Goal: Task Accomplishment & Management: Complete application form

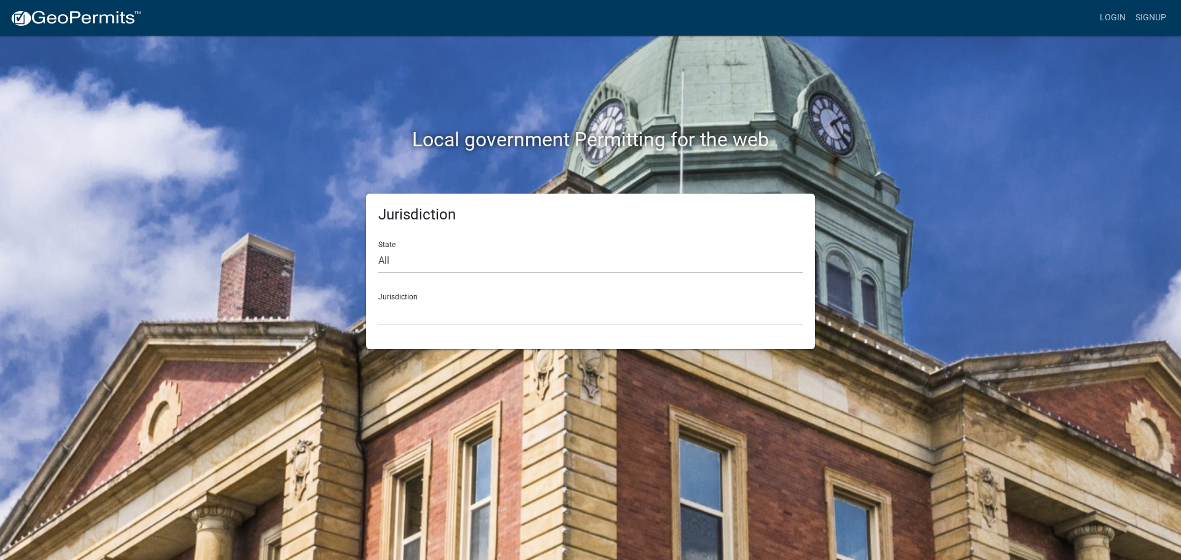
click at [651, 265] on select "All [US_STATE] [US_STATE] [US_STATE] [US_STATE] [US_STATE] [US_STATE] [US_STATE…" at bounding box center [590, 261] width 424 height 25
select select "[US_STATE]"
click at [378, 249] on select "All [US_STATE] [US_STATE] [US_STATE] [US_STATE] [US_STATE] [US_STATE] [US_STATE…" at bounding box center [590, 261] width 424 height 25
click select "[GEOGRAPHIC_DATA], [US_STATE] [GEOGRAPHIC_DATA], [US_STATE] [GEOGRAPHIC_DATA], …"
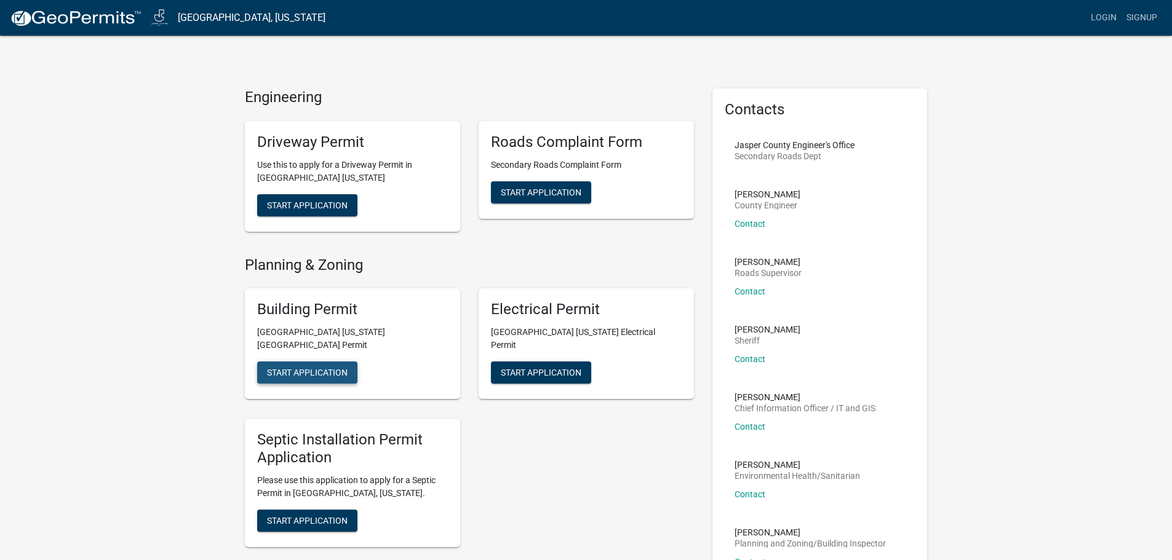
click at [345, 368] on span "Start Application" at bounding box center [307, 373] width 81 height 10
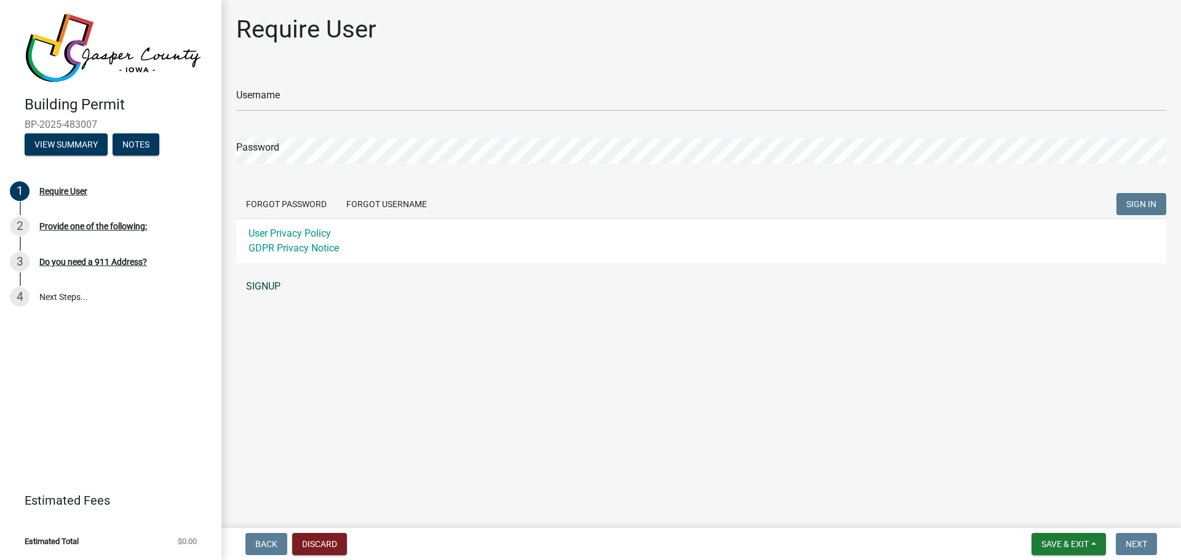
click at [252, 282] on link "SIGNUP" at bounding box center [701, 286] width 930 height 25
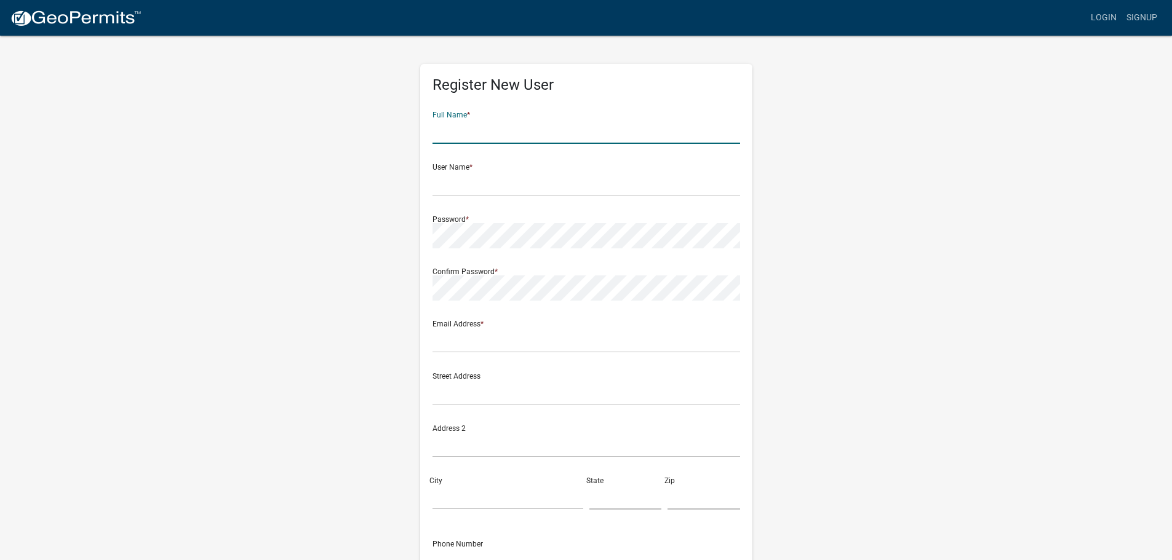
click at [480, 130] on input "text" at bounding box center [586, 131] width 308 height 25
type input "[PERSON_NAME]"
type input "[EMAIL_ADDRESS][DOMAIN_NAME]"
type input "[STREET_ADDRESS]"
type input "[GEOGRAPHIC_DATA]"
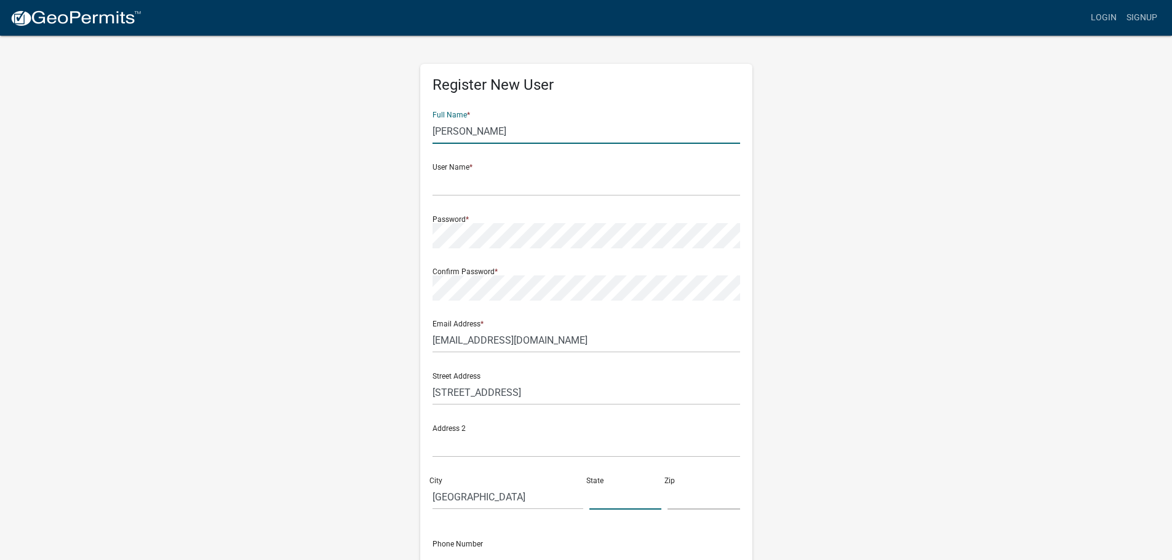
type input "IA"
type input "50228"
type input "5155545051"
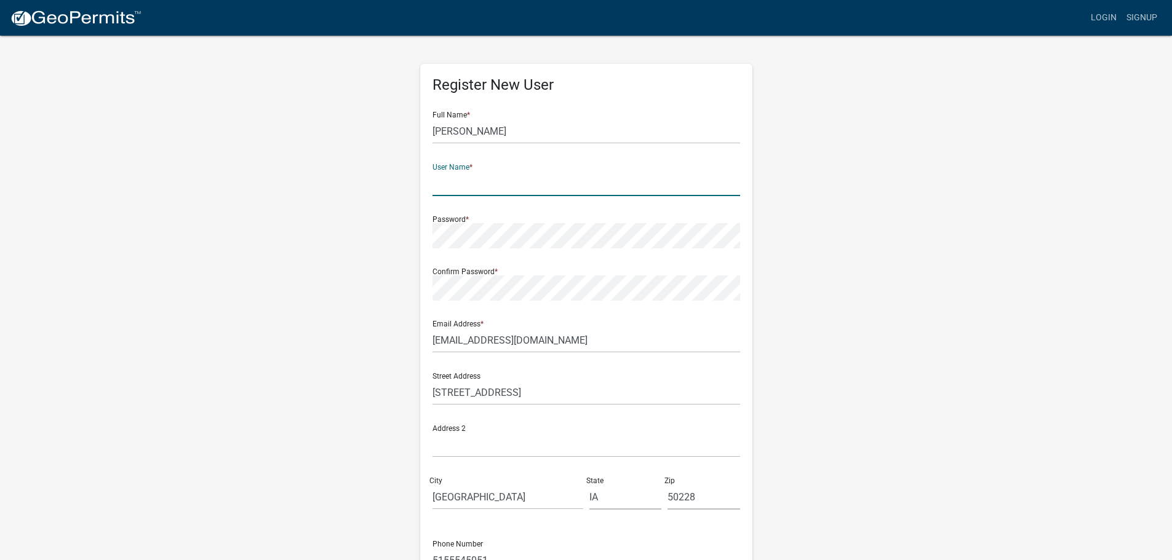
click at [526, 186] on input "text" at bounding box center [586, 183] width 308 height 25
type input "jdisney1"
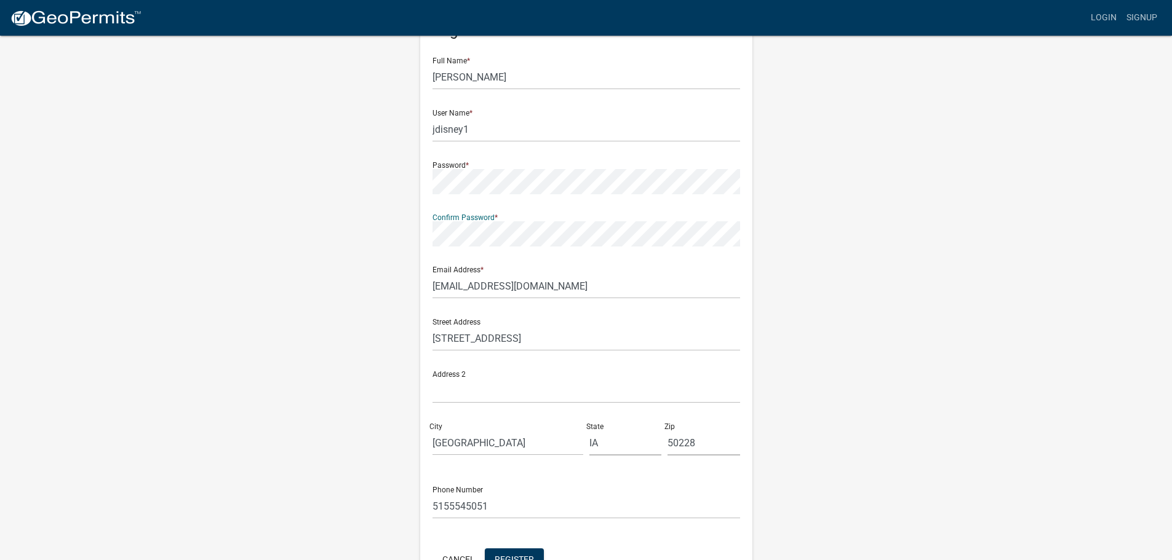
scroll to position [132, 0]
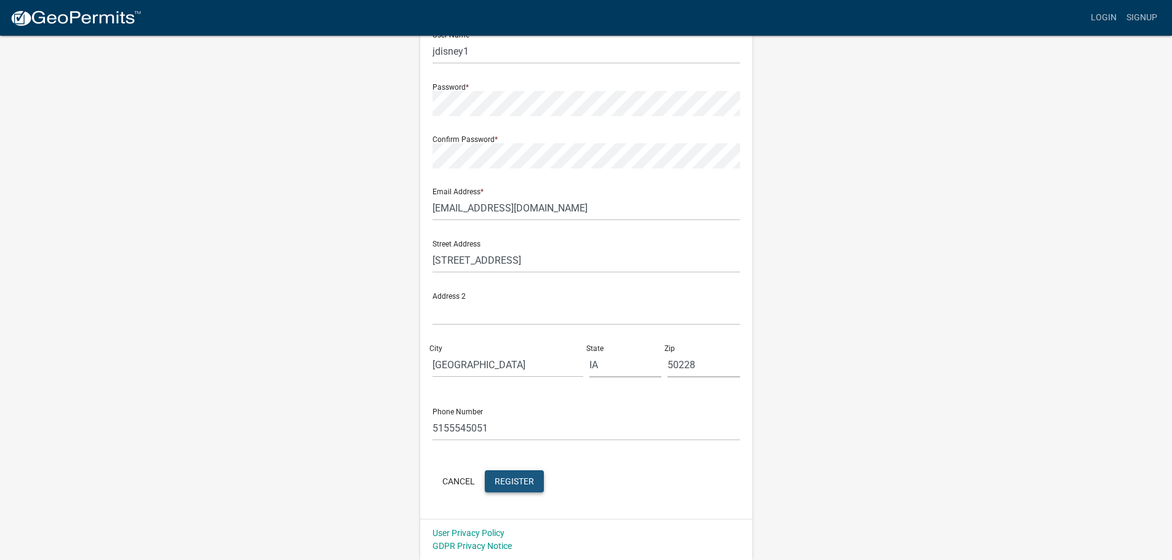
click at [516, 476] on button "Register" at bounding box center [514, 482] width 59 height 22
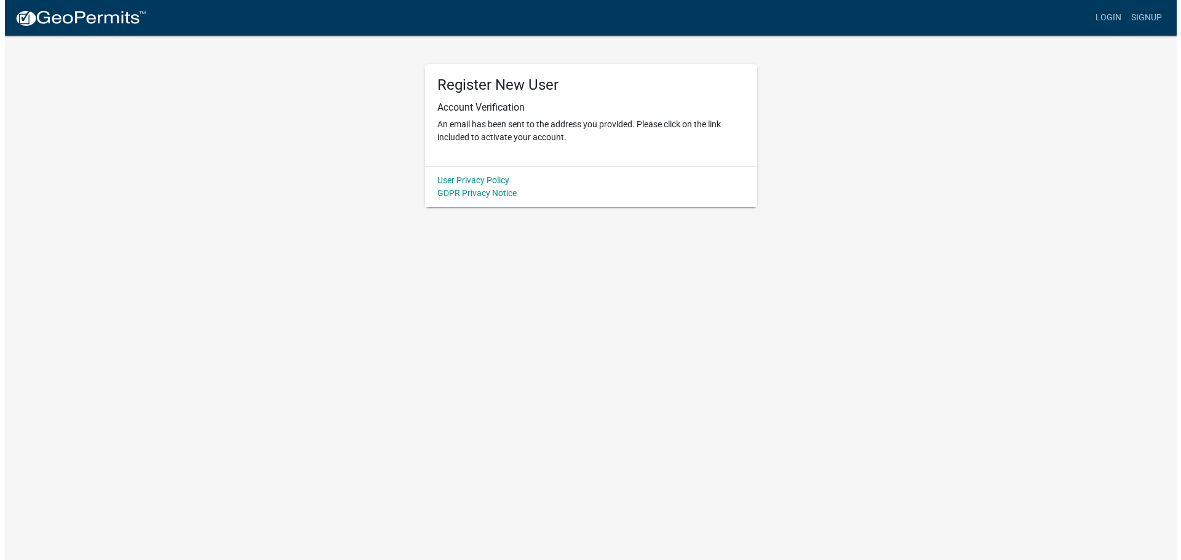
scroll to position [0, 0]
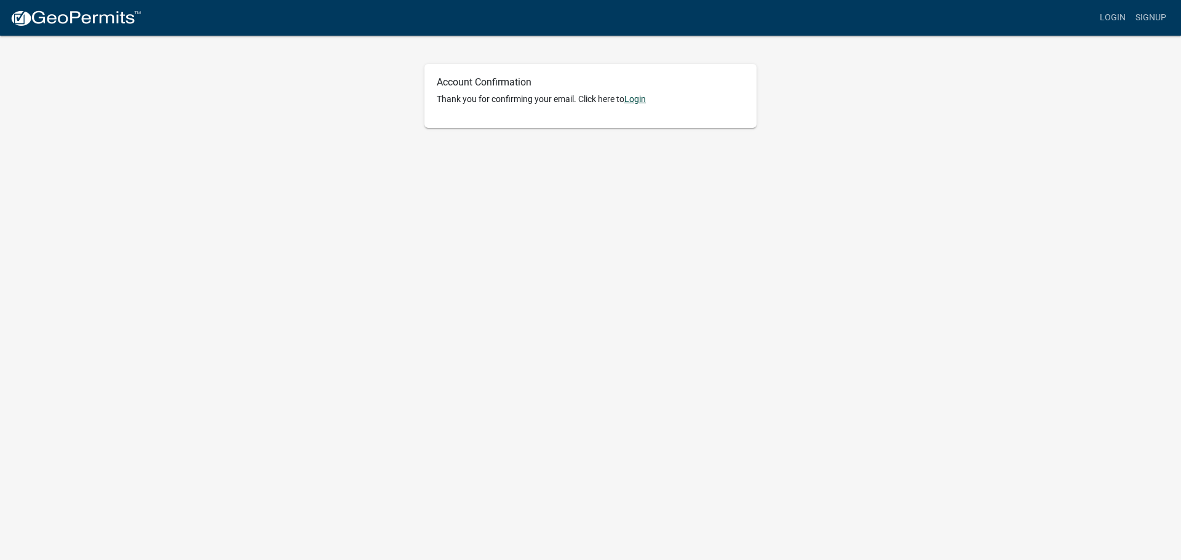
click at [643, 100] on link "Login" at bounding box center [635, 99] width 22 height 10
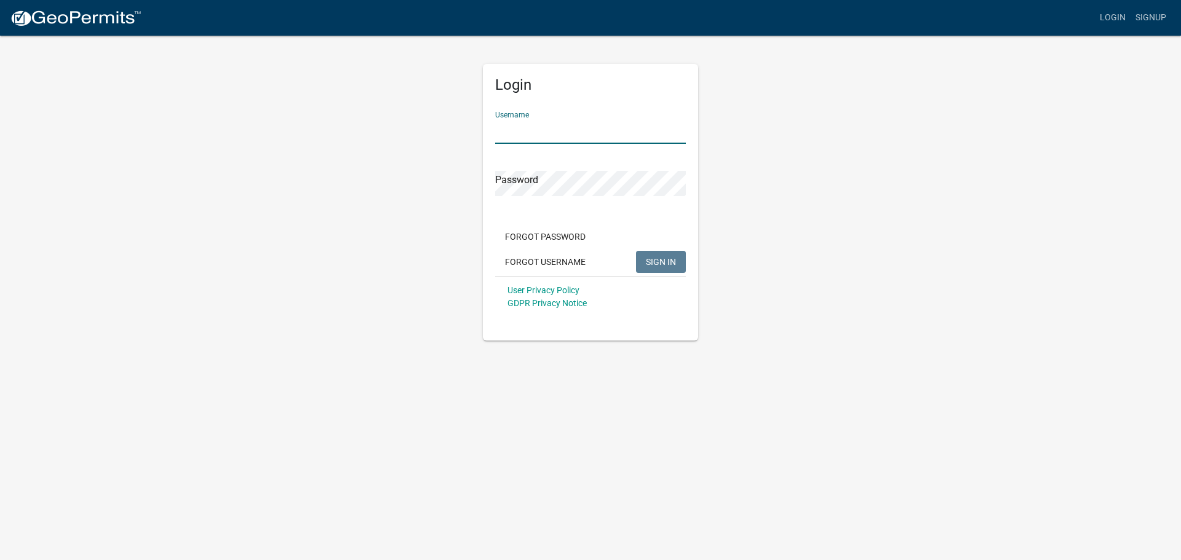
click at [593, 133] on input "Username" at bounding box center [590, 131] width 191 height 25
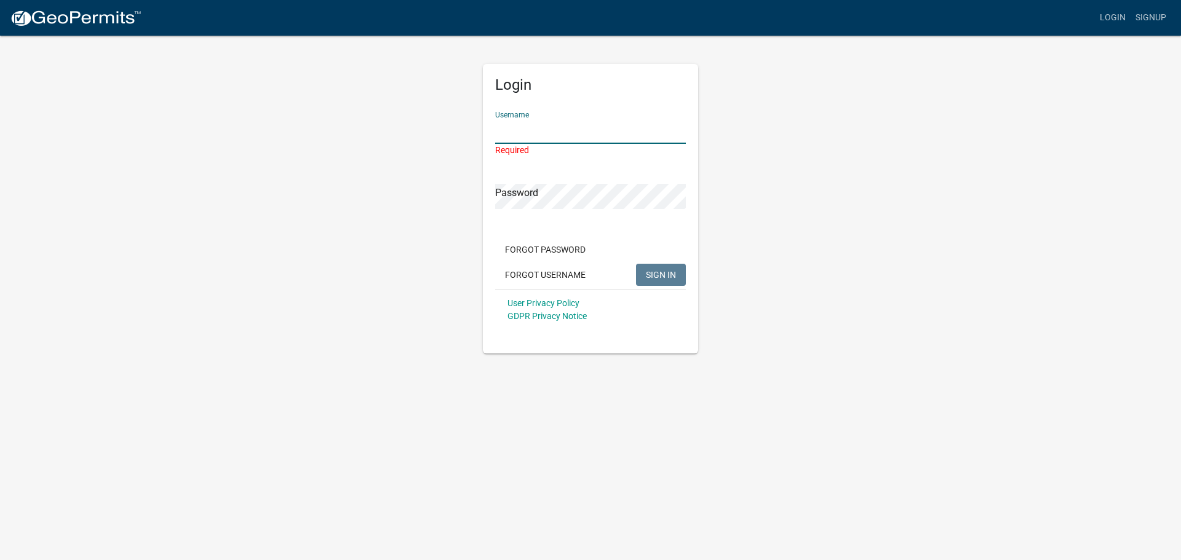
type input "jdisney1"
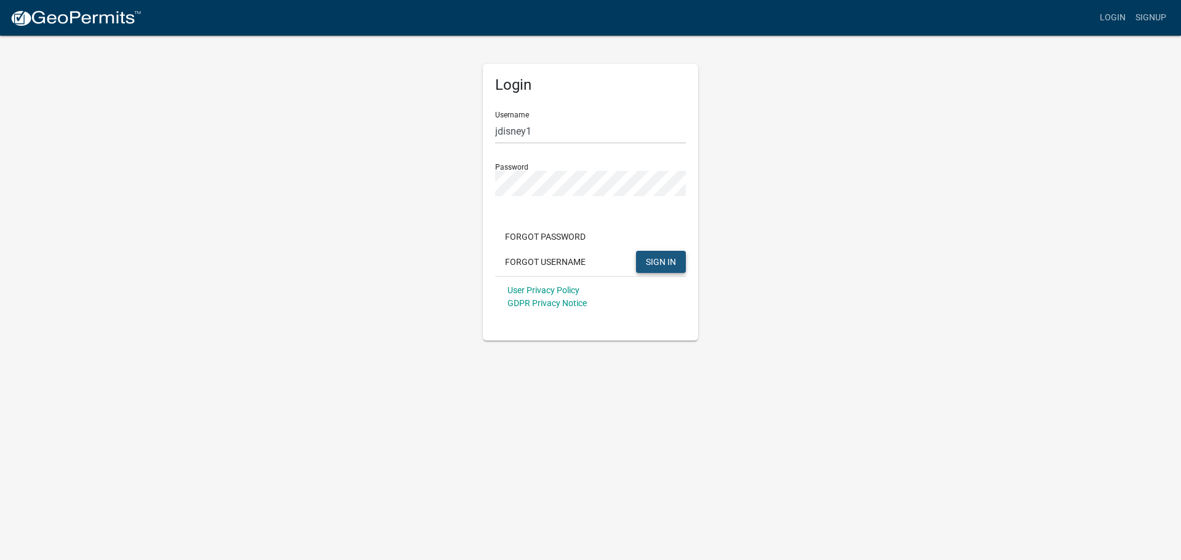
click at [650, 269] on button "SIGN IN" at bounding box center [661, 262] width 50 height 22
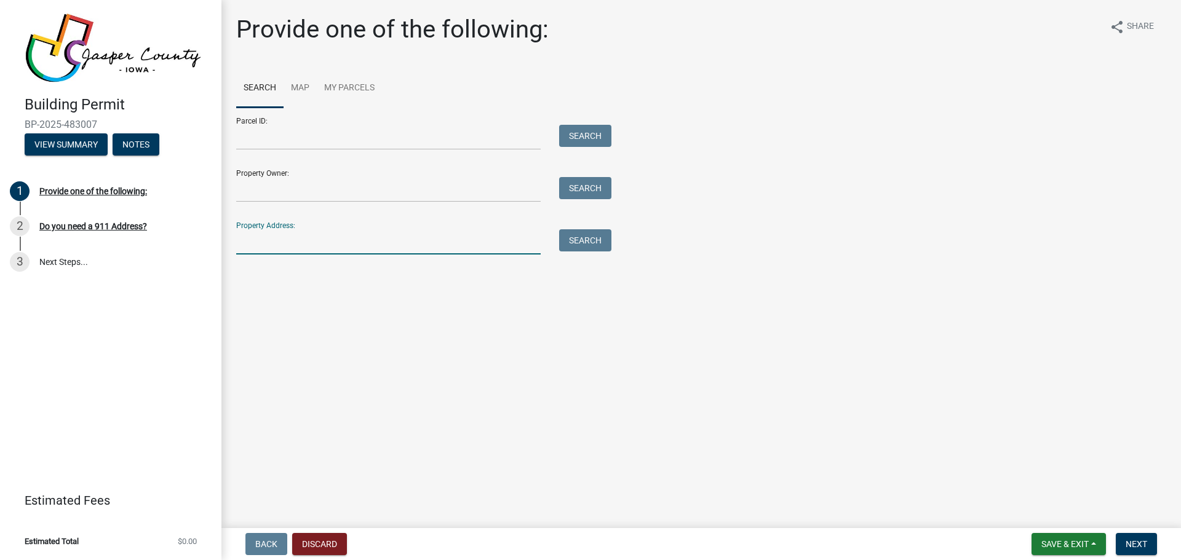
click at [324, 241] on input "Property Address:" at bounding box center [388, 241] width 305 height 25
click at [563, 245] on button "Search" at bounding box center [585, 240] width 52 height 22
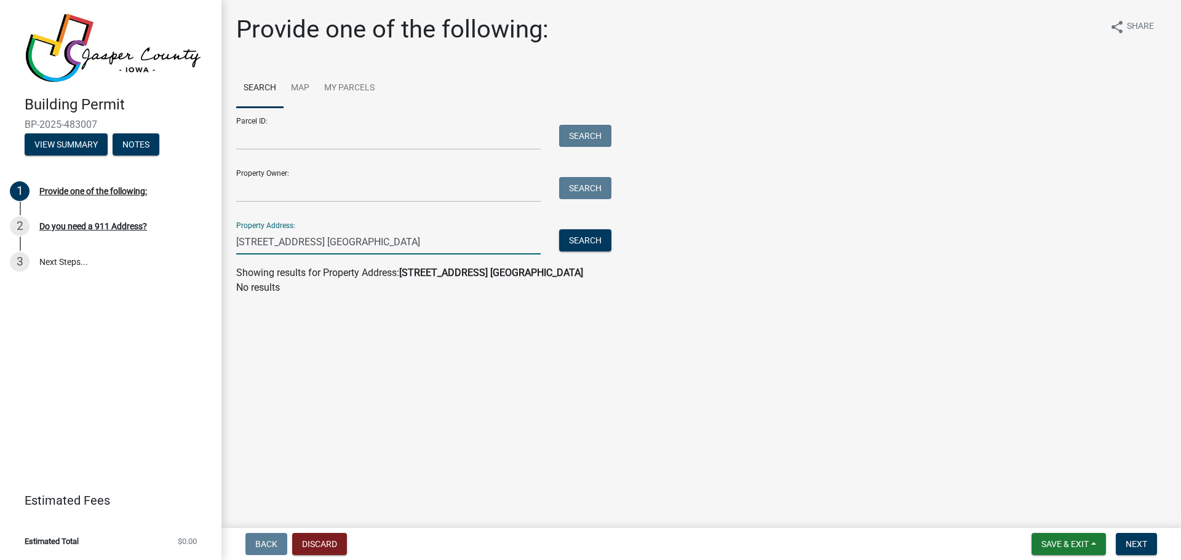
click at [261, 242] on input "206 e south st. Prairie City" at bounding box center [388, 241] width 305 height 25
click at [401, 246] on input "206 E South St. Prairie City" at bounding box center [388, 241] width 305 height 25
type input "206 E South St. Prairie City Iowa 50228"
click at [582, 237] on button "Search" at bounding box center [585, 240] width 52 height 22
click at [466, 190] on input "Property Owner:" at bounding box center [388, 189] width 305 height 25
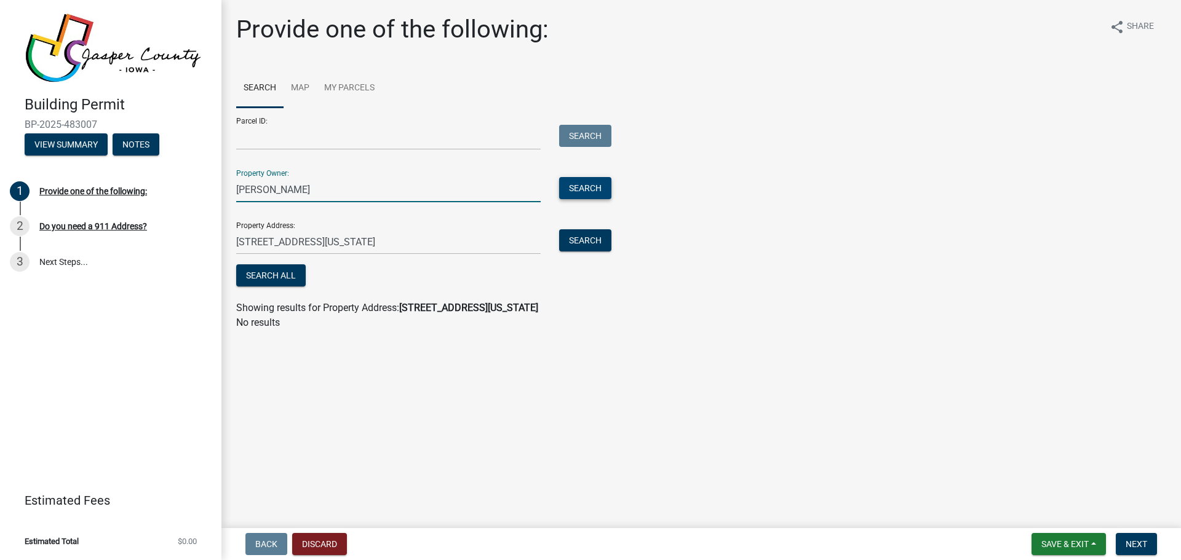
type input "Kelly Disney"
click at [586, 186] on button "Search" at bounding box center [585, 188] width 52 height 22
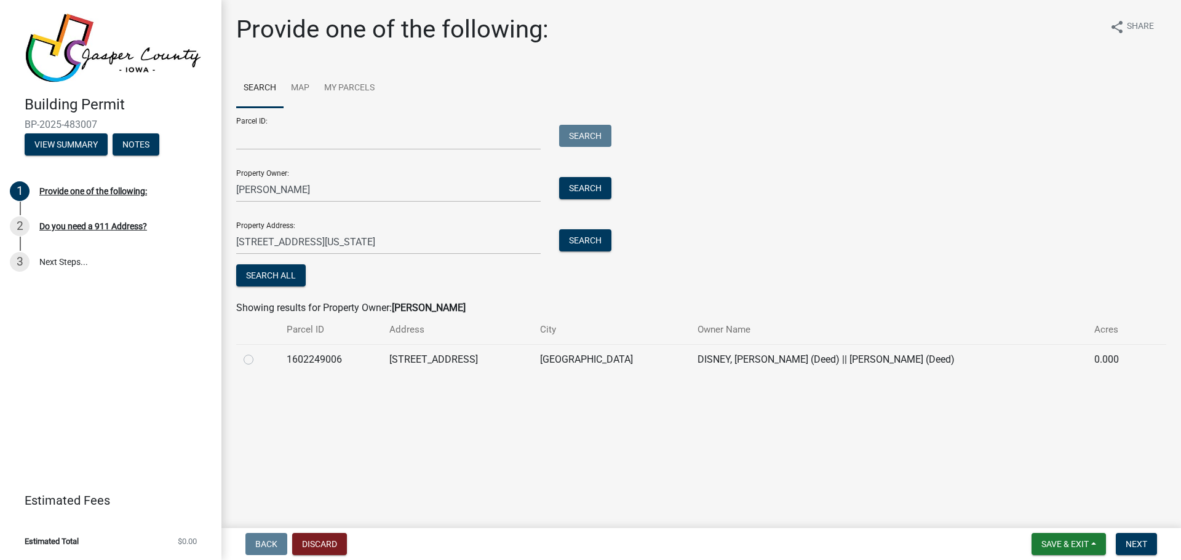
click at [258, 353] on label at bounding box center [258, 353] width 0 height 0
click at [258, 358] on input "radio" at bounding box center [262, 357] width 8 height 8
radio input "true"
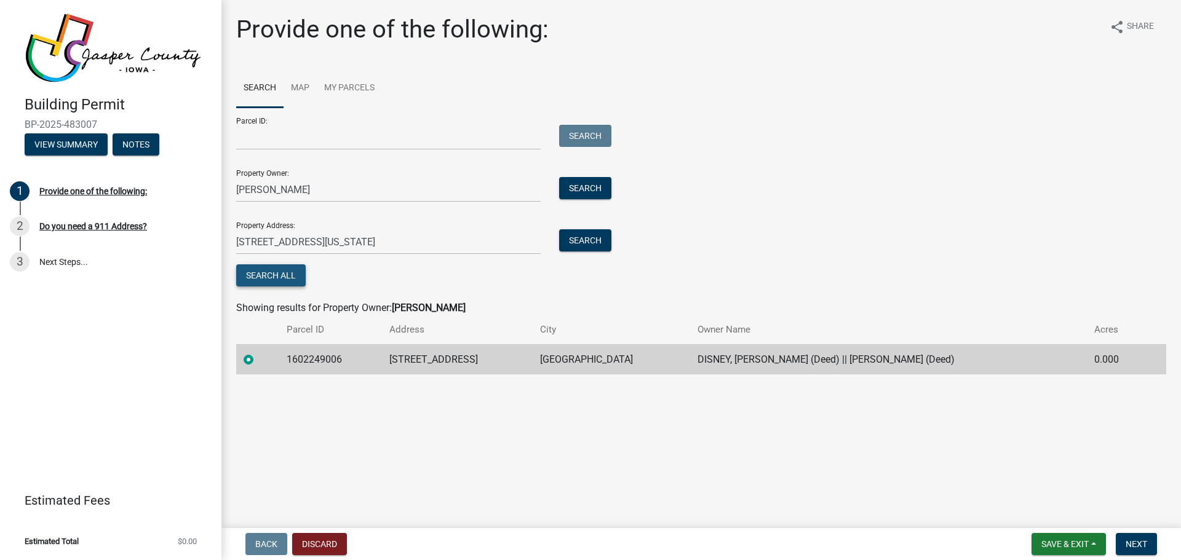
click at [276, 281] on button "Search All" at bounding box center [271, 276] width 70 height 22
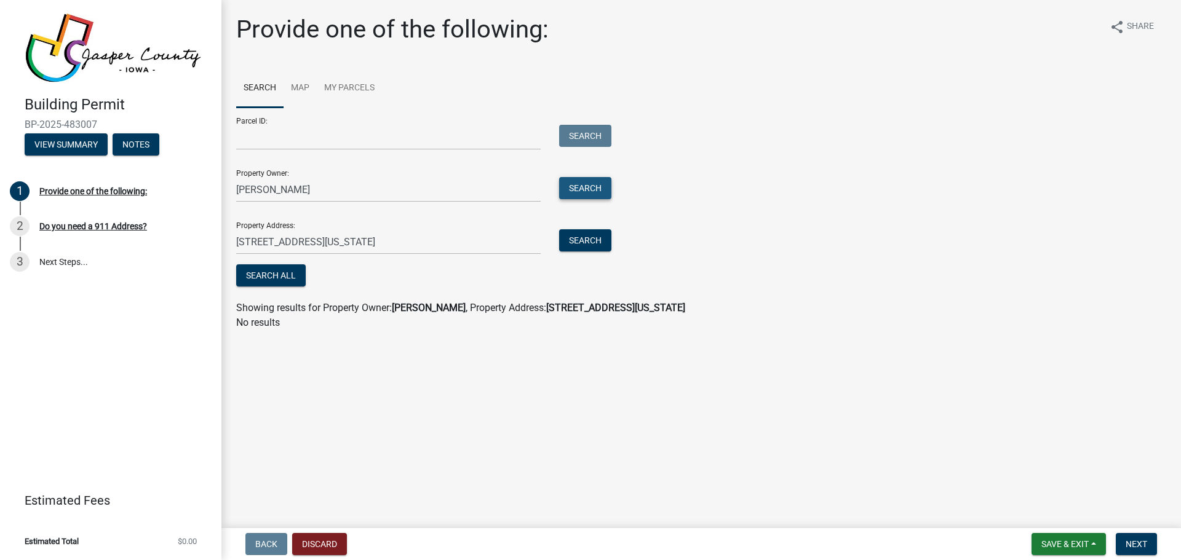
click at [591, 188] on button "Search" at bounding box center [585, 188] width 52 height 22
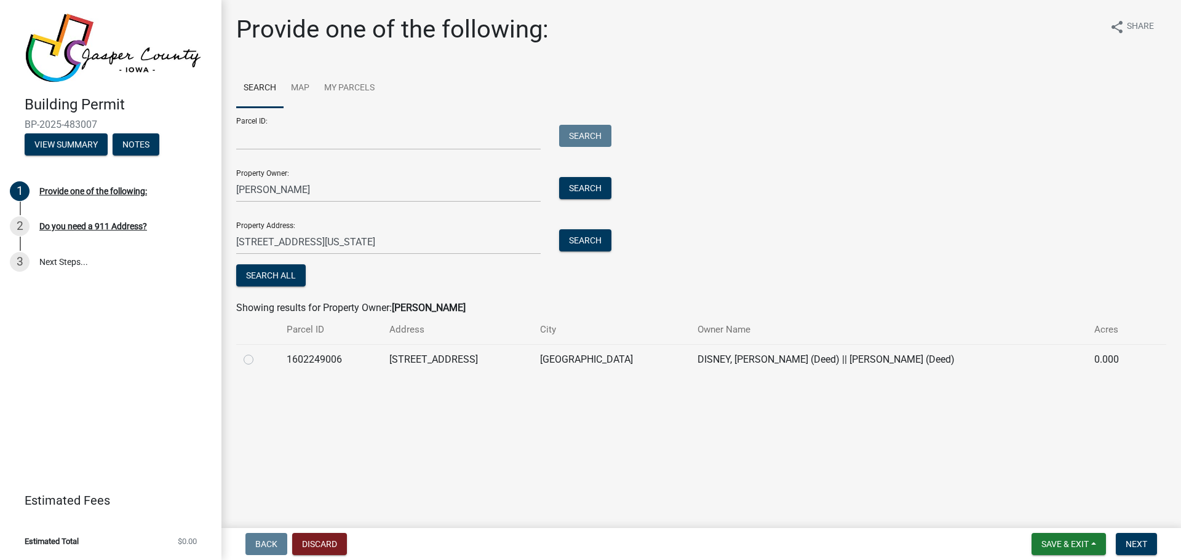
click at [258, 353] on label at bounding box center [258, 353] width 0 height 0
click at [258, 361] on input "radio" at bounding box center [262, 357] width 8 height 8
radio input "true"
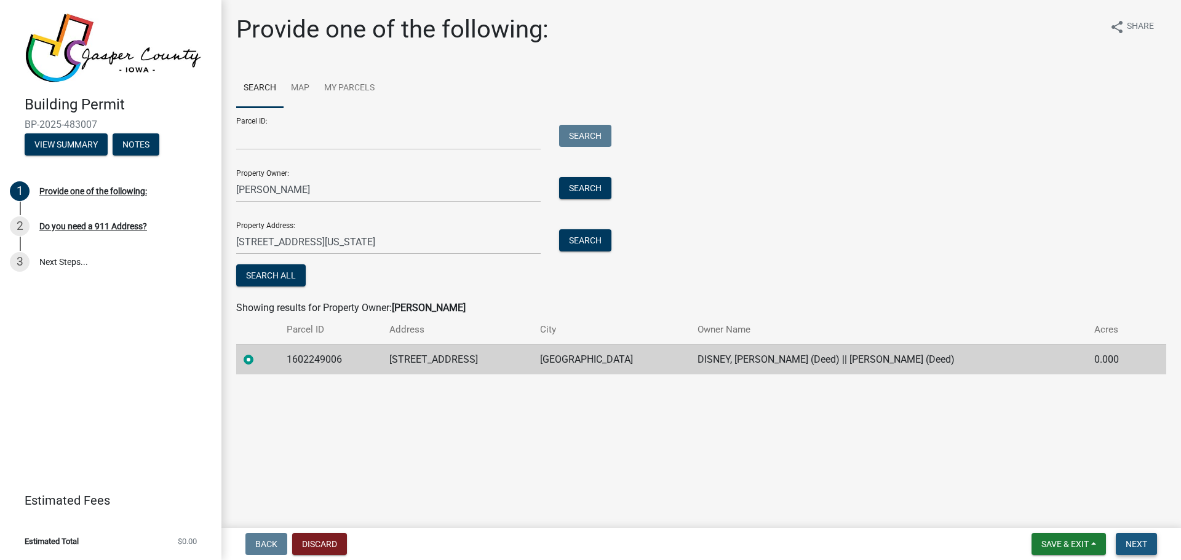
click at [1140, 544] on span "Next" at bounding box center [1137, 545] width 22 height 10
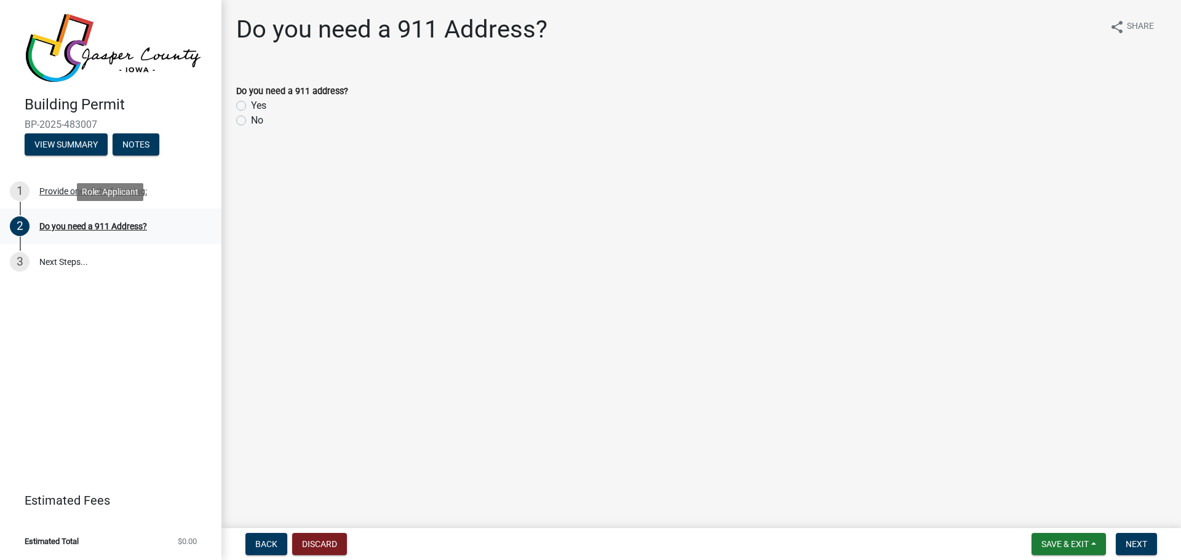
click at [106, 225] on div "Do you need a 911 Address?" at bounding box center [93, 226] width 108 height 9
click at [251, 106] on label "Yes" at bounding box center [258, 105] width 15 height 15
click at [251, 106] on input "Yes" at bounding box center [255, 102] width 8 height 8
radio input "true"
click at [1142, 543] on span "Next" at bounding box center [1137, 545] width 22 height 10
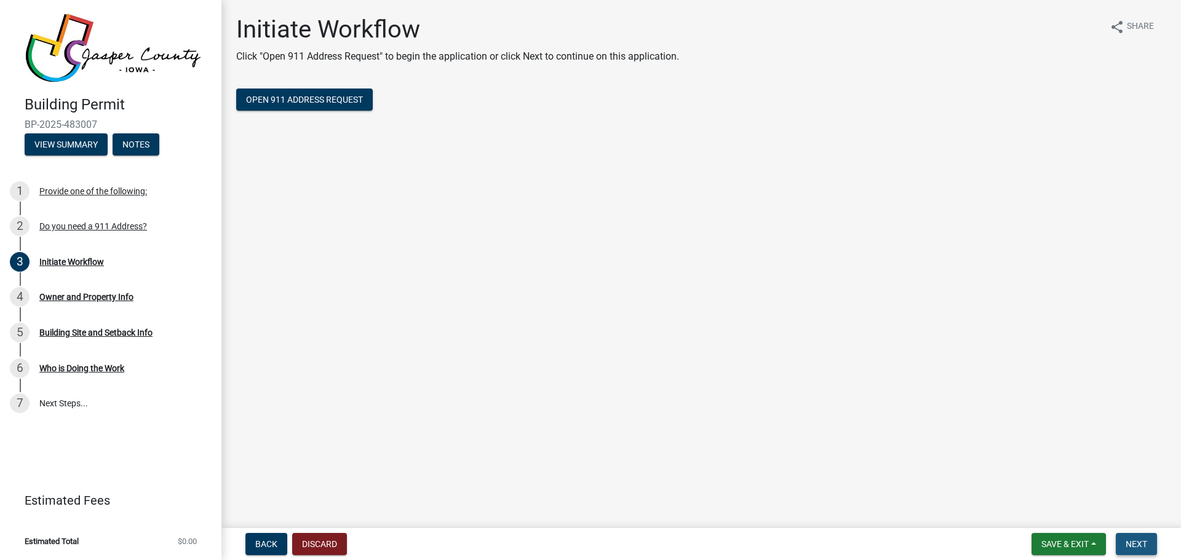
click at [1130, 537] on button "Next" at bounding box center [1136, 544] width 41 height 22
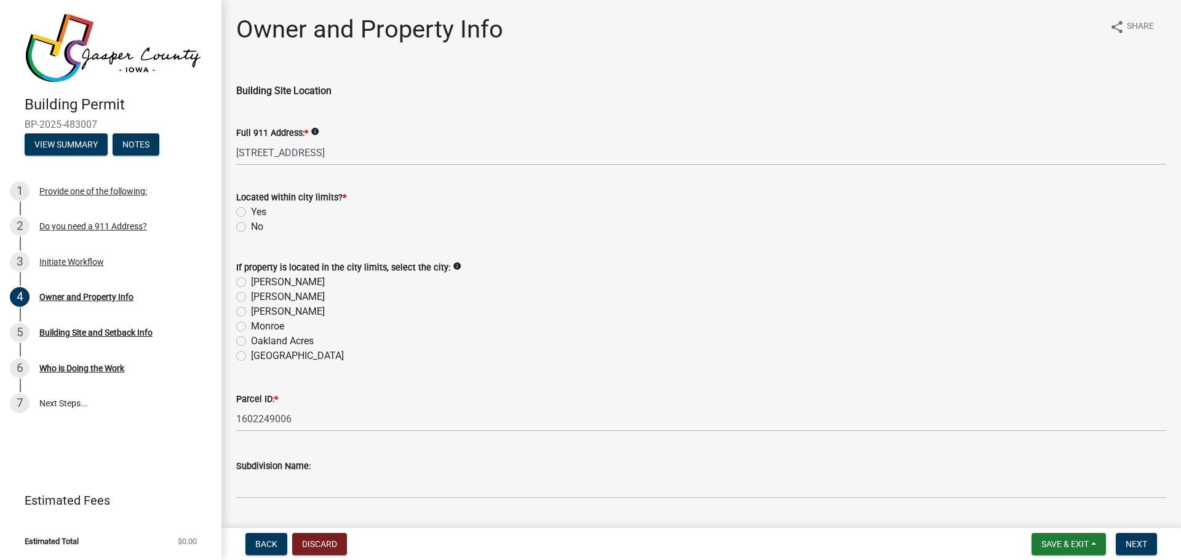
click at [251, 207] on label "Yes" at bounding box center [258, 212] width 15 height 15
click at [251, 207] on input "Yes" at bounding box center [255, 209] width 8 height 8
radio input "true"
click at [251, 354] on label "[GEOGRAPHIC_DATA]" at bounding box center [297, 356] width 93 height 15
click at [251, 354] on input "[GEOGRAPHIC_DATA]" at bounding box center [255, 353] width 8 height 8
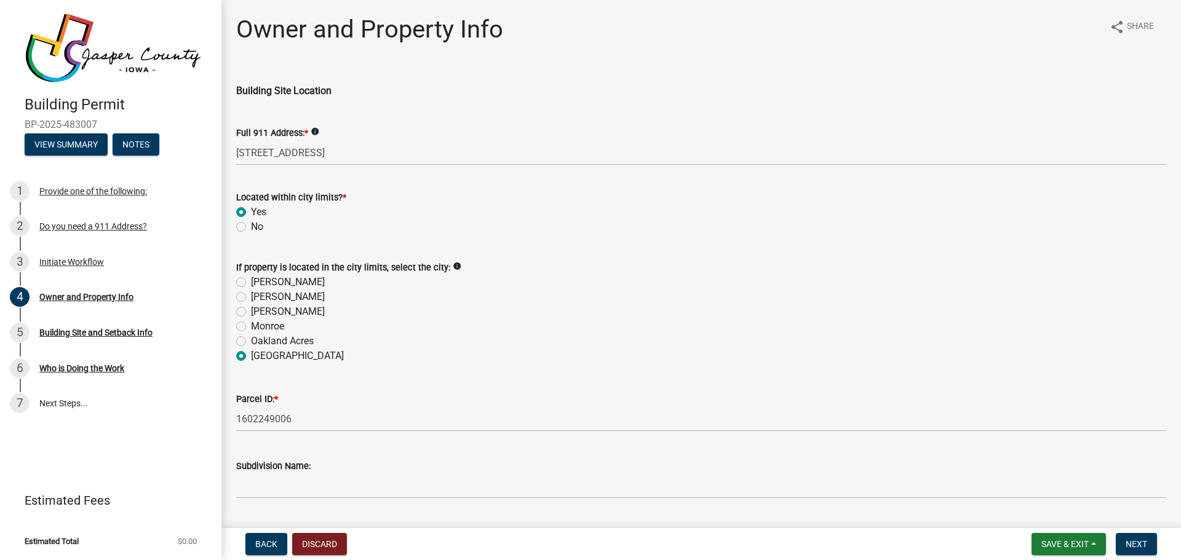
radio input "true"
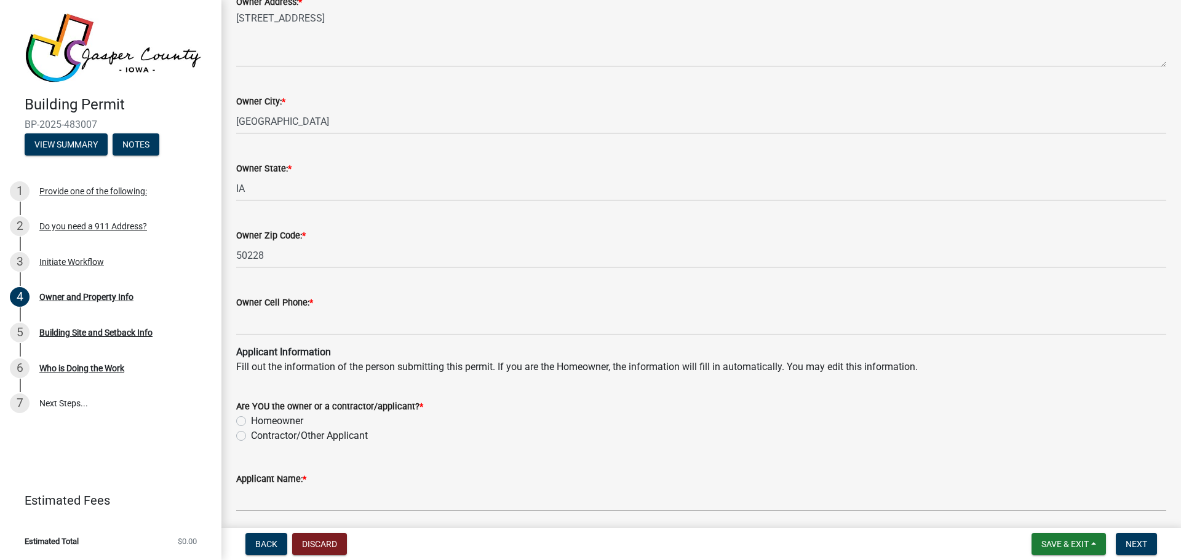
scroll to position [874, 0]
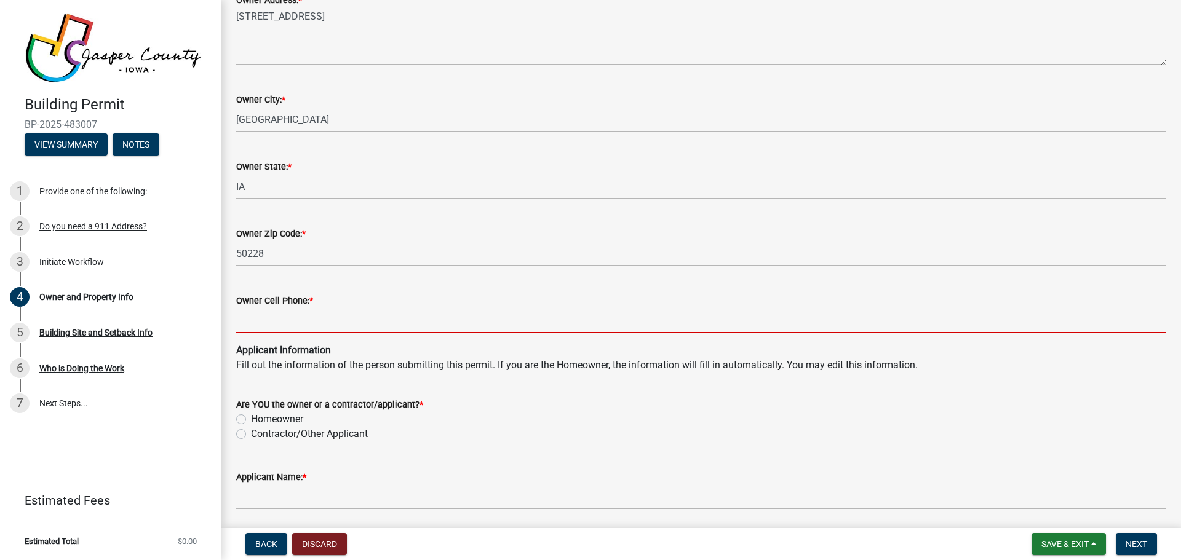
click at [369, 314] on input "Owner Cell Phone: *" at bounding box center [701, 320] width 930 height 25
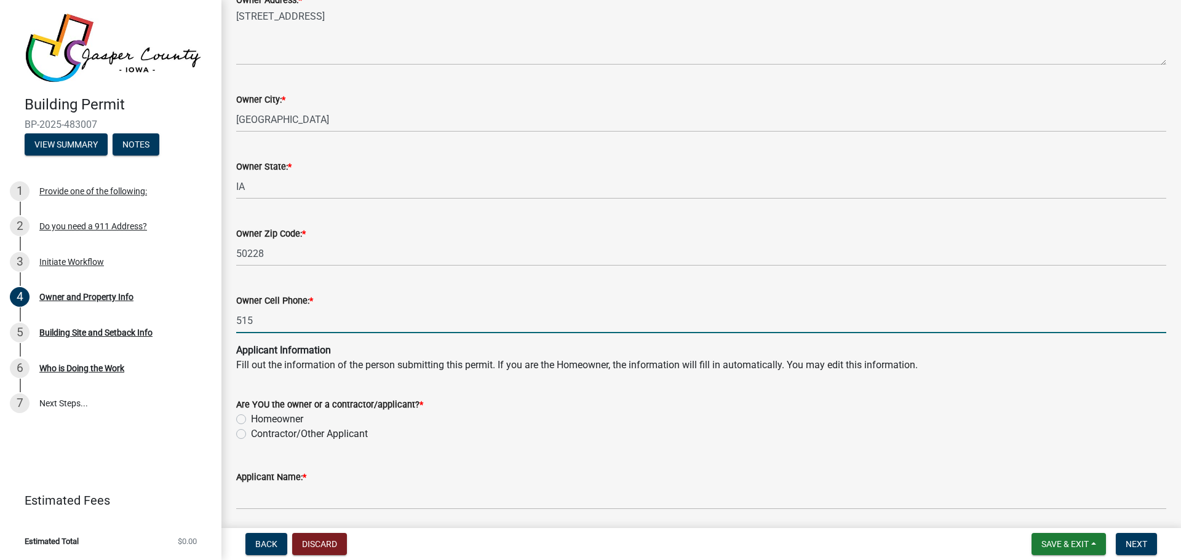
type input "5155545051"
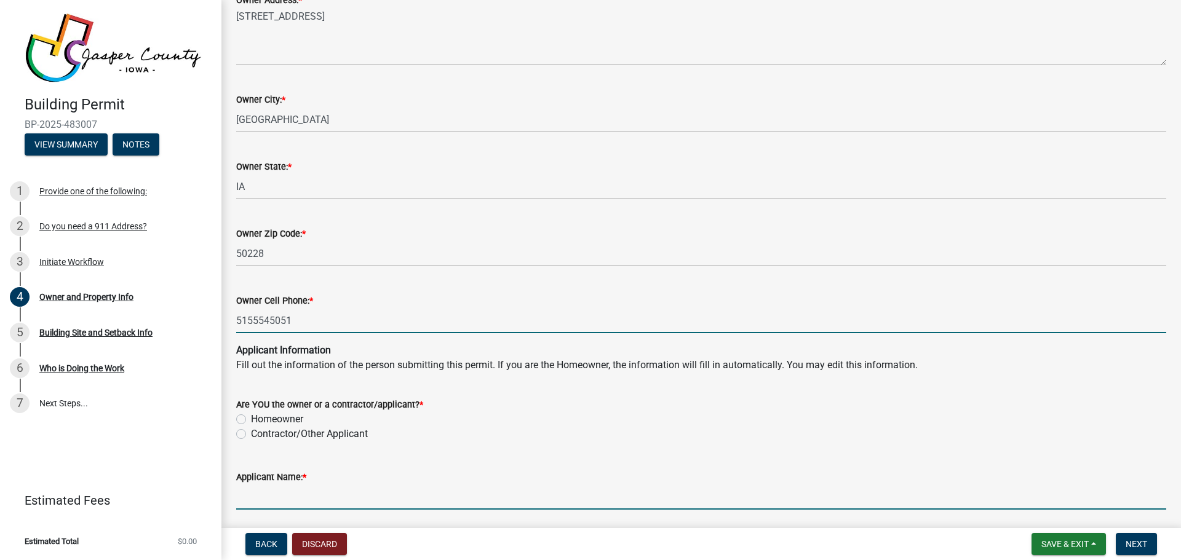
type input "[PERSON_NAME]"
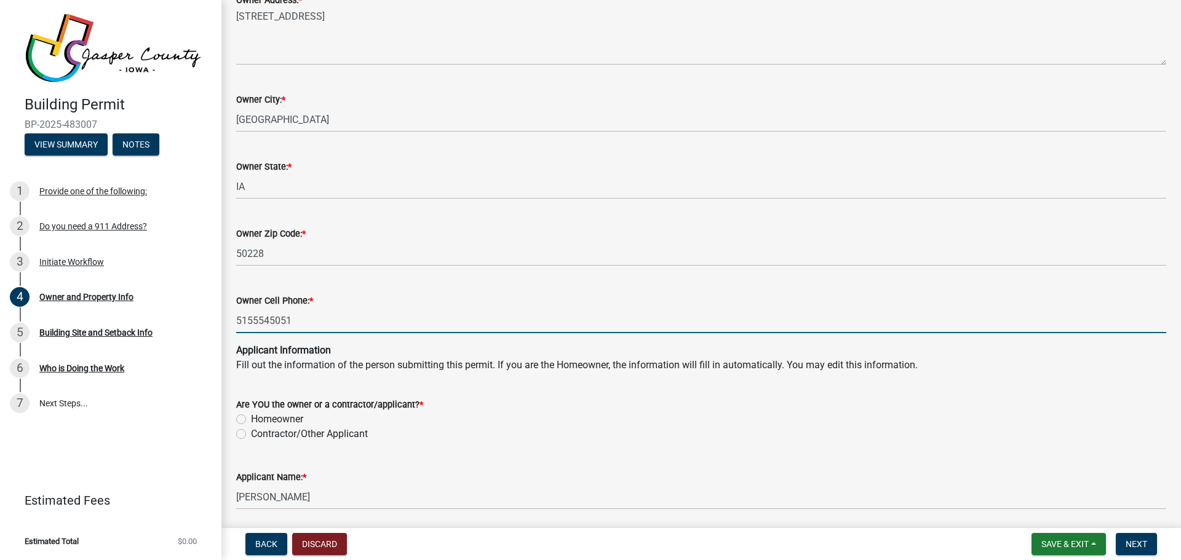
type input "[STREET_ADDRESS]"
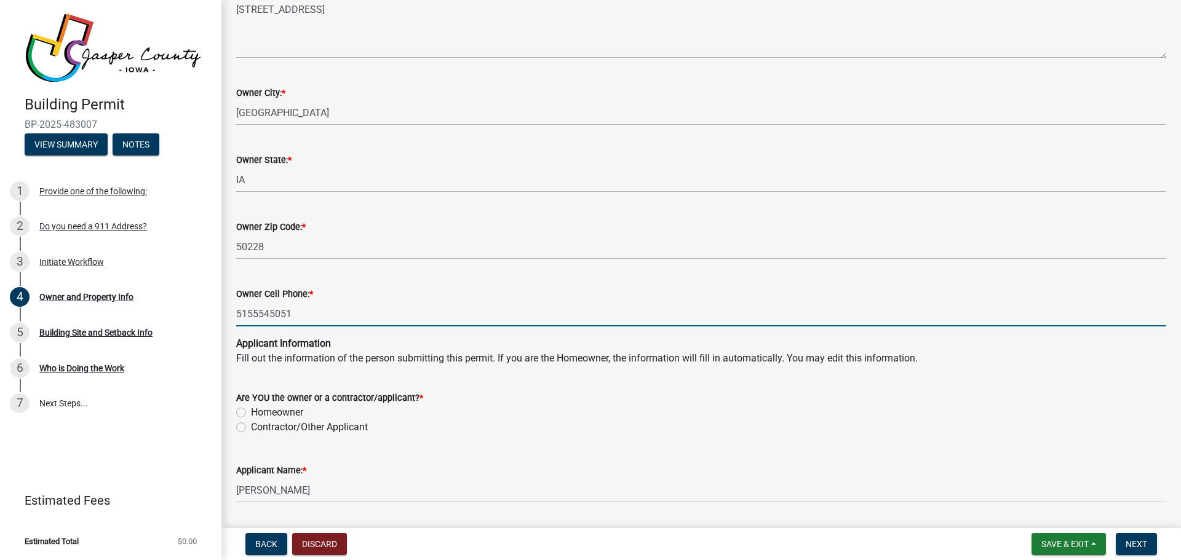
scroll to position [885, 0]
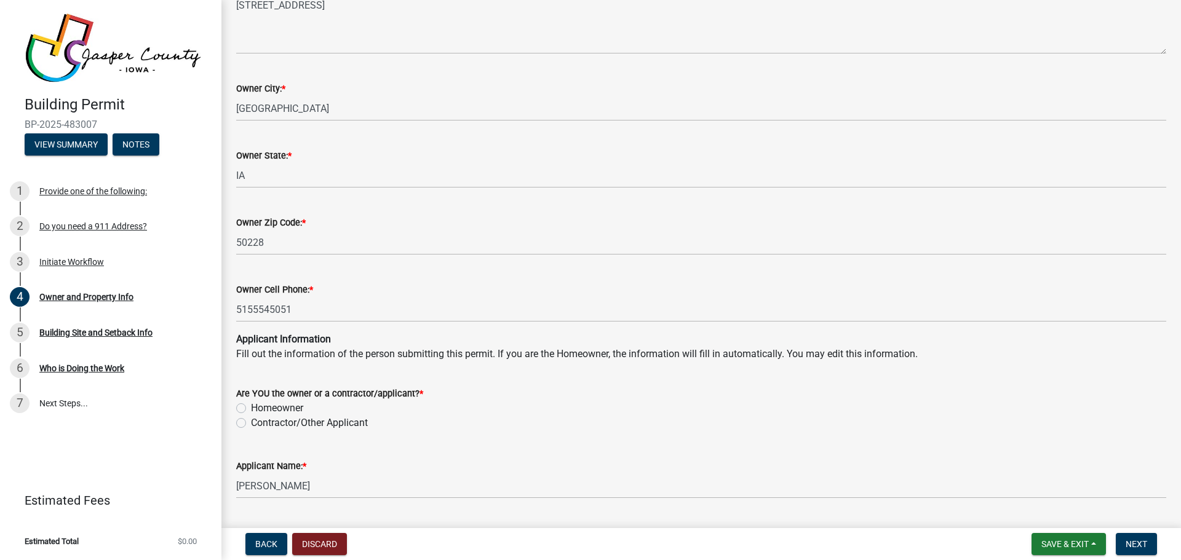
click at [251, 406] on label "Homeowner" at bounding box center [277, 408] width 52 height 15
click at [251, 406] on input "Homeowner" at bounding box center [255, 405] width 8 height 8
radio input "true"
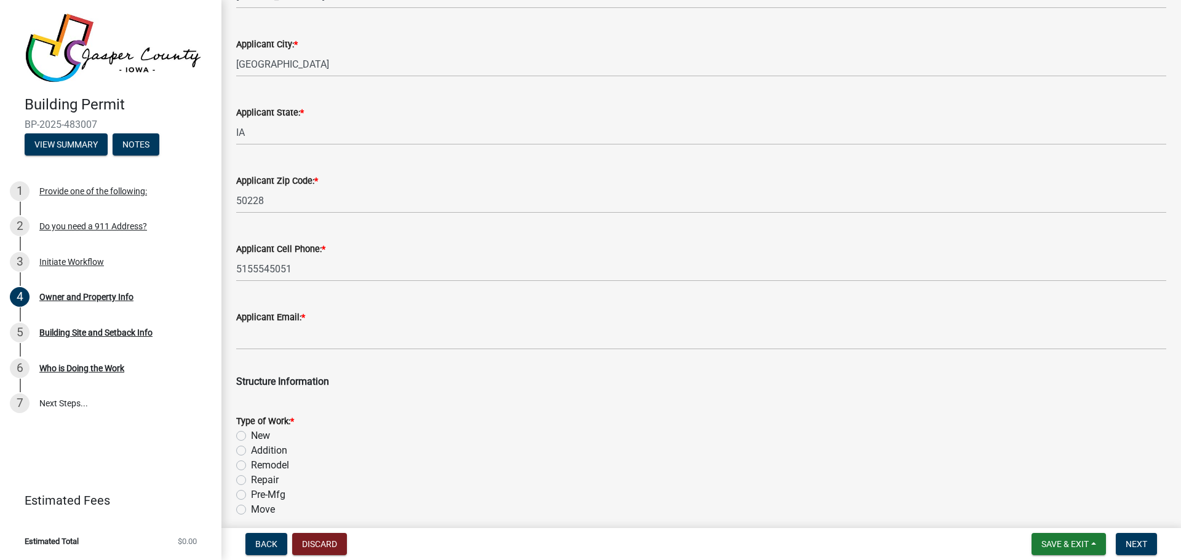
scroll to position [1512, 0]
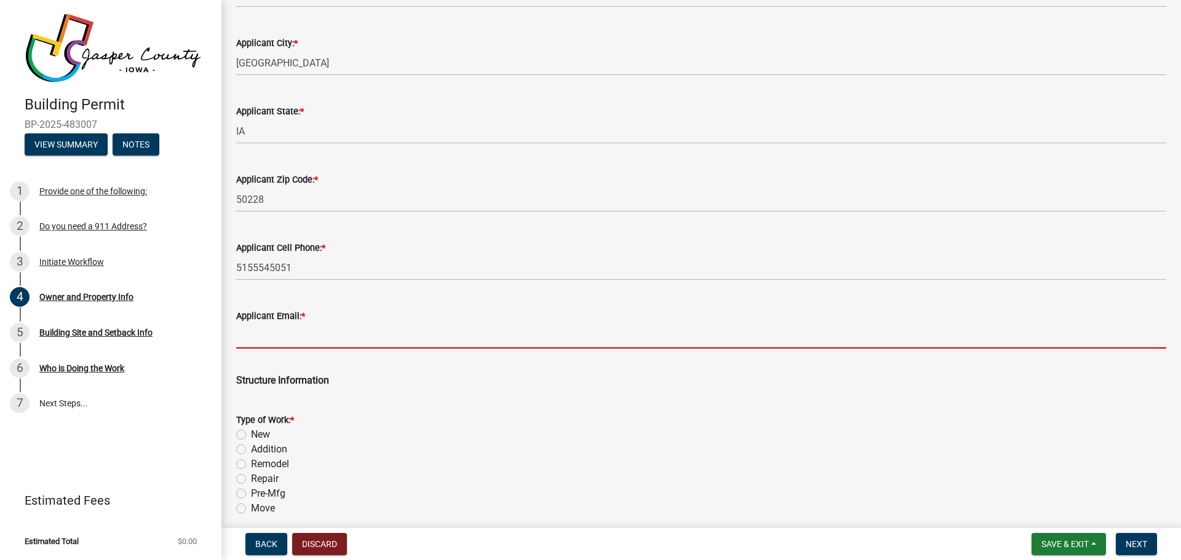
click at [449, 339] on input "Applicant Email: *" at bounding box center [701, 336] width 930 height 25
type input "[EMAIL_ADDRESS][DOMAIN_NAME]"
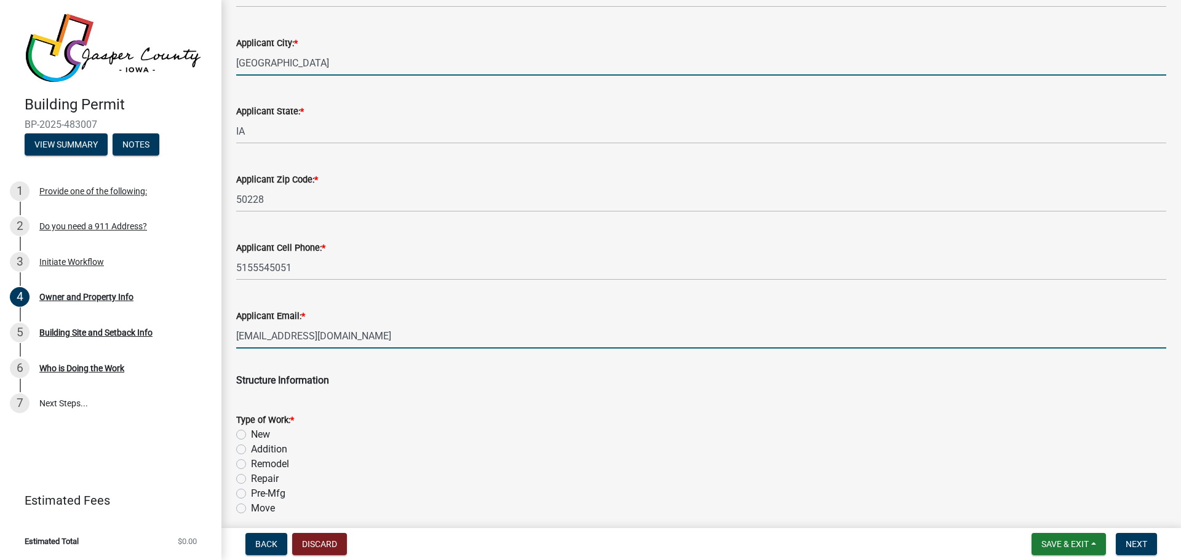
type input "[GEOGRAPHIC_DATA]"
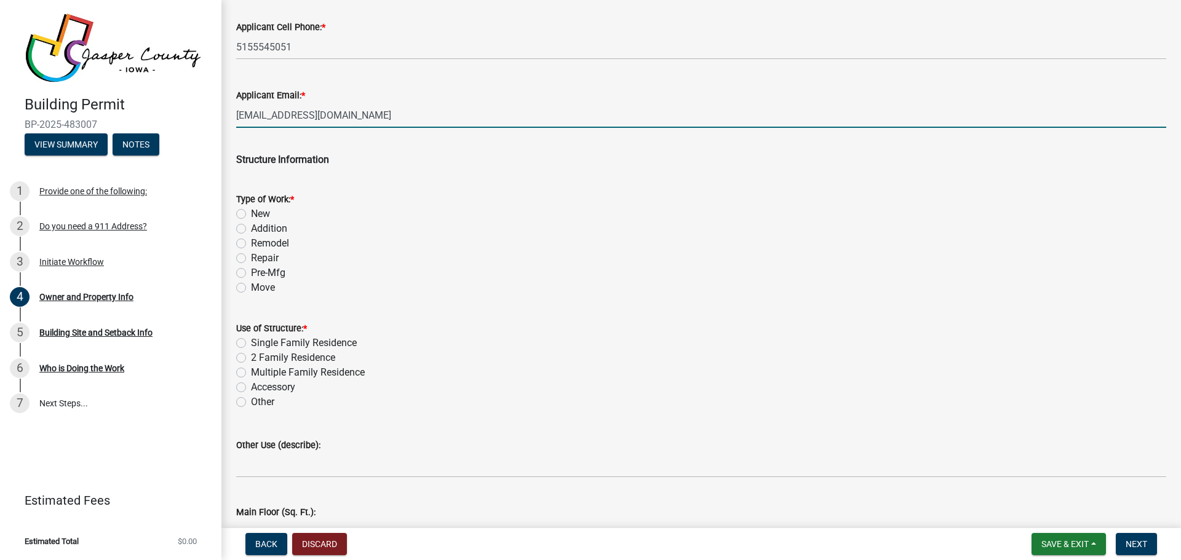
scroll to position [1735, 0]
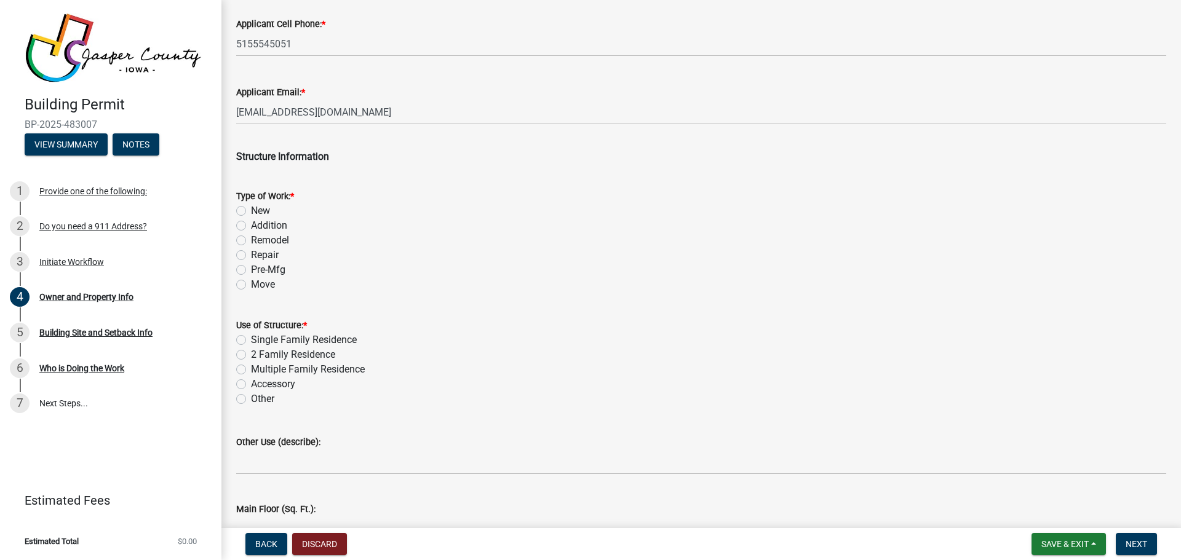
click at [251, 208] on label "New" at bounding box center [260, 211] width 19 height 15
click at [251, 208] on input "New" at bounding box center [255, 208] width 8 height 8
radio input "true"
click at [251, 386] on label "Accessory" at bounding box center [273, 384] width 44 height 15
click at [251, 385] on input "Accessory" at bounding box center [255, 381] width 8 height 8
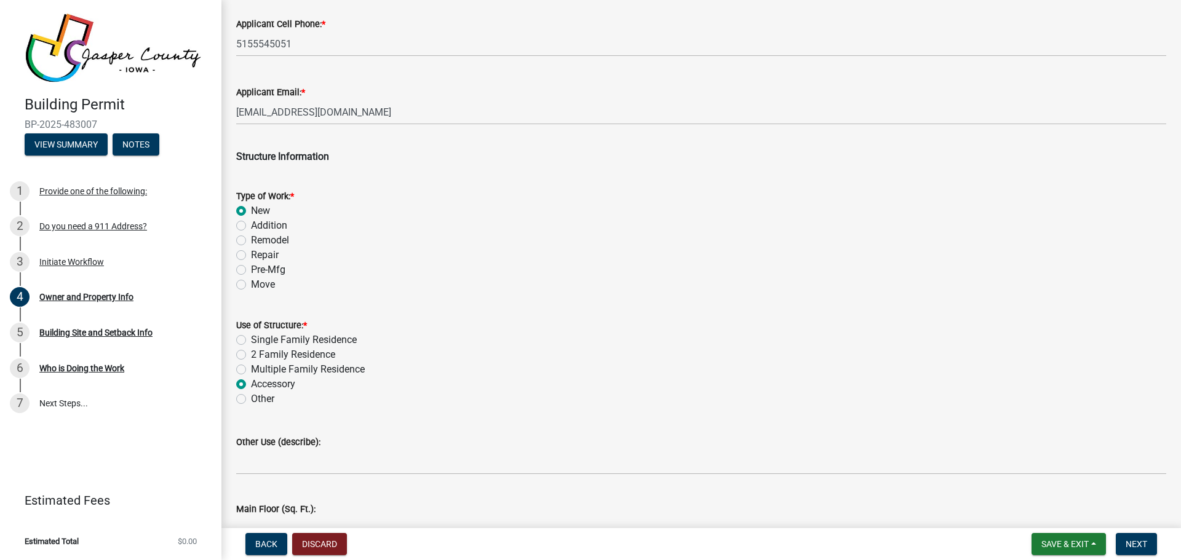
radio input "true"
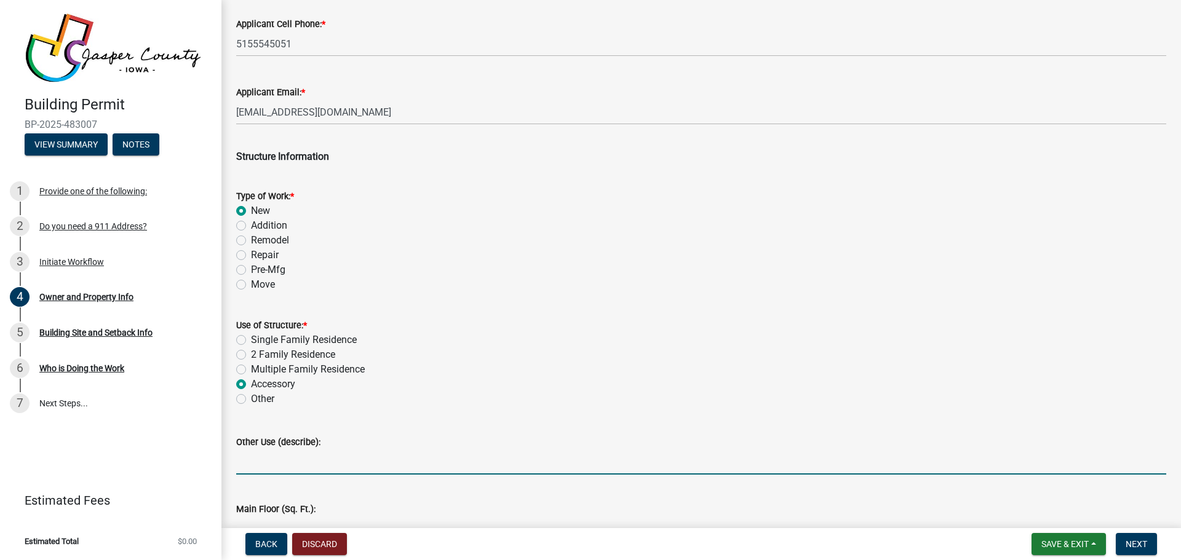
click at [351, 457] on input "Other Use (describe):" at bounding box center [701, 462] width 930 height 25
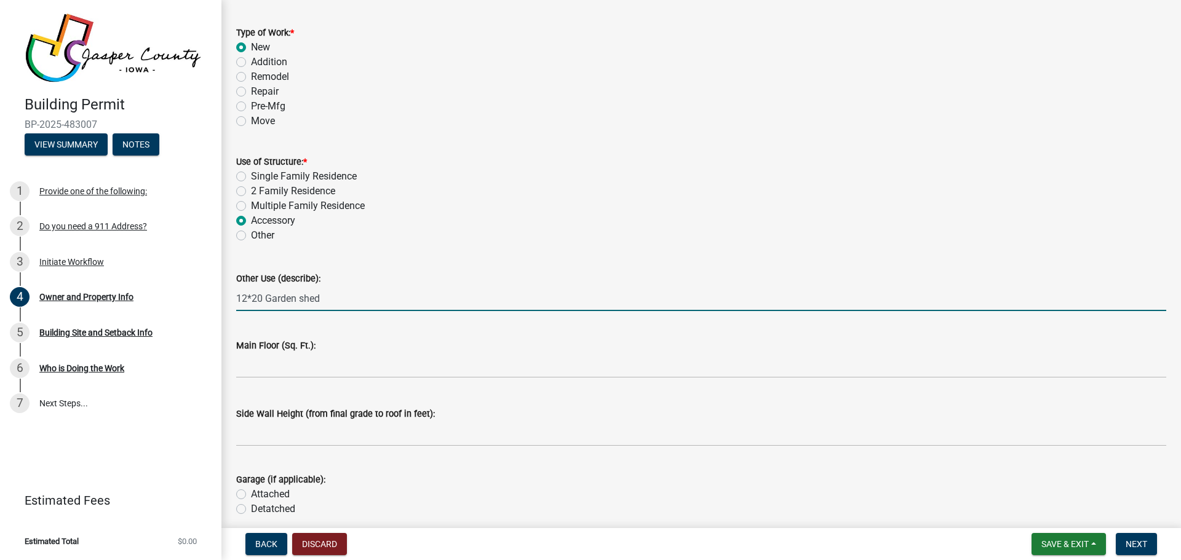
scroll to position [1900, 0]
type input "12*20 Garden shed"
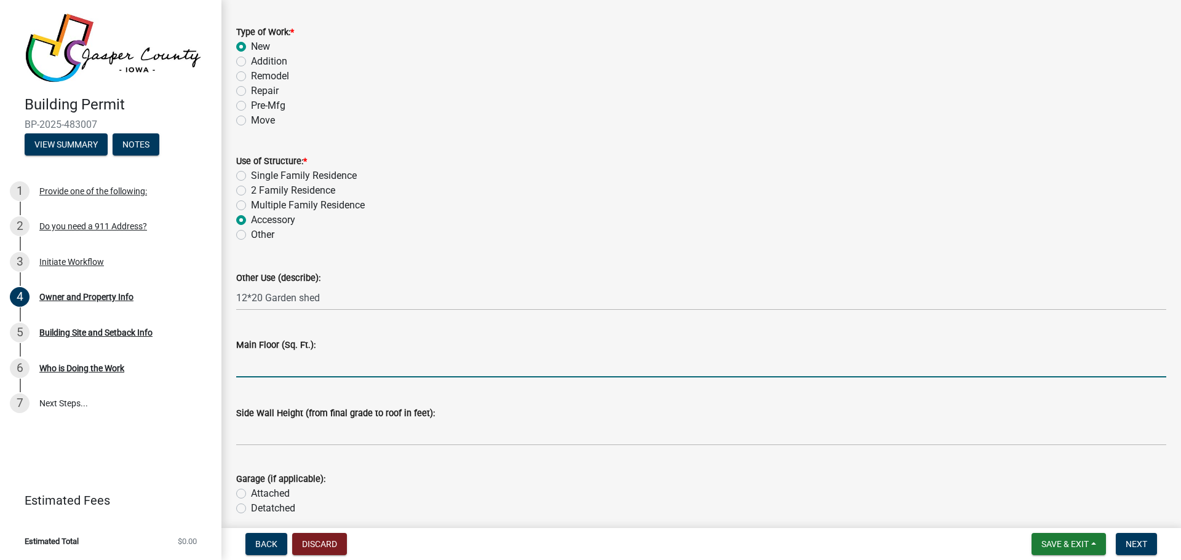
click at [367, 373] on input "text" at bounding box center [701, 365] width 930 height 25
type input "240"
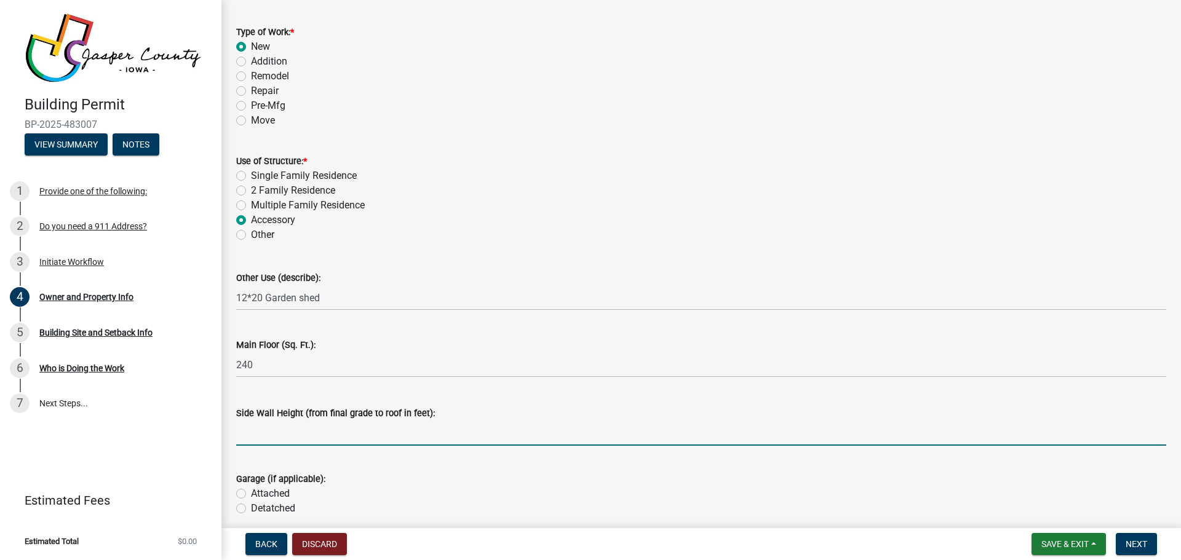
click at [360, 438] on input "text" at bounding box center [701, 433] width 930 height 25
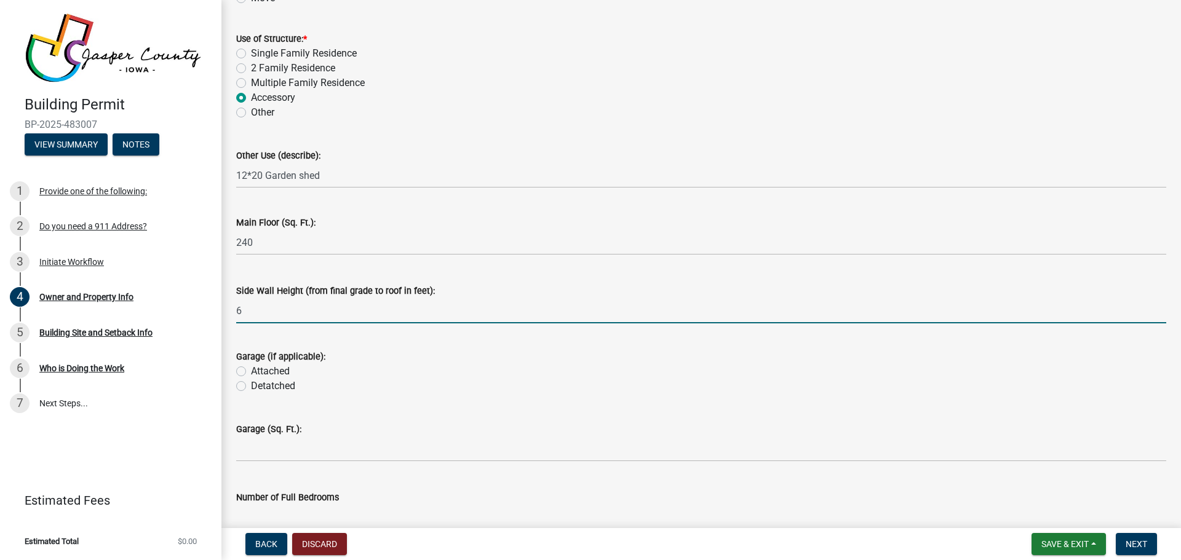
scroll to position [2024, 0]
type input "6"
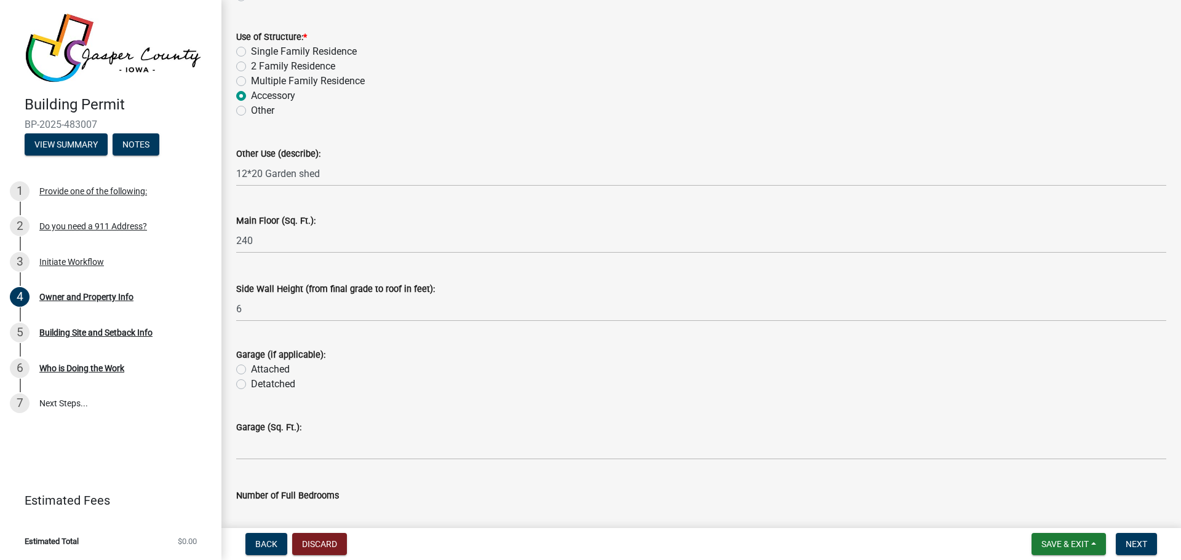
click at [251, 385] on label "Detatched" at bounding box center [273, 384] width 44 height 15
click at [251, 385] on input "Detatched" at bounding box center [255, 381] width 8 height 8
radio input "true"
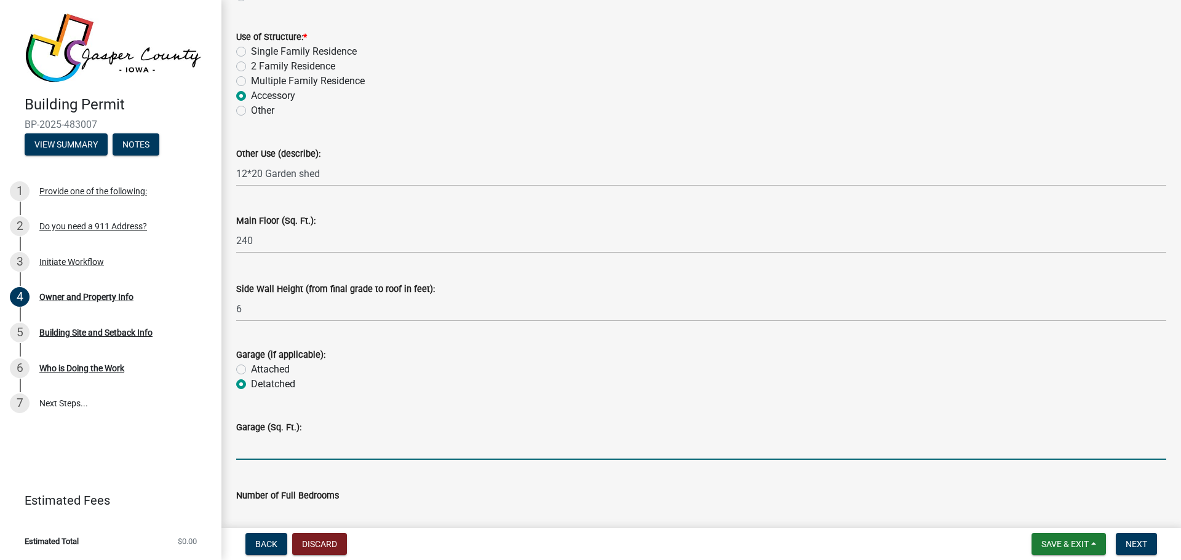
click at [279, 440] on input "text" at bounding box center [701, 447] width 930 height 25
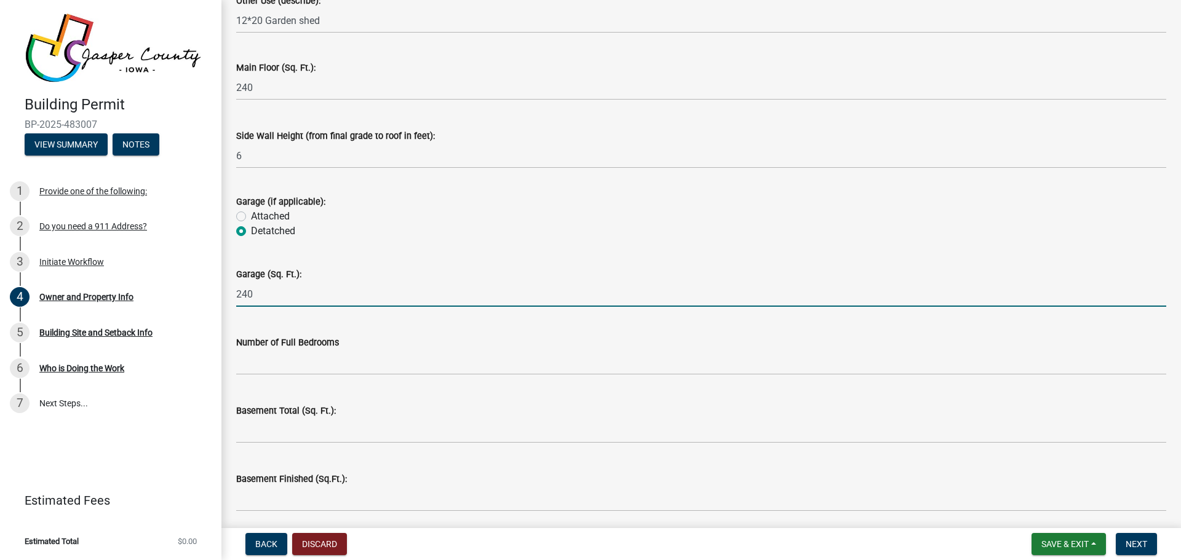
scroll to position [2178, 0]
type input "240"
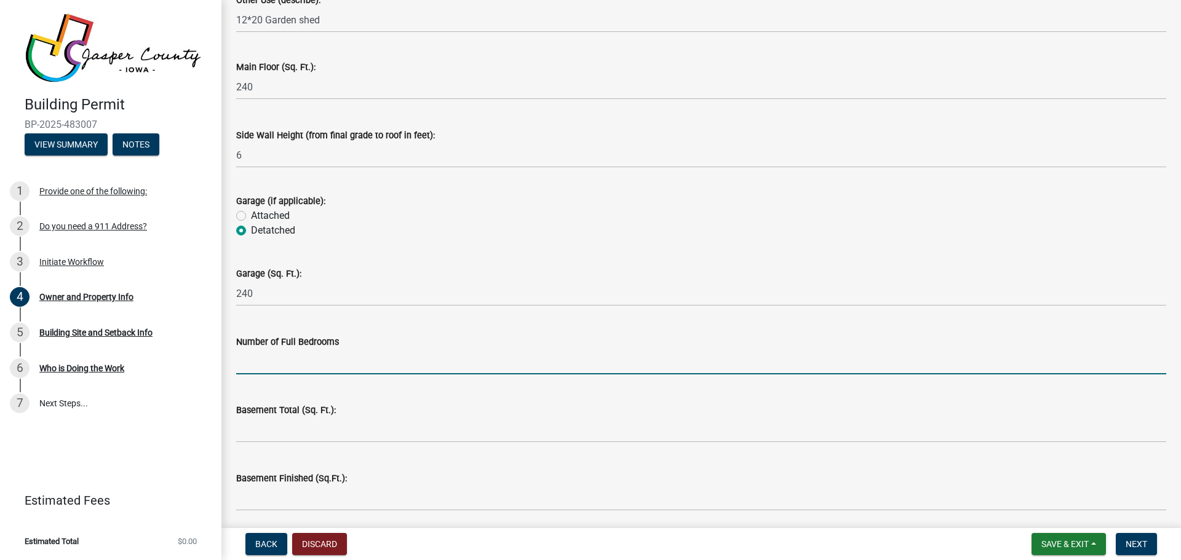
click at [321, 362] on input "text" at bounding box center [701, 361] width 930 height 25
type input "0"
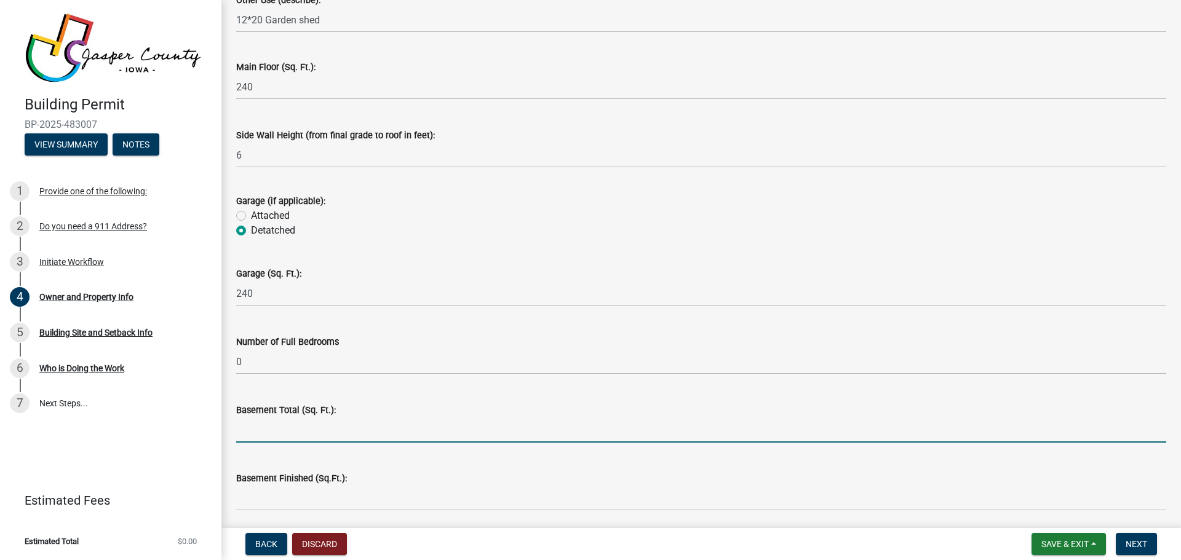
click at [279, 425] on input "text" at bounding box center [701, 430] width 930 height 25
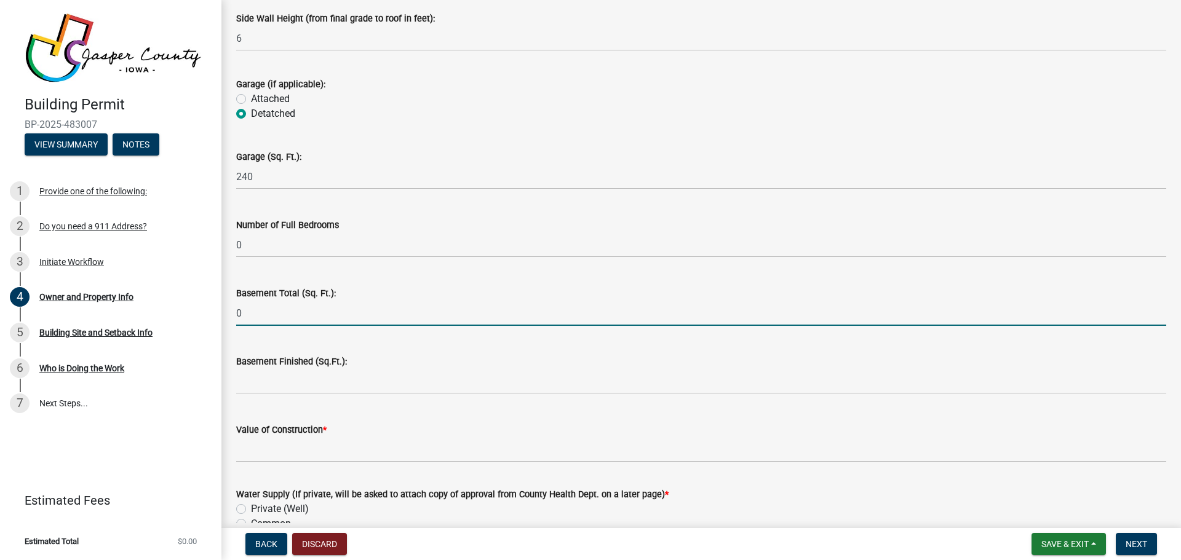
scroll to position [2296, 0]
type input "0"
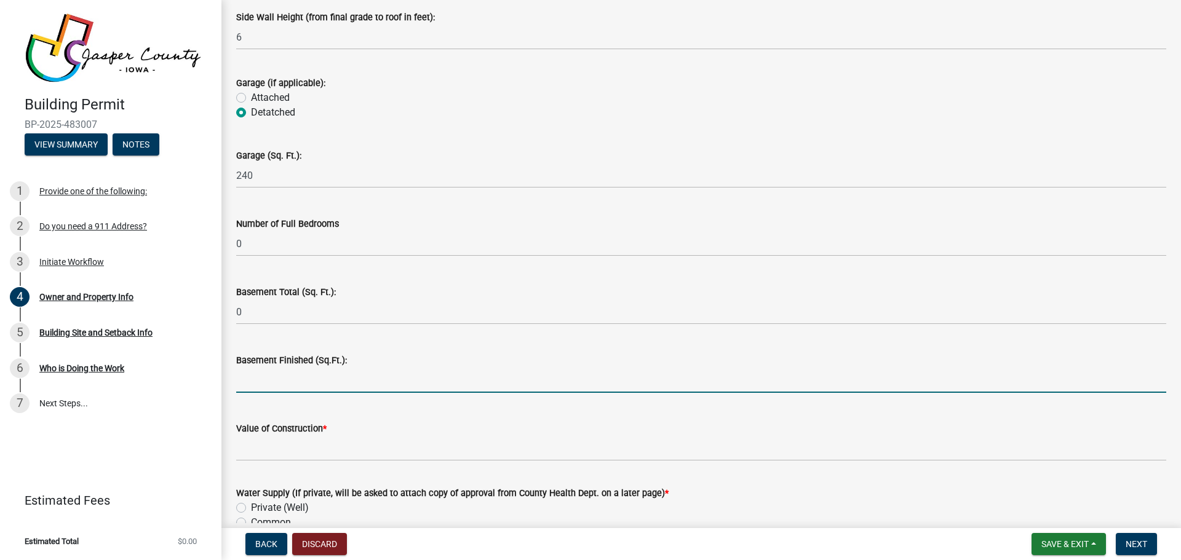
click at [306, 383] on input "text" at bounding box center [701, 380] width 930 height 25
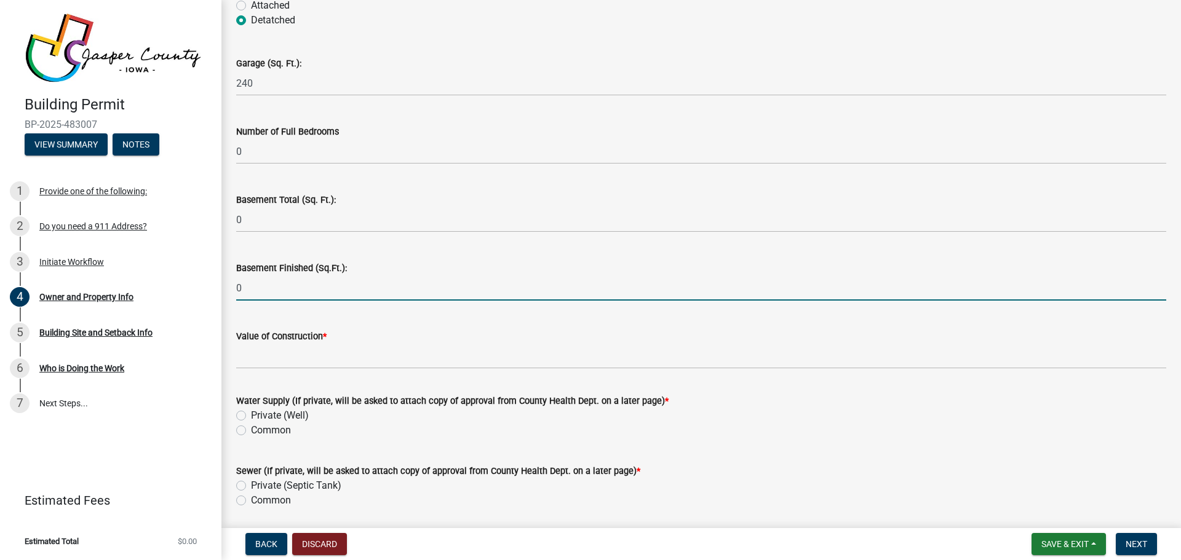
scroll to position [2389, 0]
type input "0"
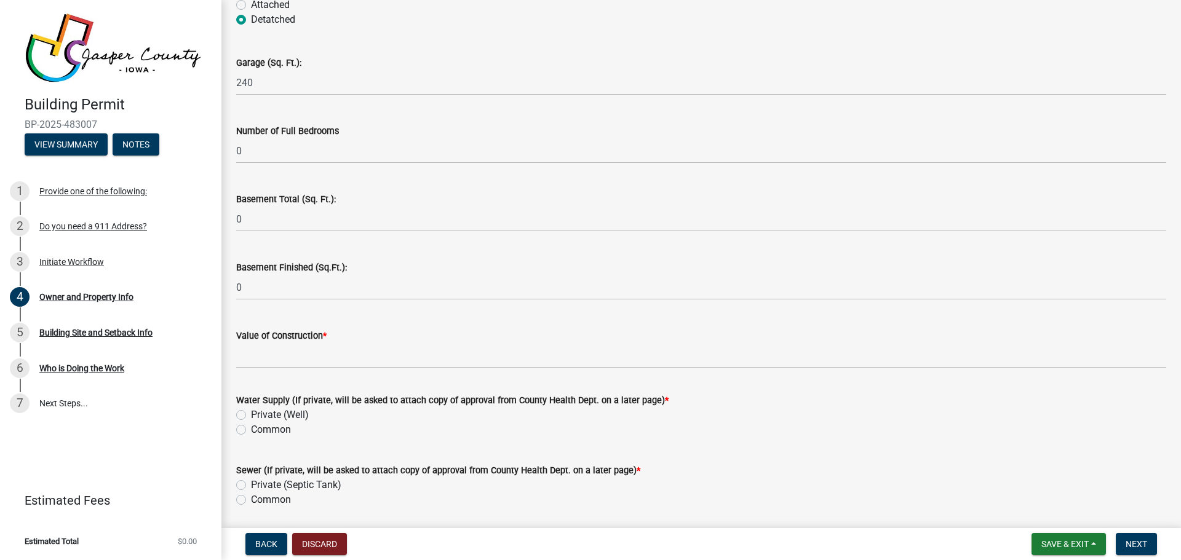
click at [306, 383] on form "Water Supply (If private, will be asked to attach copy of approval from County …" at bounding box center [701, 407] width 930 height 59
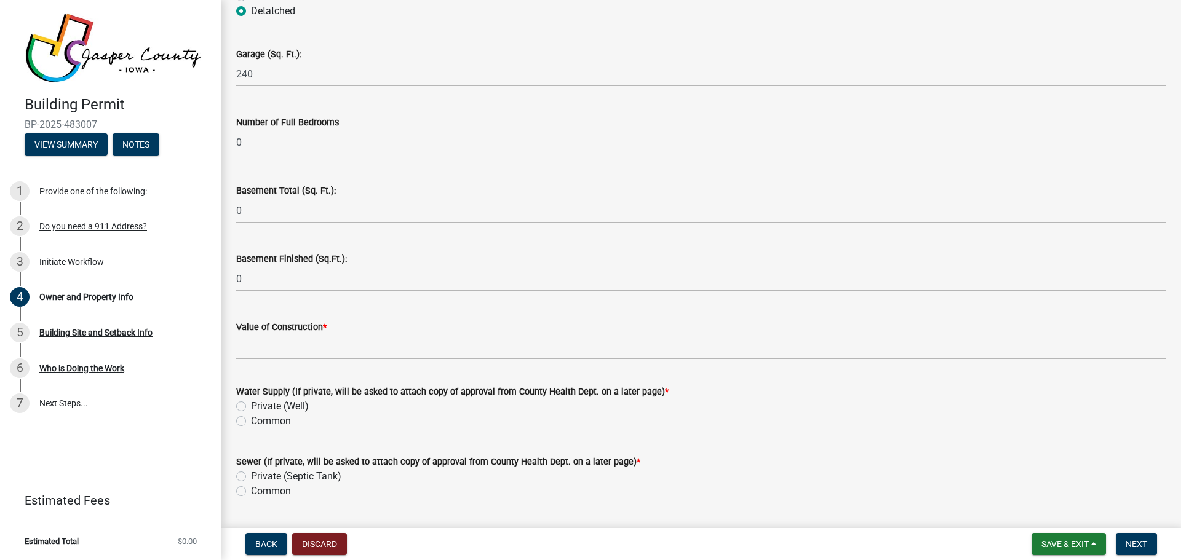
scroll to position [2398, 0]
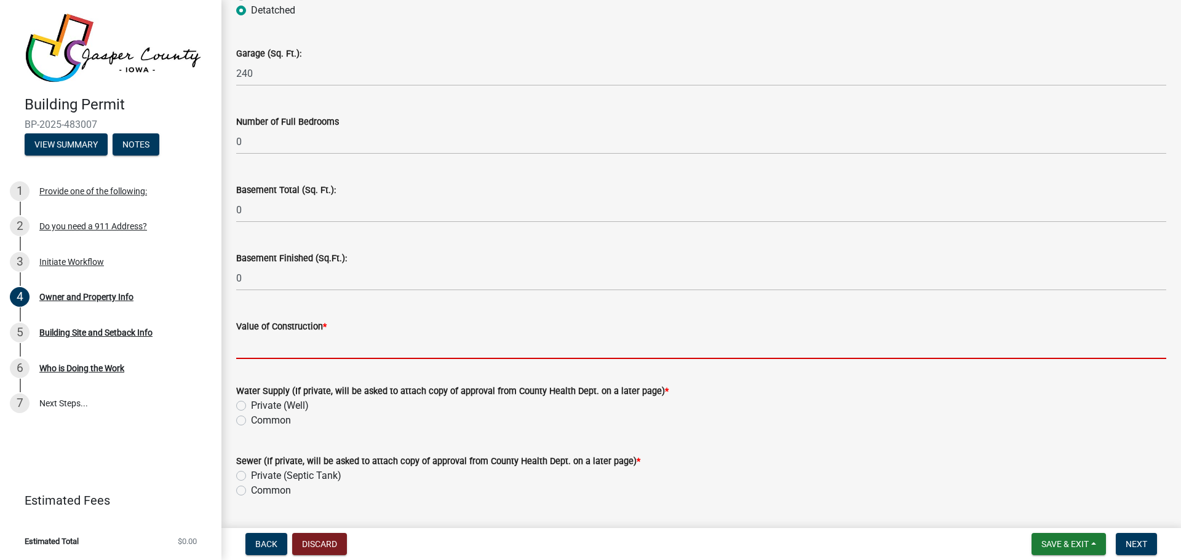
click at [319, 354] on input "Value of Construction *" at bounding box center [701, 346] width 930 height 25
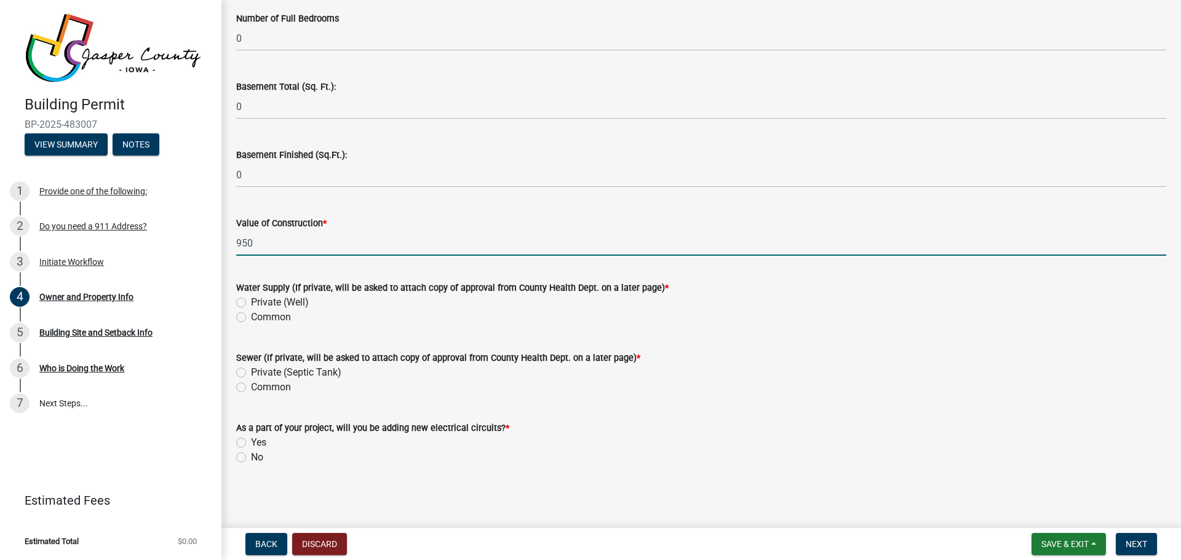
scroll to position [2502, 0]
type input "950"
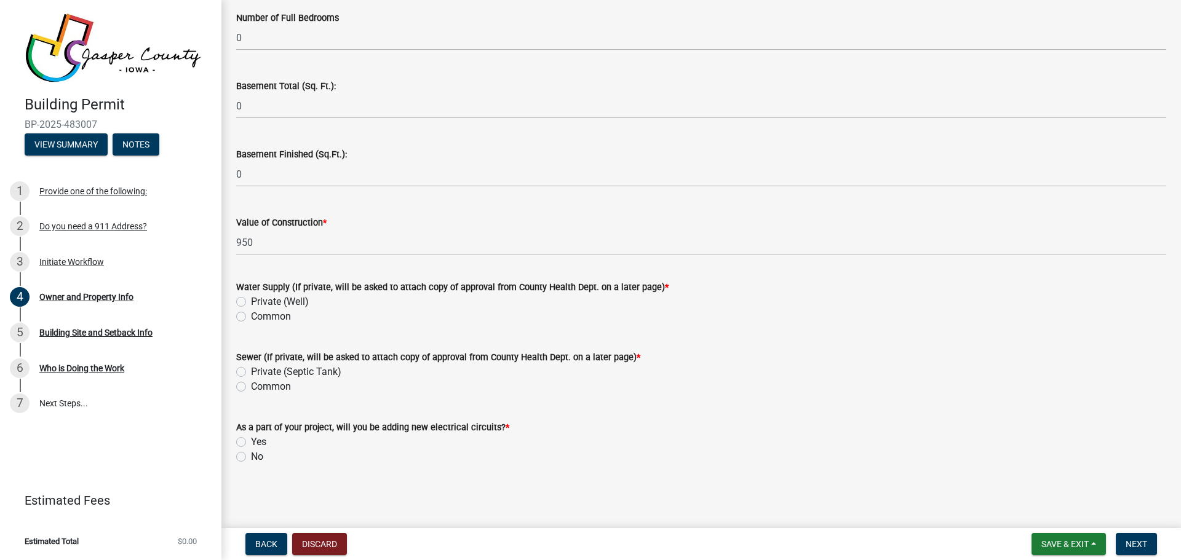
click at [251, 455] on label "No" at bounding box center [257, 457] width 12 height 15
click at [251, 455] on input "No" at bounding box center [255, 454] width 8 height 8
radio input "true"
click at [1140, 546] on span "Next" at bounding box center [1137, 545] width 22 height 10
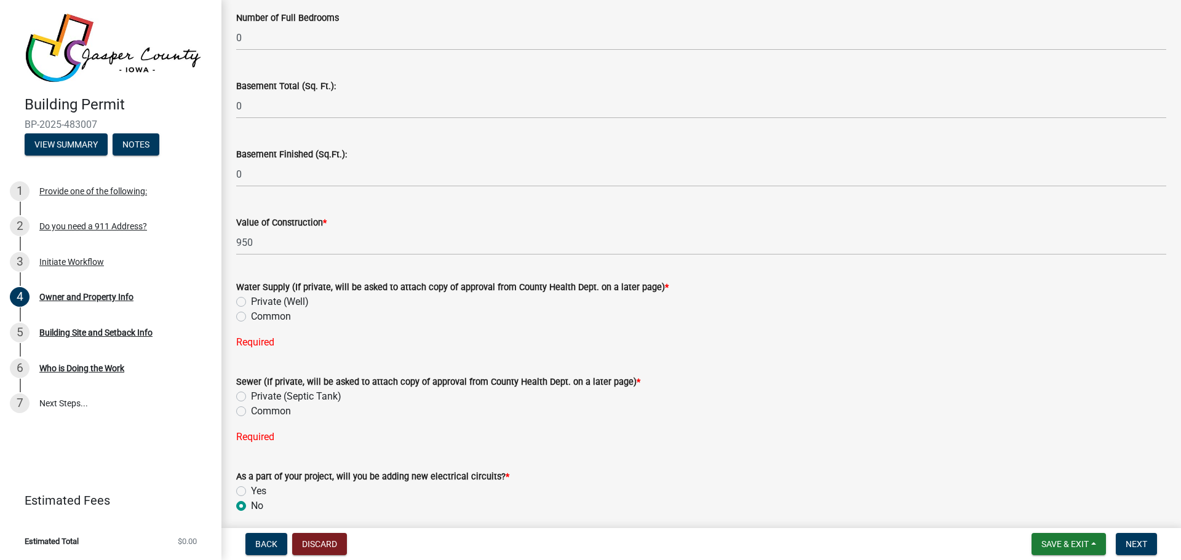
click at [251, 301] on label "Private (Well)" at bounding box center [280, 302] width 58 height 15
click at [251, 301] on input "Private (Well)" at bounding box center [255, 299] width 8 height 8
radio input "true"
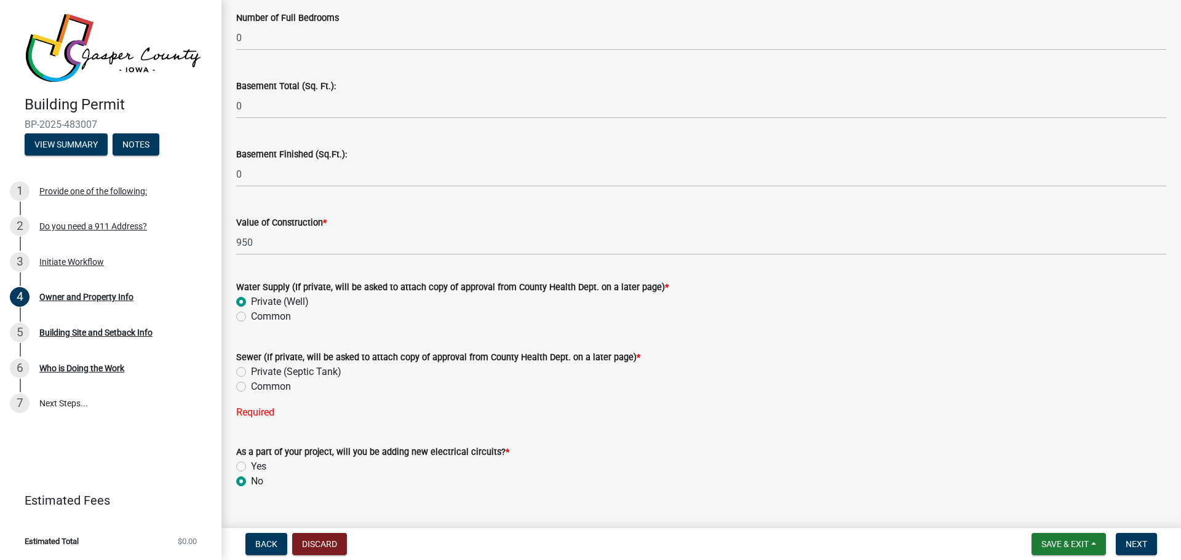
click at [251, 372] on label "Private (Septic Tank)" at bounding box center [296, 372] width 90 height 15
click at [251, 372] on input "Private (Septic Tank)" at bounding box center [255, 369] width 8 height 8
radio input "true"
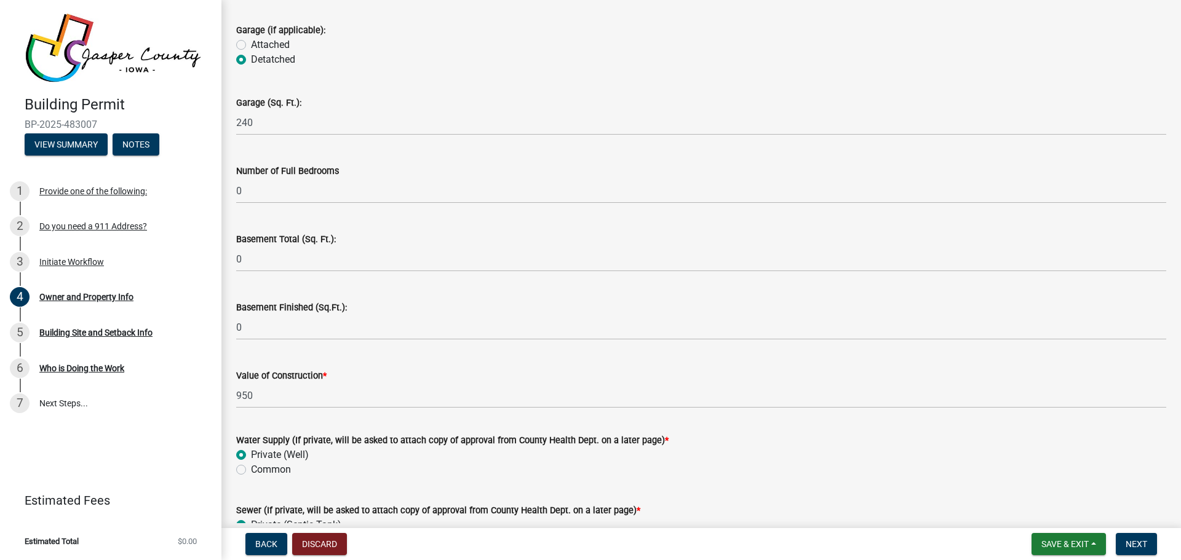
scroll to position [2348, 0]
click at [251, 62] on label "Detatched" at bounding box center [273, 60] width 44 height 15
click at [251, 61] on input "Detatched" at bounding box center [255, 57] width 8 height 8
click at [328, 60] on div "Detatched" at bounding box center [701, 60] width 930 height 15
click at [251, 42] on label "Attached" at bounding box center [270, 45] width 39 height 15
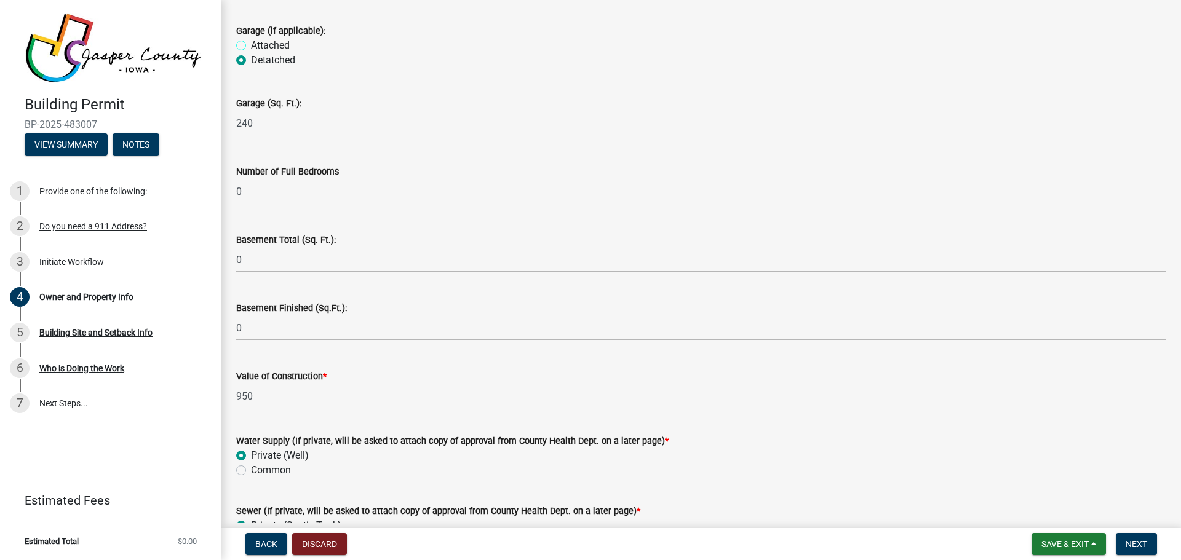
click at [251, 42] on input "Attached" at bounding box center [255, 42] width 8 height 8
radio input "true"
click at [251, 63] on label "Detatched" at bounding box center [273, 60] width 44 height 15
click at [251, 61] on input "Detatched" at bounding box center [255, 57] width 8 height 8
radio input "true"
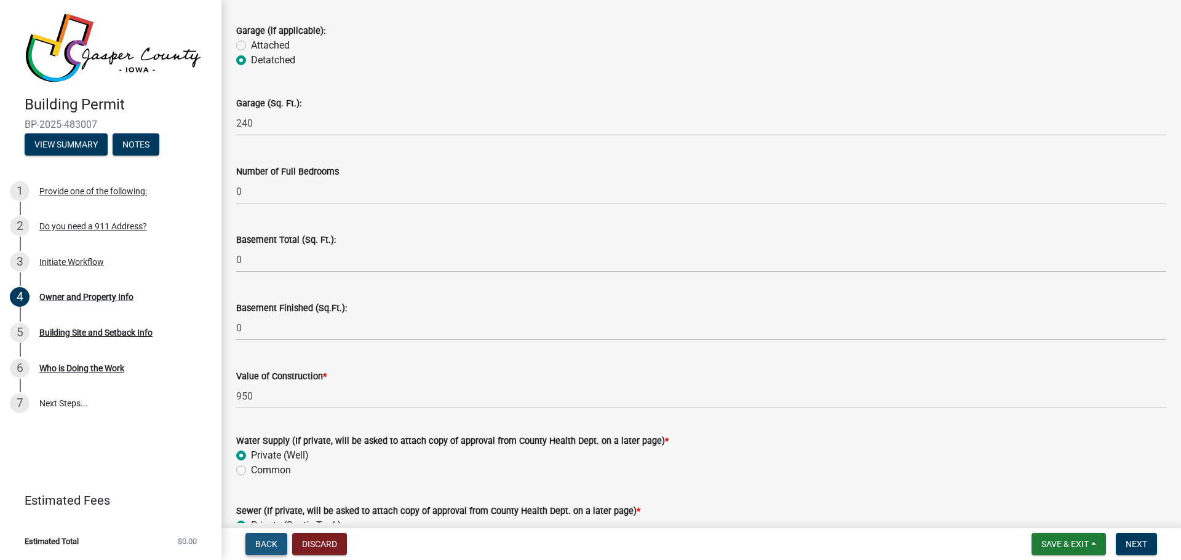
click at [271, 540] on span "Back" at bounding box center [266, 545] width 22 height 10
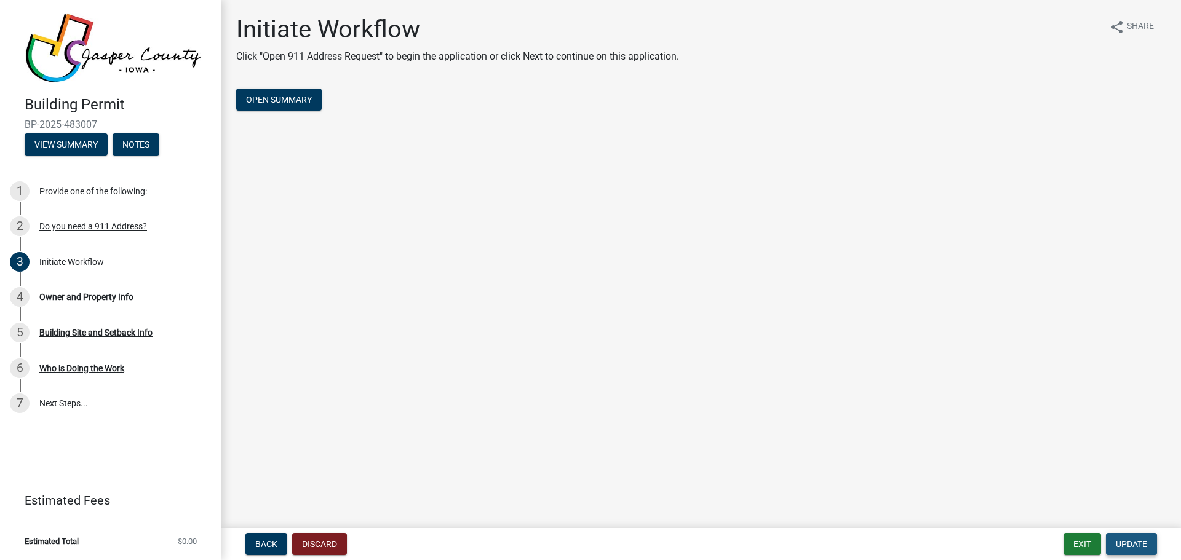
click at [1123, 543] on span "Update" at bounding box center [1131, 545] width 31 height 10
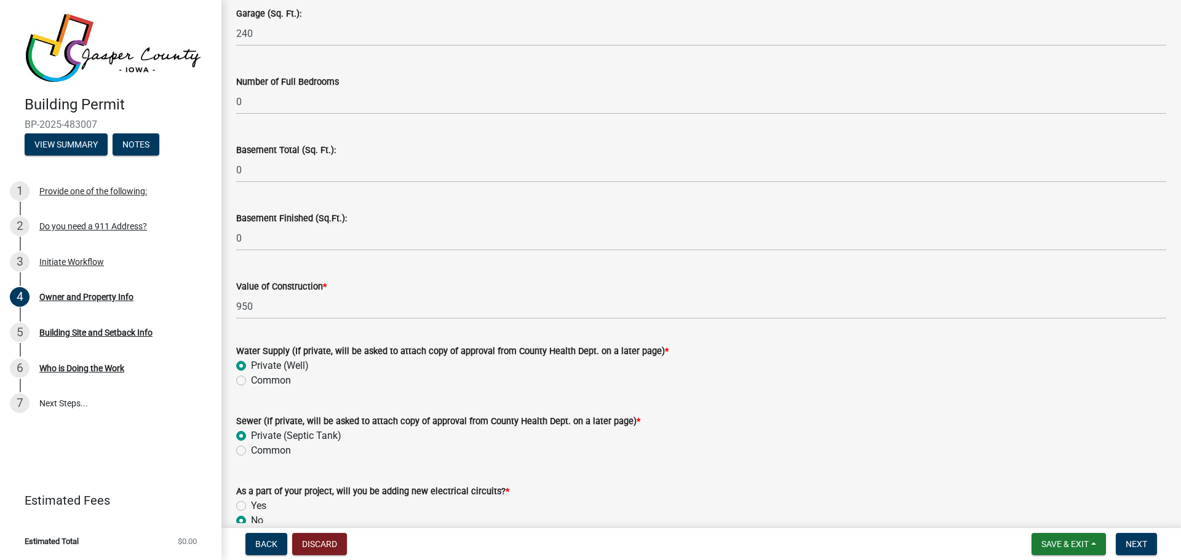
scroll to position [2502, 0]
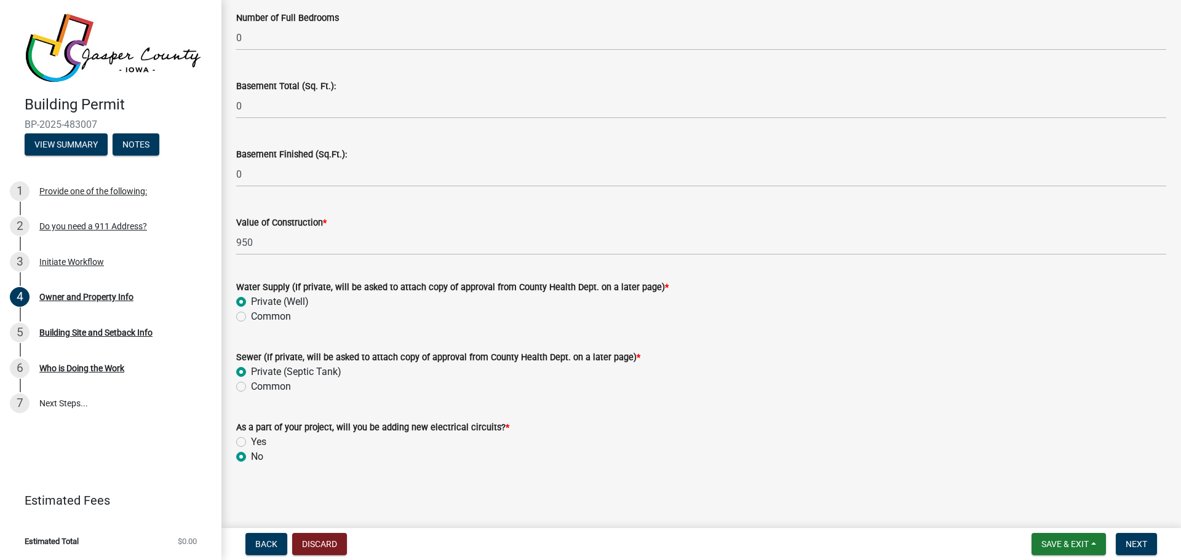
click at [251, 313] on label "Common" at bounding box center [271, 316] width 40 height 15
click at [251, 313] on input "Common" at bounding box center [255, 313] width 8 height 8
radio input "true"
click at [251, 385] on label "Common" at bounding box center [271, 387] width 40 height 15
click at [251, 385] on input "Common" at bounding box center [255, 384] width 8 height 8
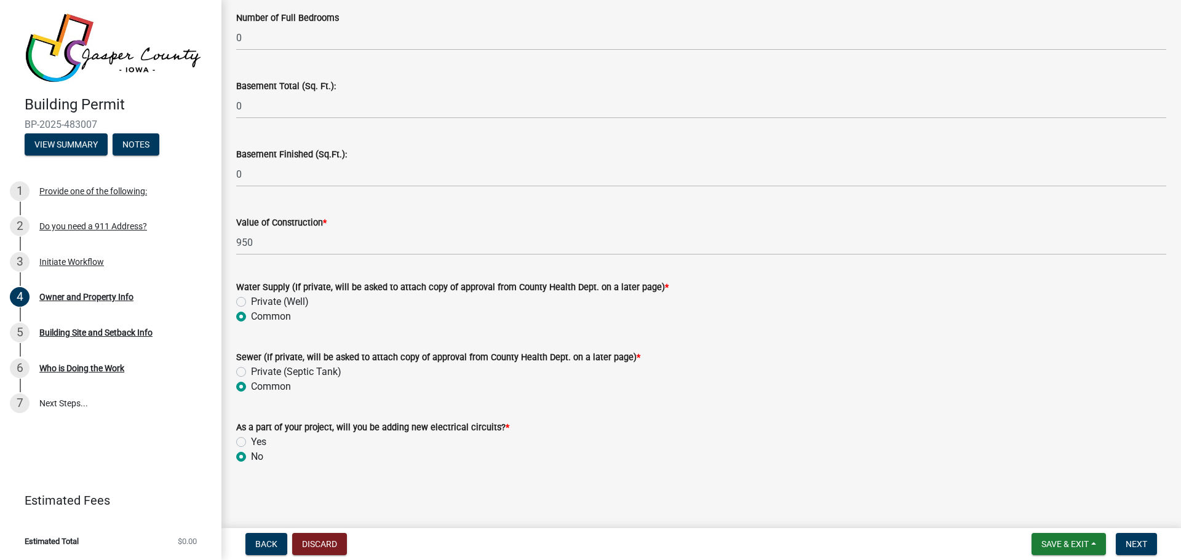
radio input "true"
click at [1129, 540] on span "Next" at bounding box center [1137, 545] width 22 height 10
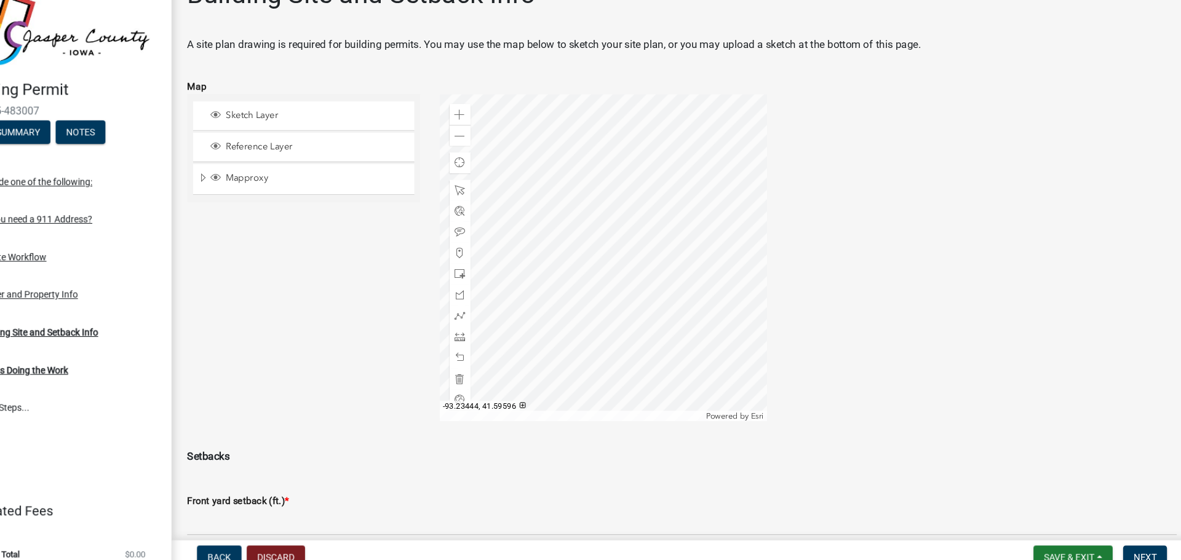
scroll to position [0, 0]
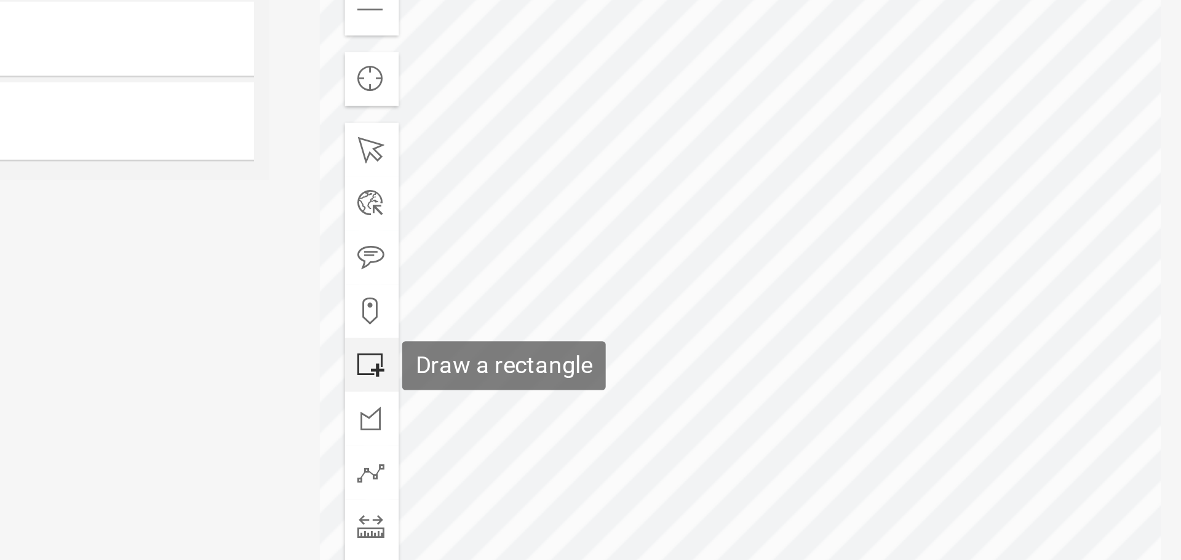
click at [492, 289] on span at bounding box center [493, 292] width 10 height 10
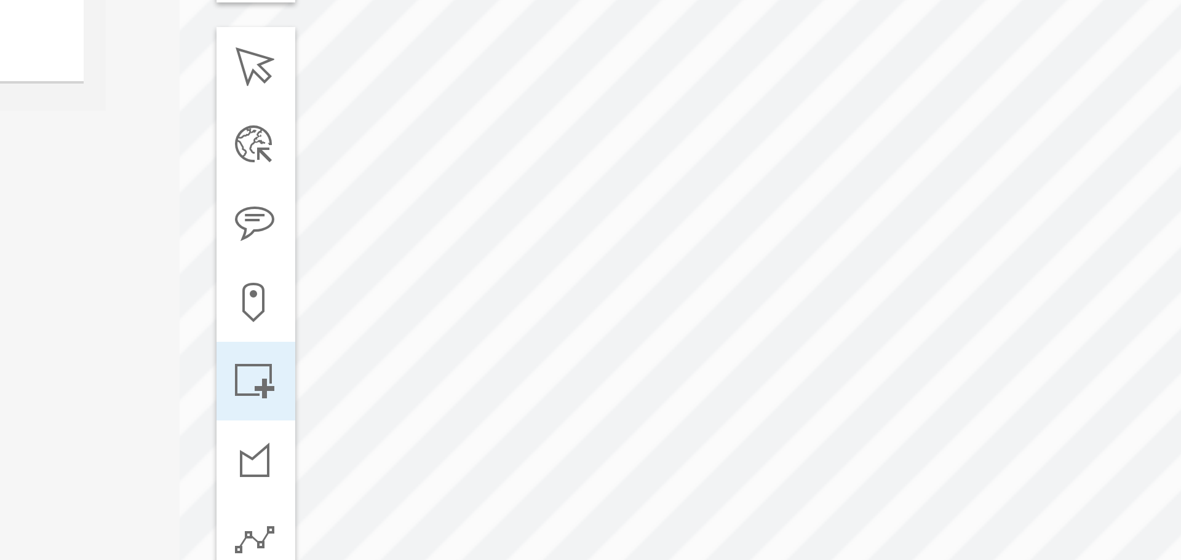
click at [570, 250] on div at bounding box center [628, 277] width 308 height 308
click at [560, 255] on div at bounding box center [628, 277] width 308 height 308
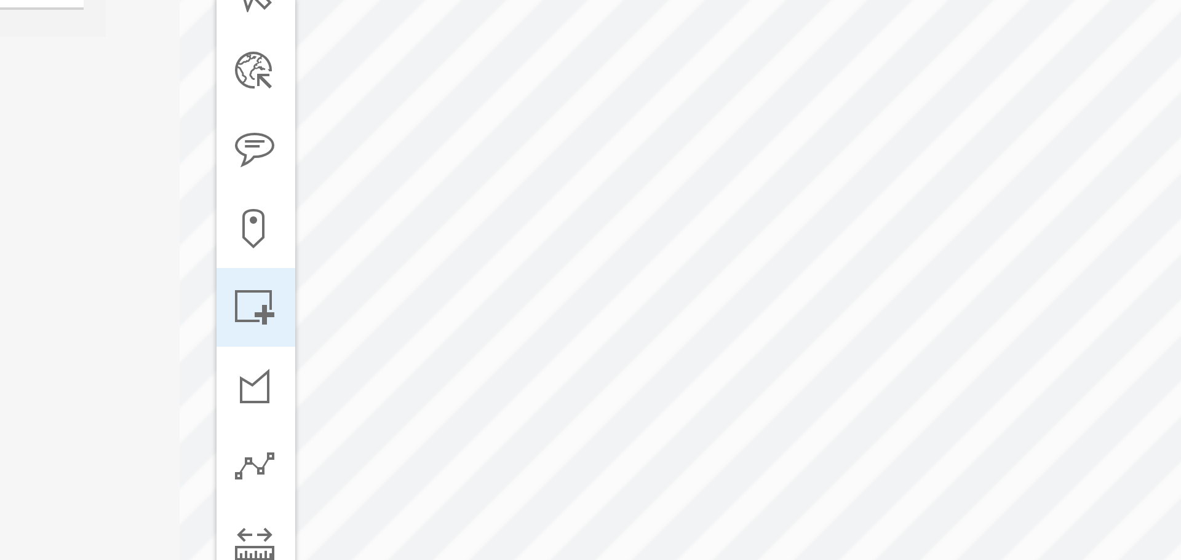
click at [586, 278] on div at bounding box center [628, 277] width 308 height 308
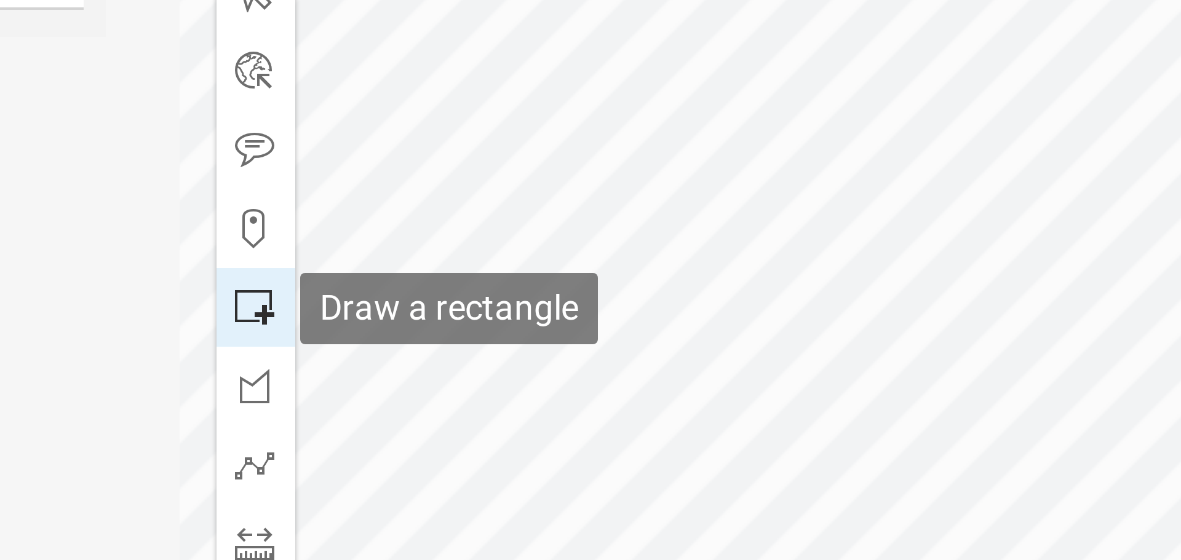
click at [488, 292] on span at bounding box center [493, 292] width 10 height 10
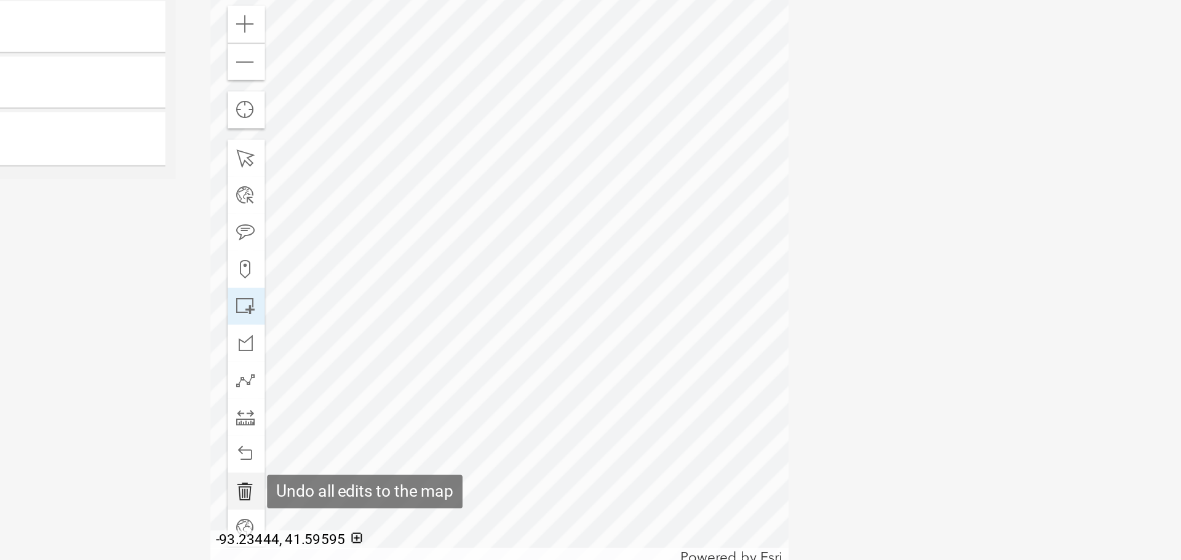
click at [492, 391] on span at bounding box center [493, 391] width 10 height 10
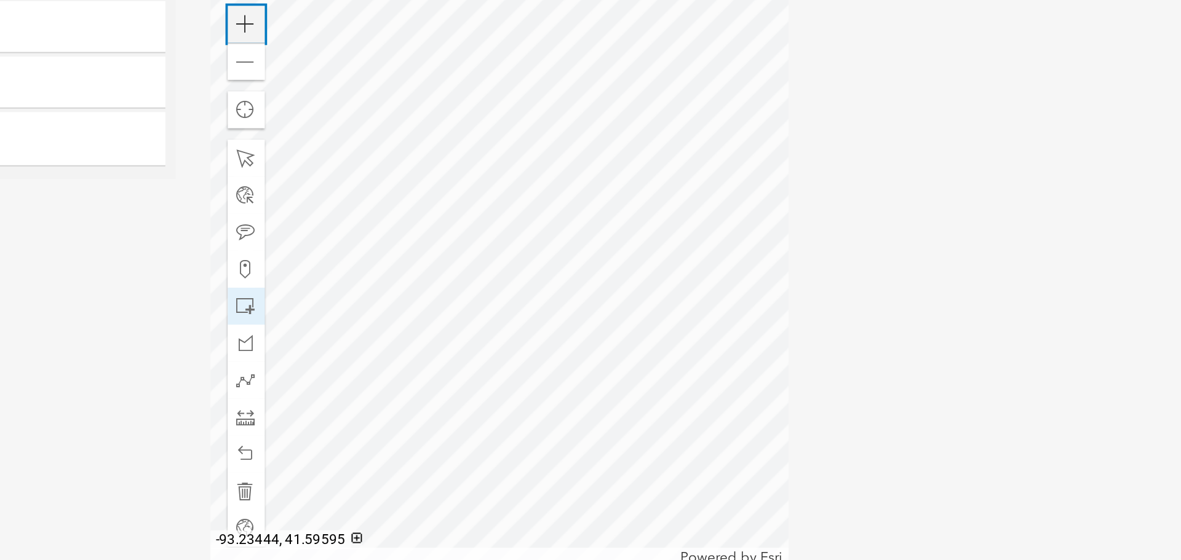
click at [488, 142] on span at bounding box center [493, 142] width 10 height 10
click at [495, 166] on span at bounding box center [493, 162] width 10 height 10
click at [492, 162] on span at bounding box center [493, 162] width 10 height 10
click at [492, 137] on span at bounding box center [493, 142] width 10 height 10
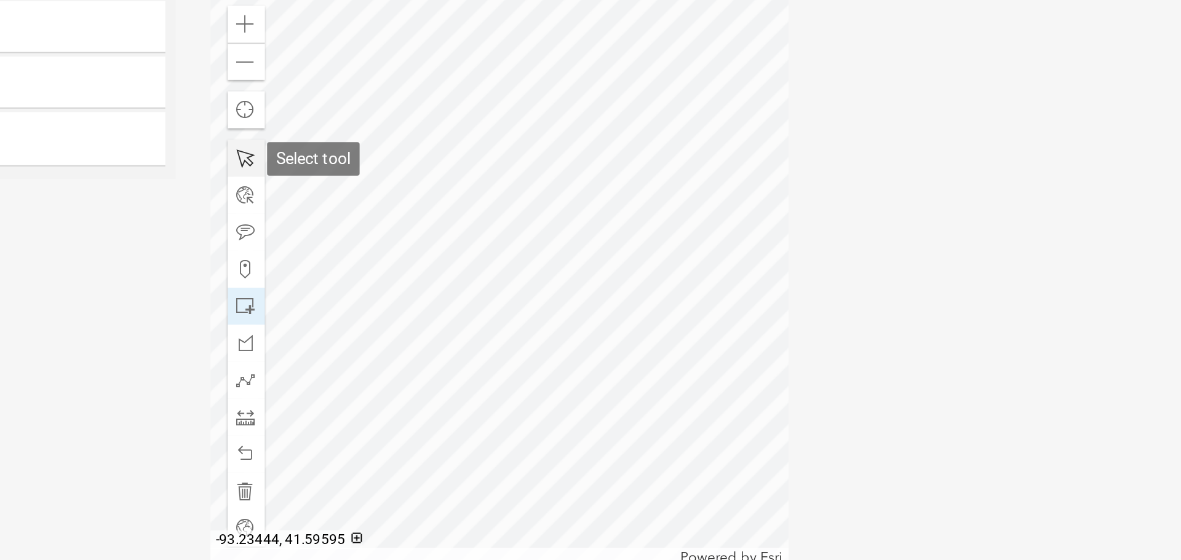
click at [491, 212] on span at bounding box center [493, 214] width 10 height 10
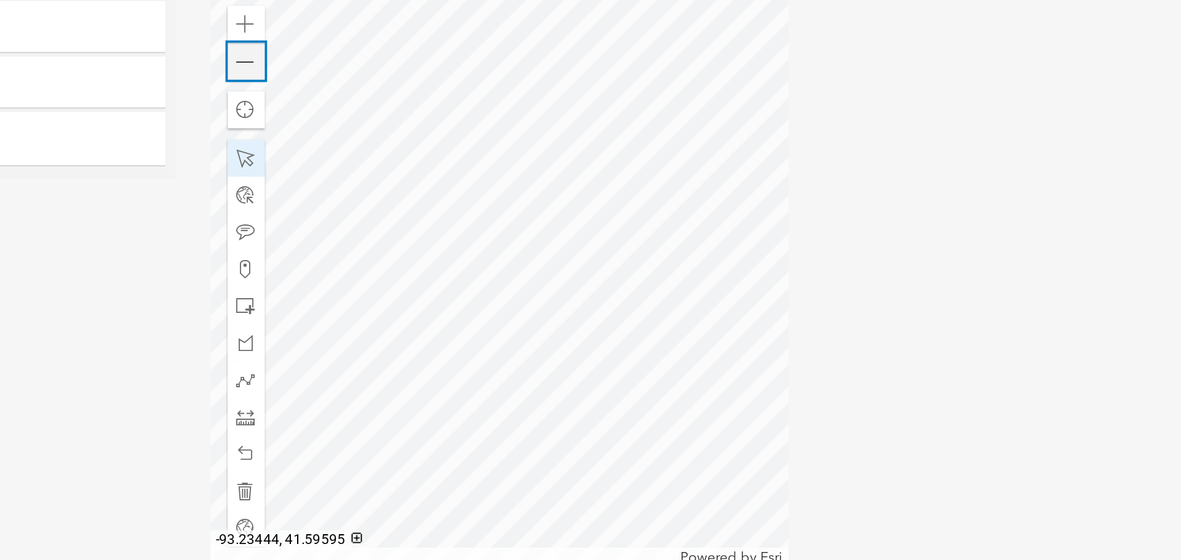
click at [492, 157] on span at bounding box center [493, 162] width 10 height 10
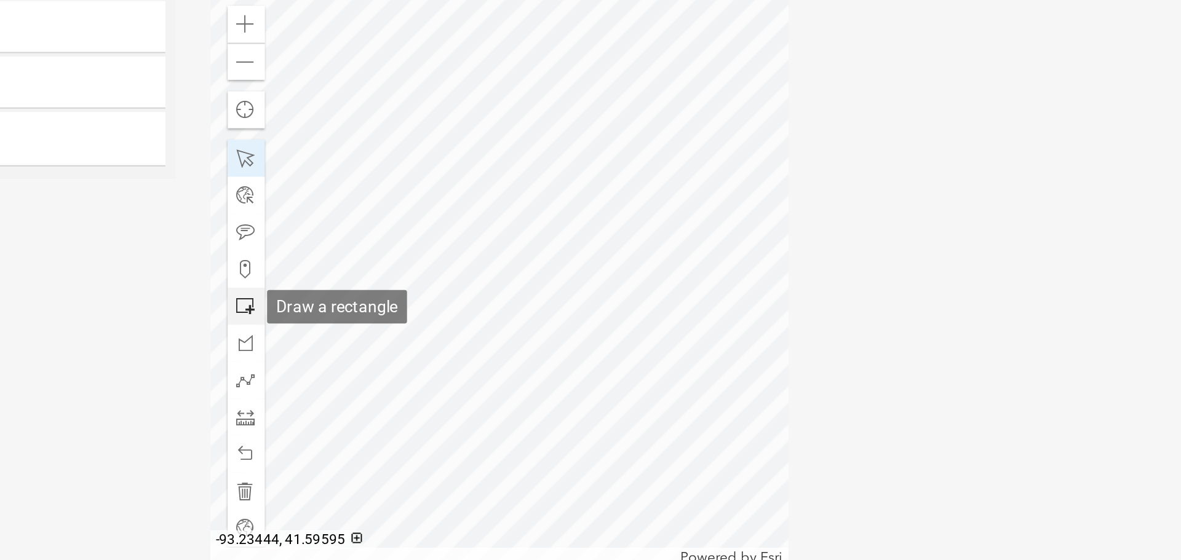
click at [488, 288] on span at bounding box center [493, 292] width 10 height 10
click at [493, 287] on span at bounding box center [493, 292] width 10 height 10
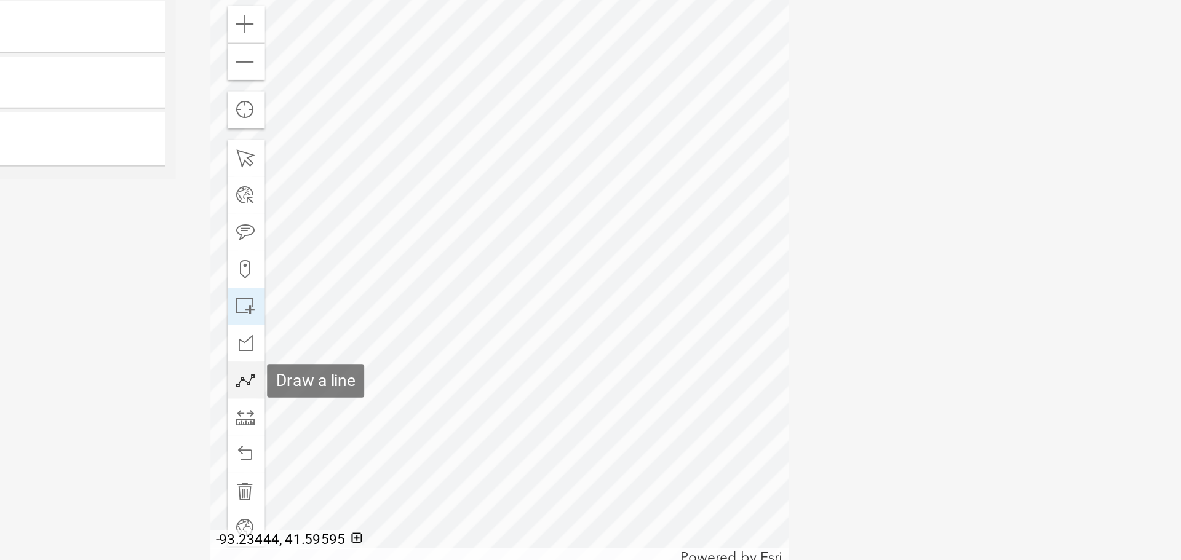
click at [494, 334] on span at bounding box center [493, 332] width 10 height 10
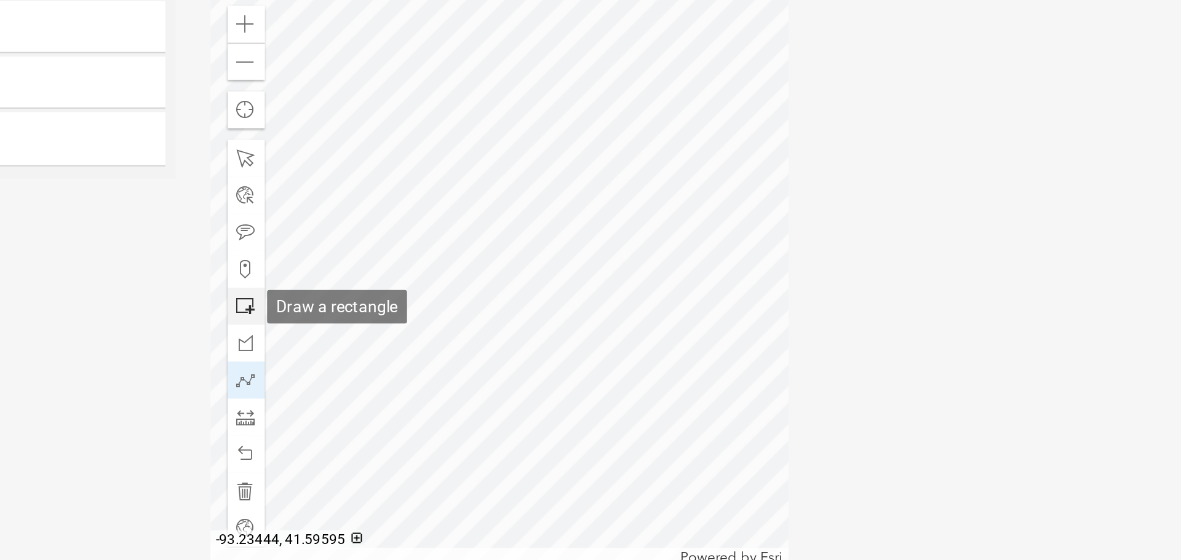
click at [489, 293] on span at bounding box center [493, 292] width 10 height 10
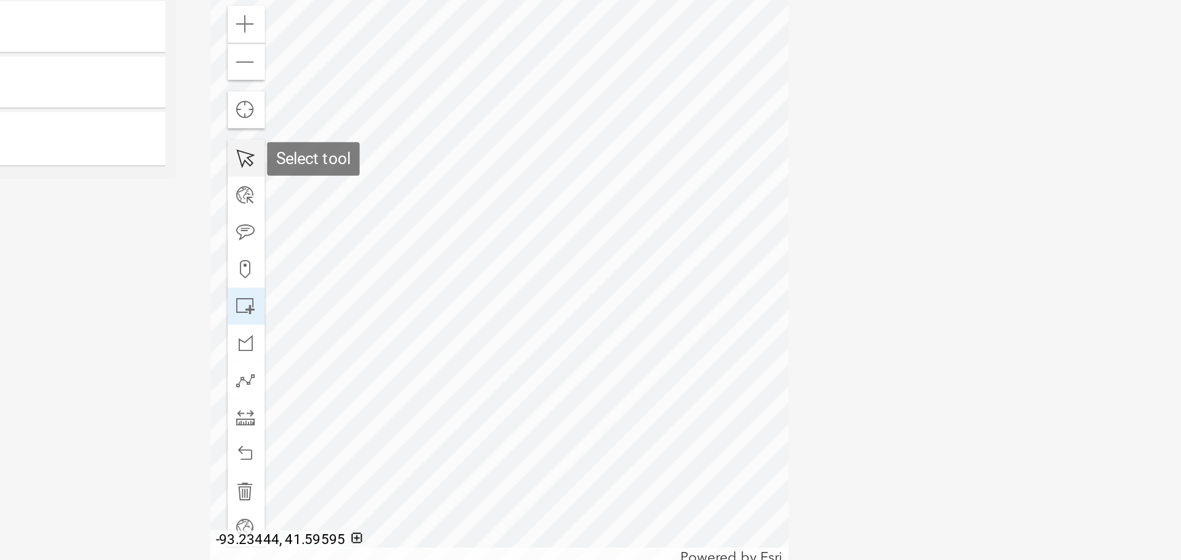
click at [491, 215] on span at bounding box center [493, 214] width 10 height 10
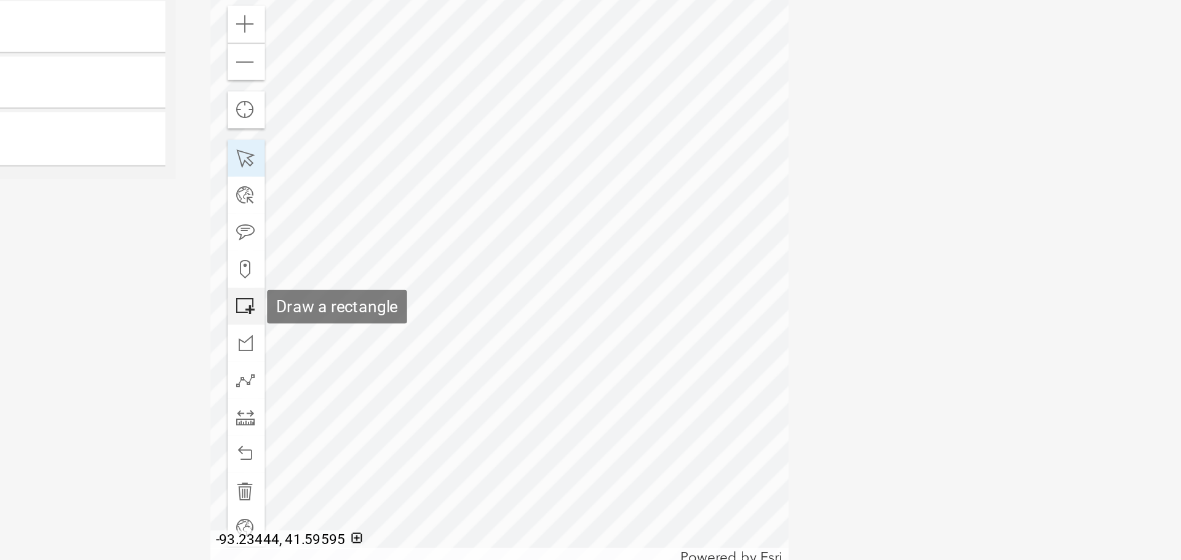
click at [488, 288] on span at bounding box center [493, 292] width 10 height 10
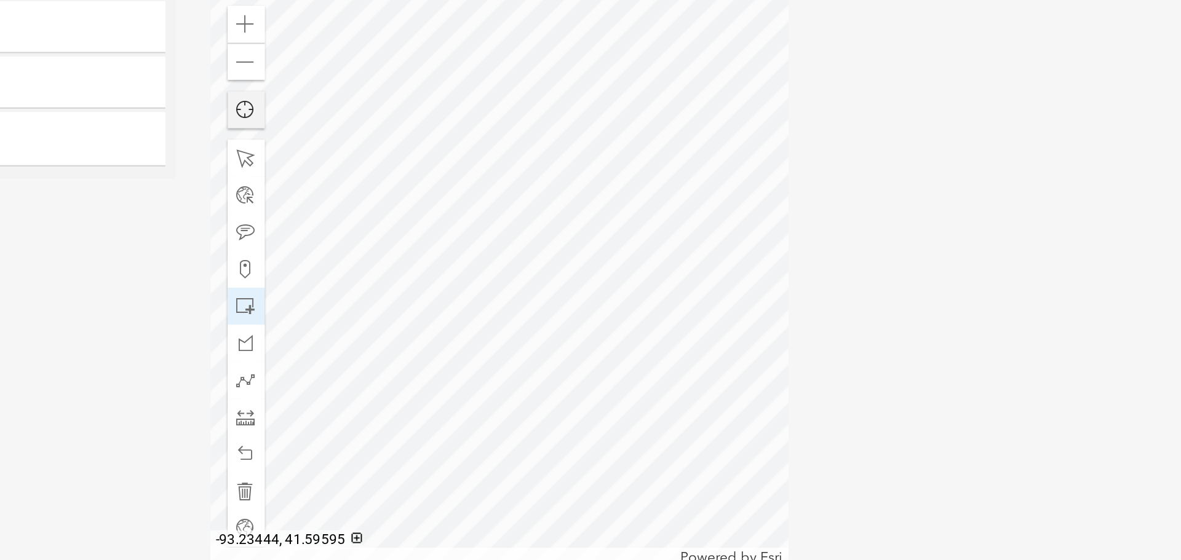
click at [488, 183] on span "Find my location" at bounding box center [493, 188] width 10 height 10
click at [458, 242] on div "Sketch Layer Reference Layer Mapproxy County Zoning Labels Parcel Numbers Parce…" at bounding box center [345, 277] width 237 height 308
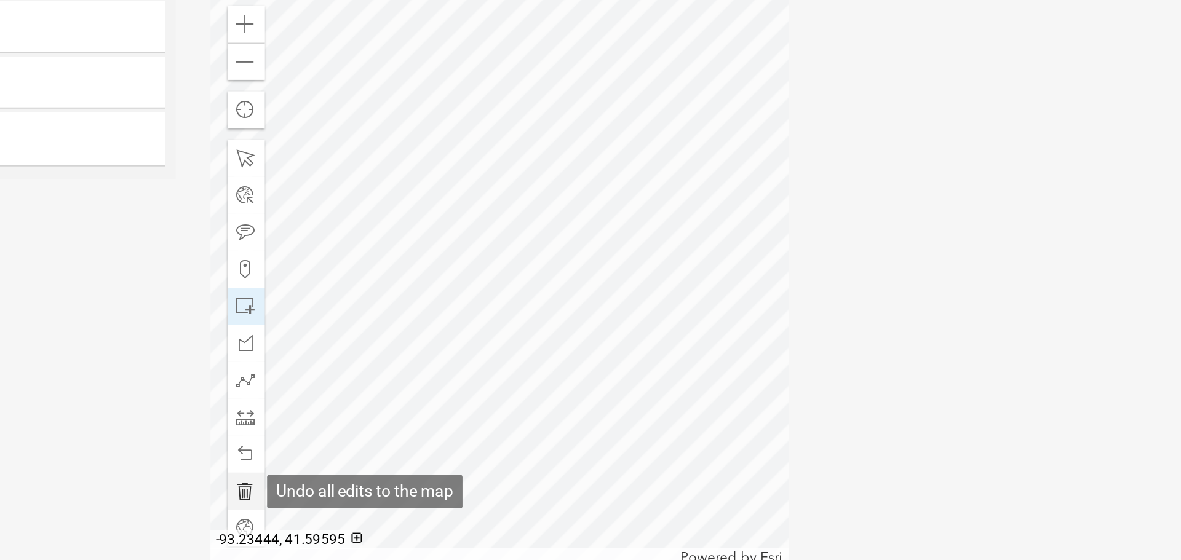
click at [492, 393] on span at bounding box center [493, 391] width 10 height 10
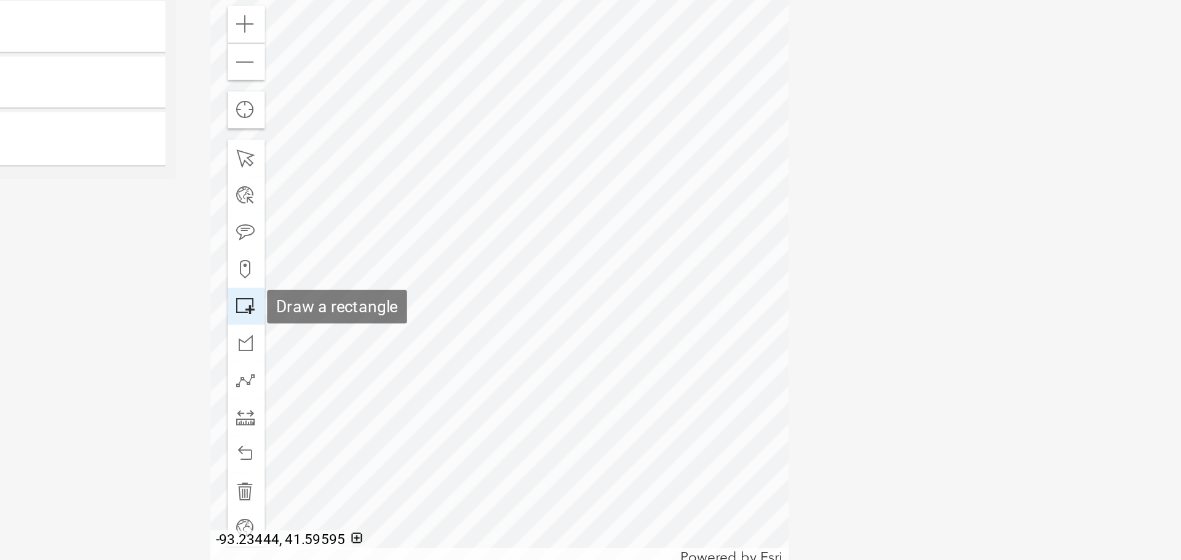
click at [492, 290] on span at bounding box center [493, 292] width 10 height 10
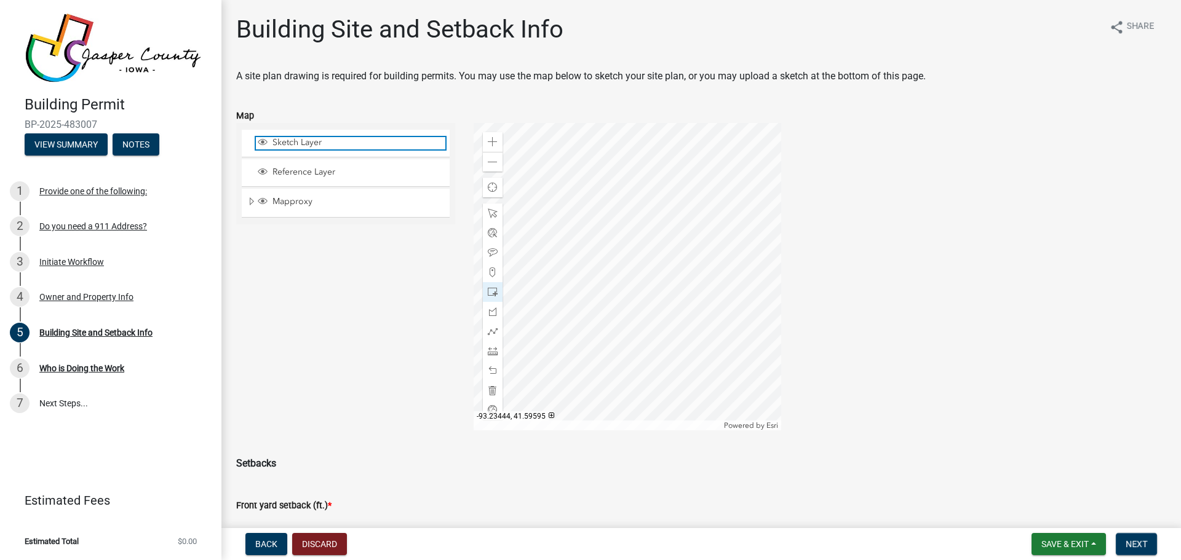
click at [309, 142] on span "Sketch Layer" at bounding box center [357, 142] width 176 height 11
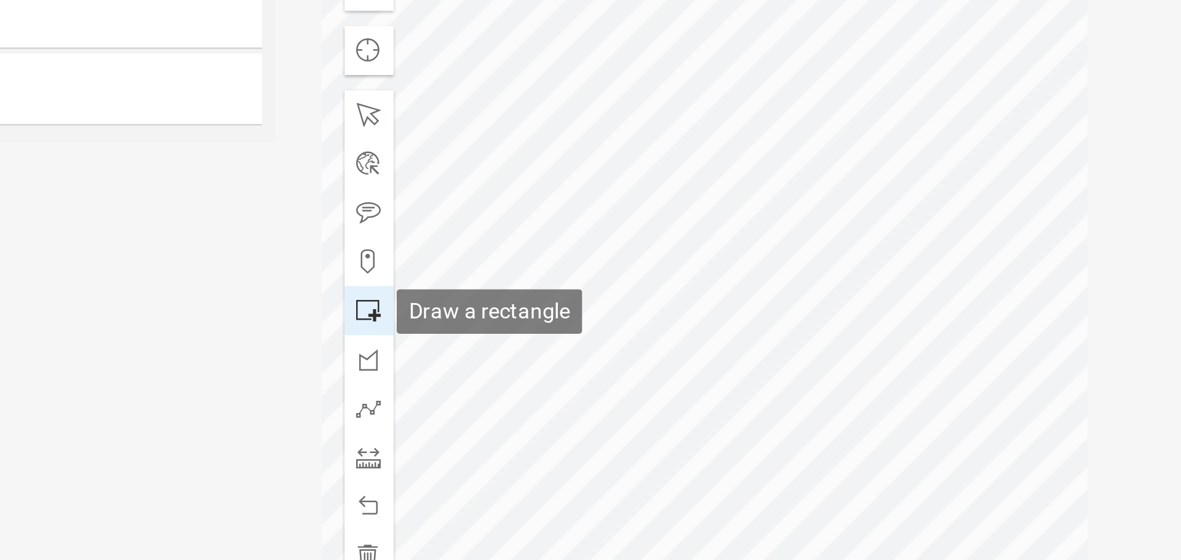
click at [490, 295] on span at bounding box center [493, 292] width 10 height 10
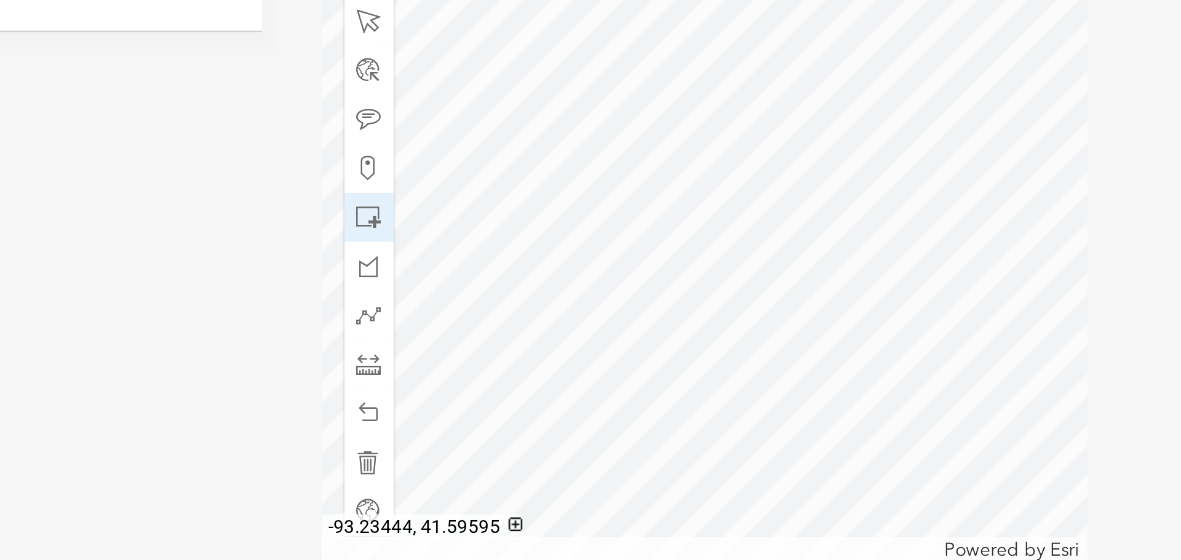
scroll to position [2, 0]
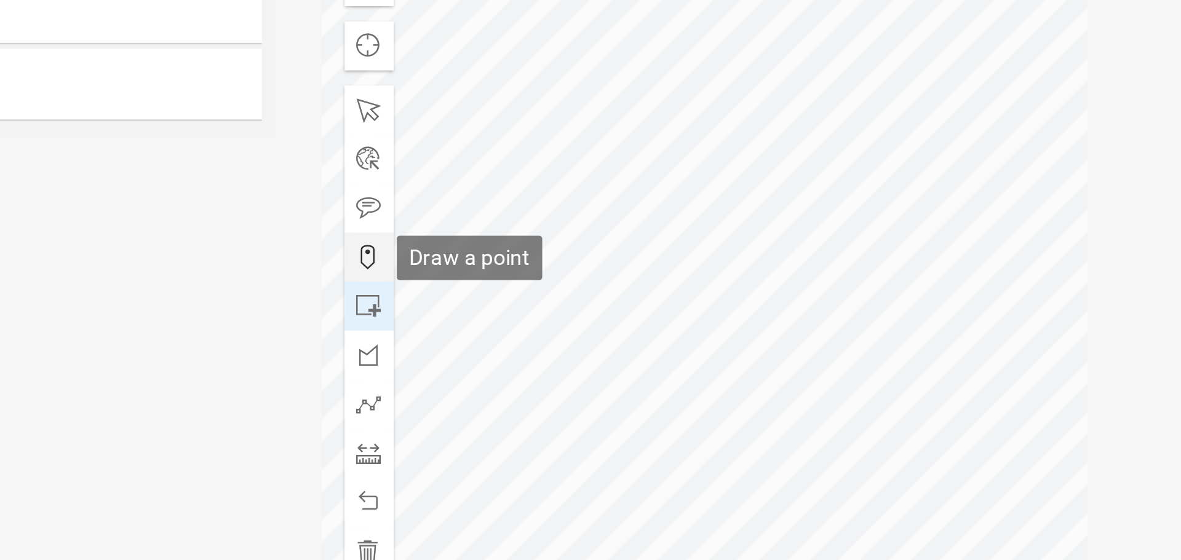
click at [490, 271] on span at bounding box center [493, 271] width 10 height 10
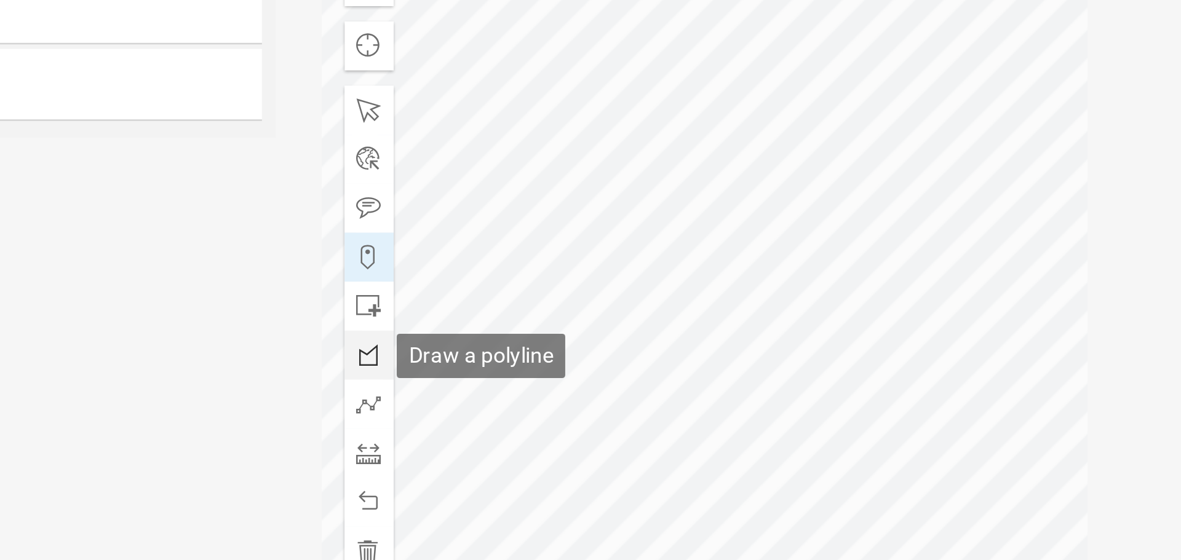
click at [492, 309] on span at bounding box center [493, 310] width 10 height 10
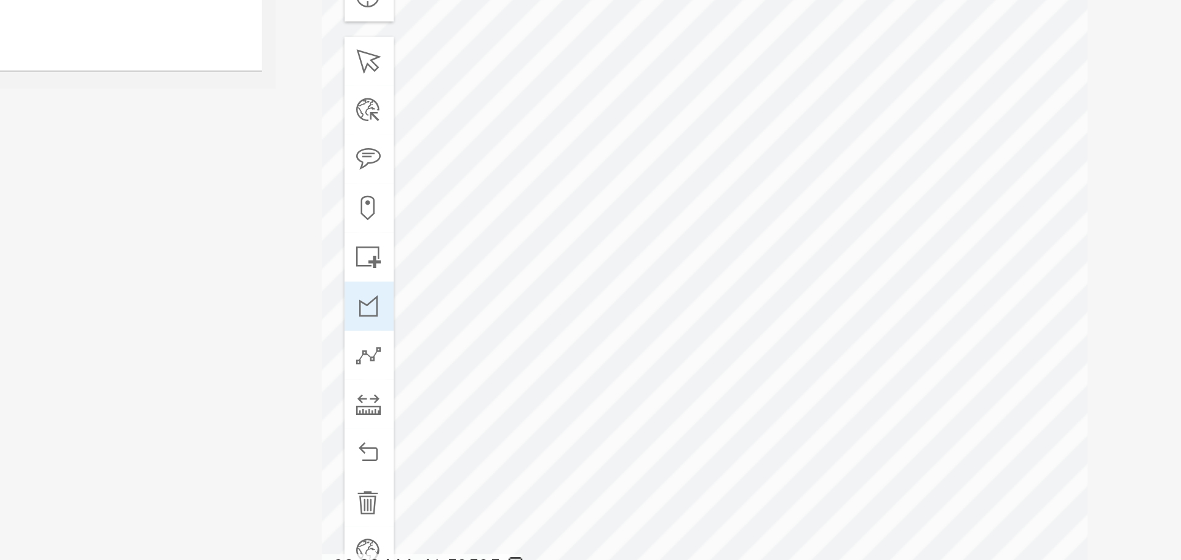
scroll to position [23, 0]
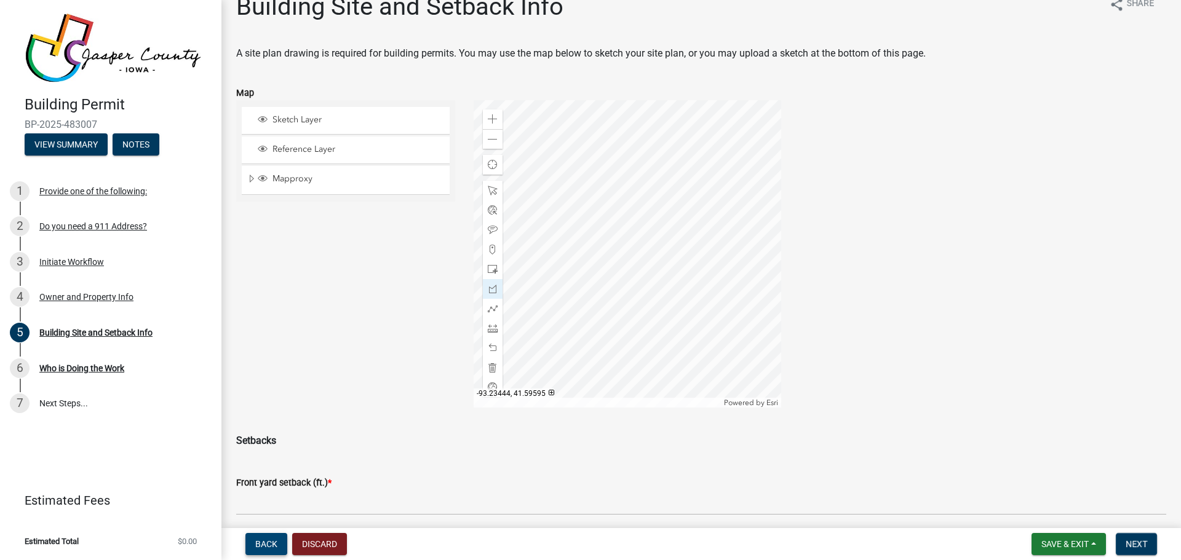
click at [258, 536] on button "Back" at bounding box center [266, 544] width 42 height 22
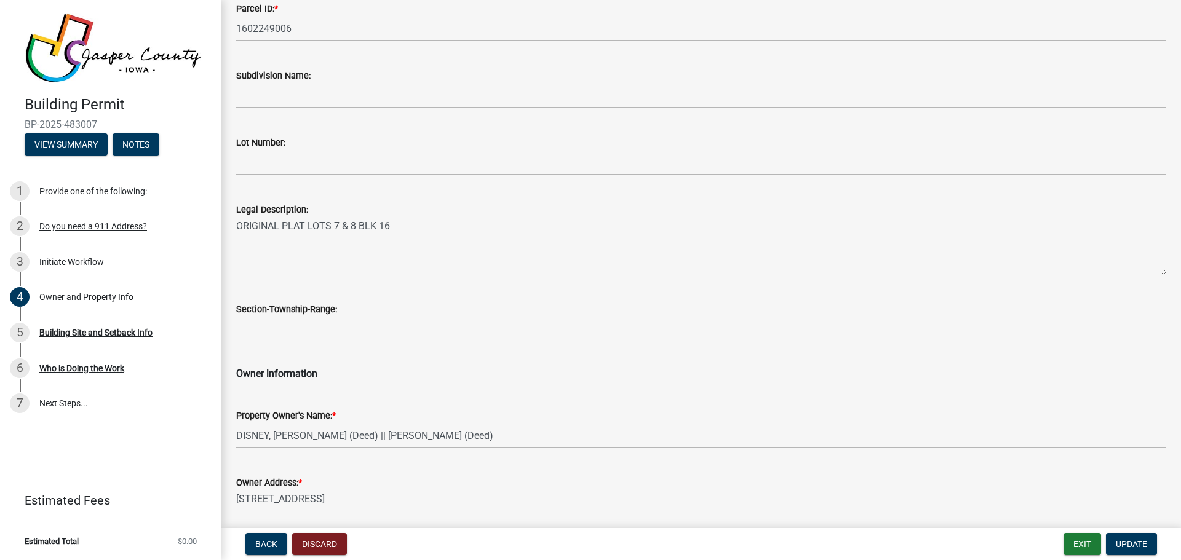
scroll to position [394, 0]
click at [1120, 538] on button "Update" at bounding box center [1131, 544] width 51 height 22
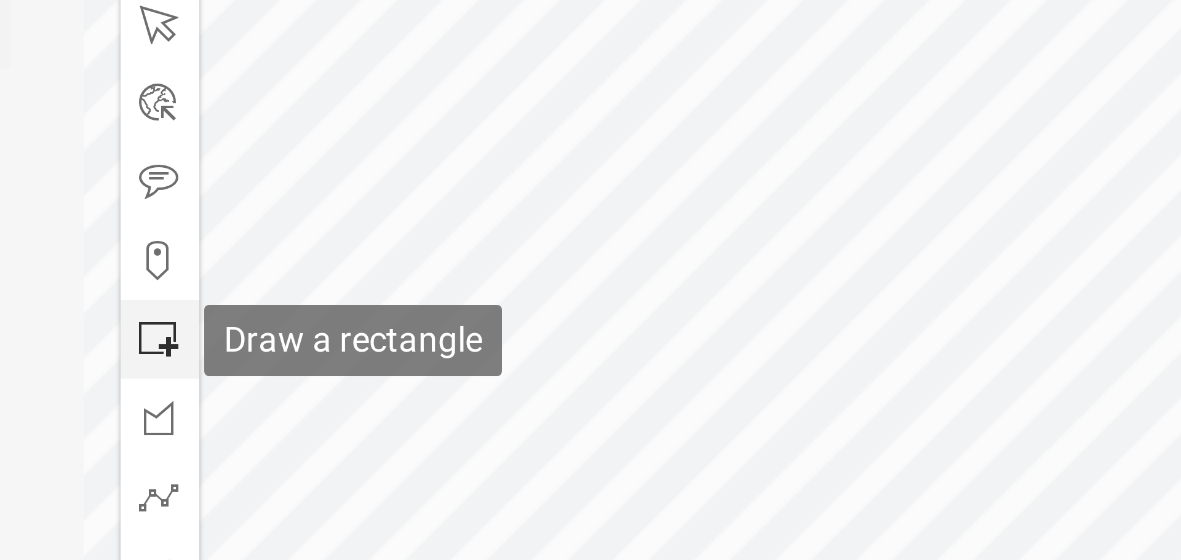
click at [491, 287] on span at bounding box center [493, 292] width 10 height 10
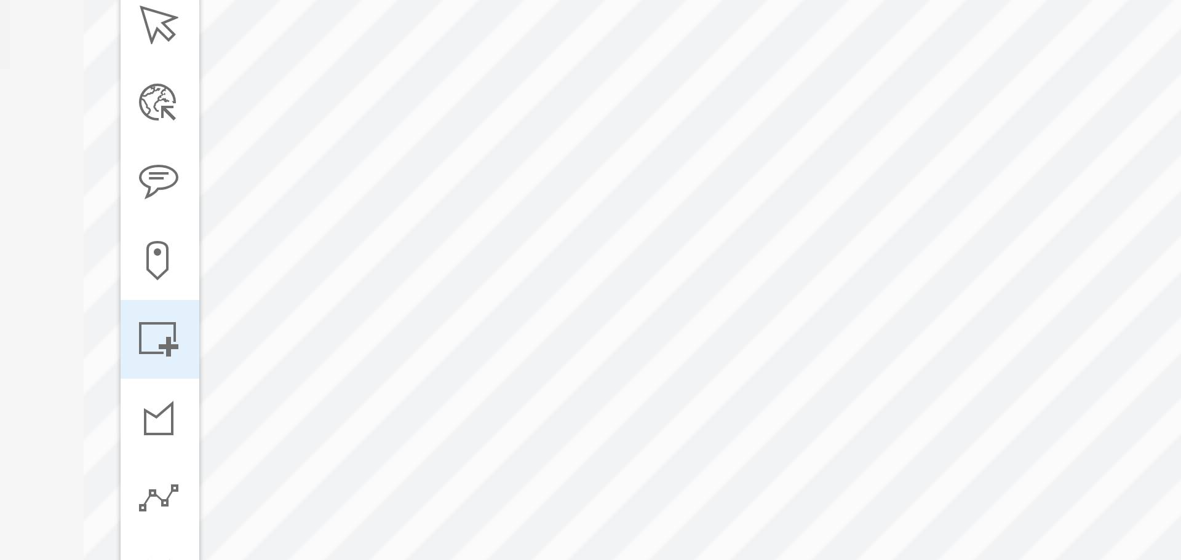
click at [570, 254] on div at bounding box center [628, 277] width 308 height 308
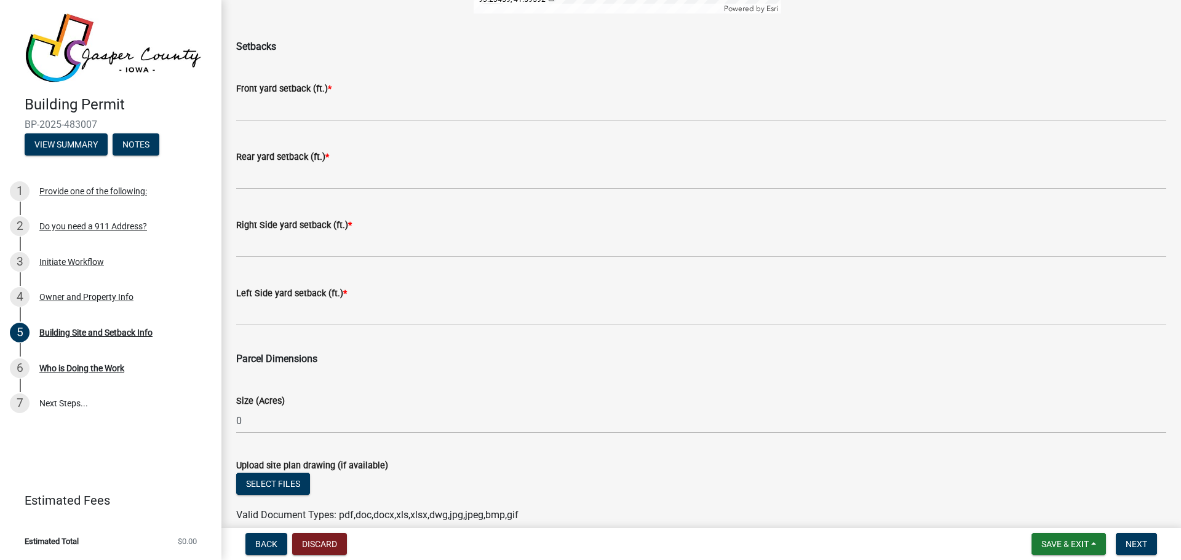
scroll to position [476, 0]
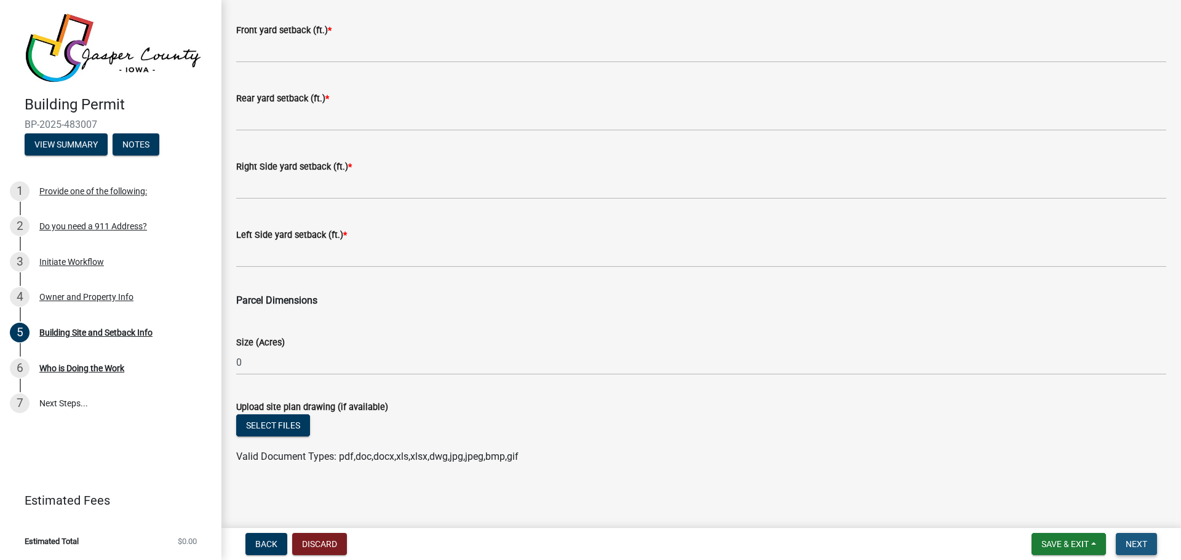
click at [1138, 543] on span "Next" at bounding box center [1137, 545] width 22 height 10
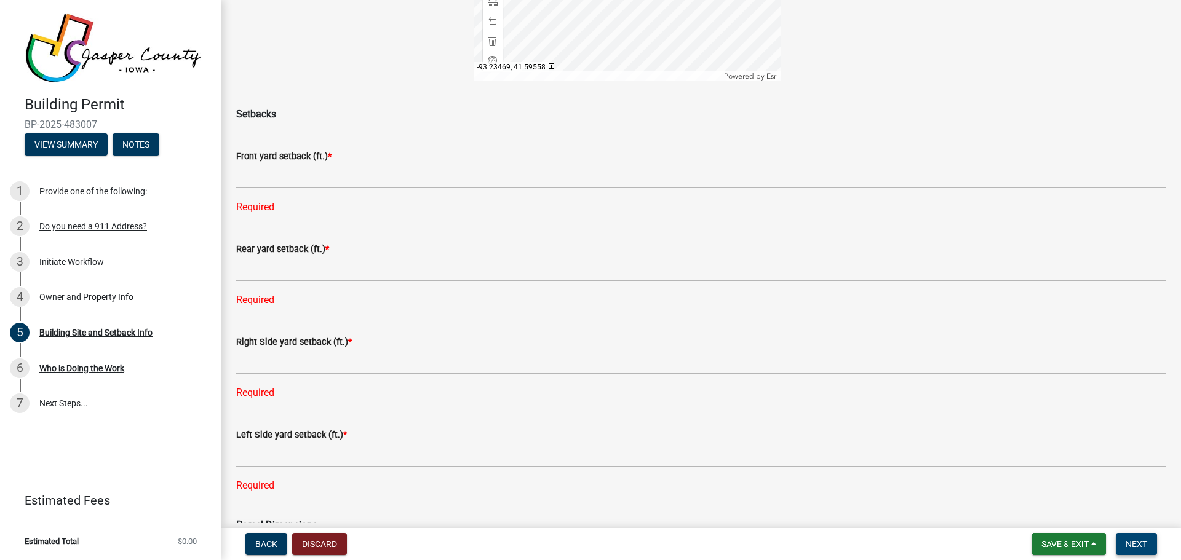
scroll to position [354, 0]
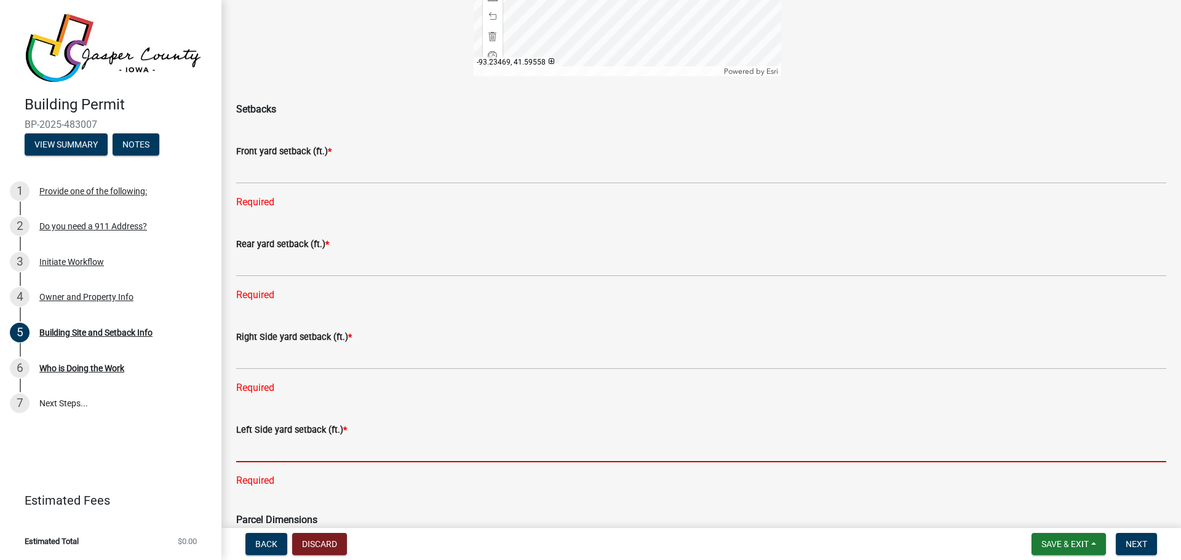
click at [414, 444] on input "text" at bounding box center [701, 449] width 930 height 25
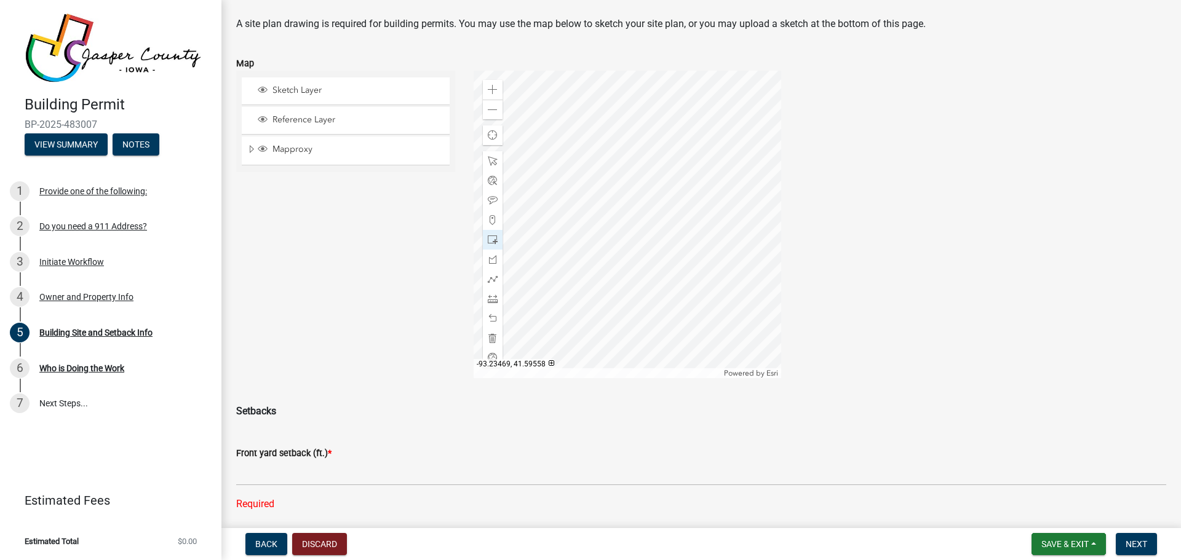
scroll to position [52, 0]
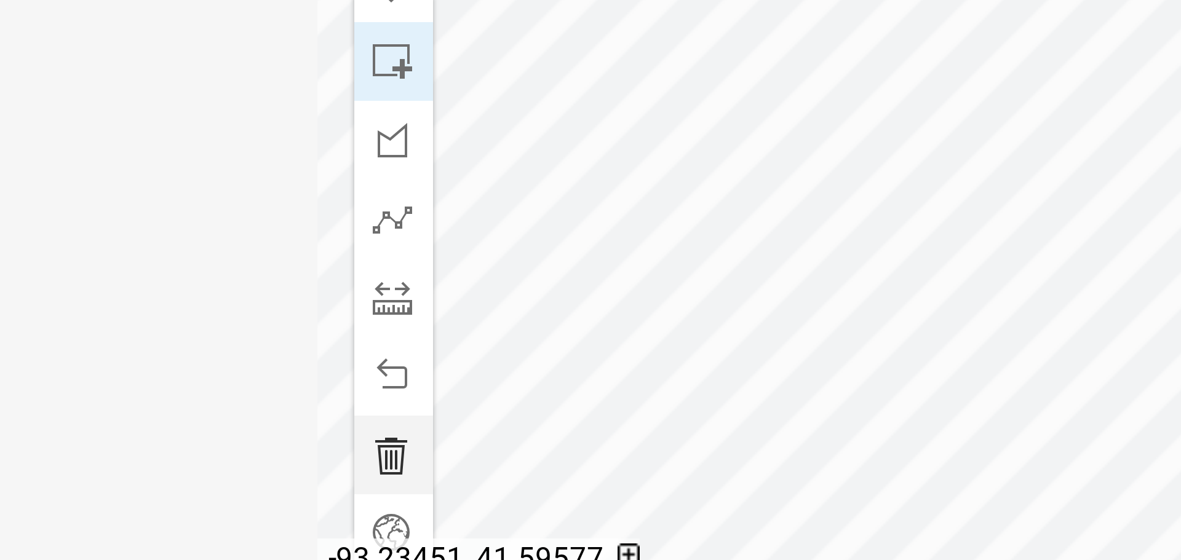
type input "2"
click at [564, 282] on div at bounding box center [628, 225] width 308 height 308
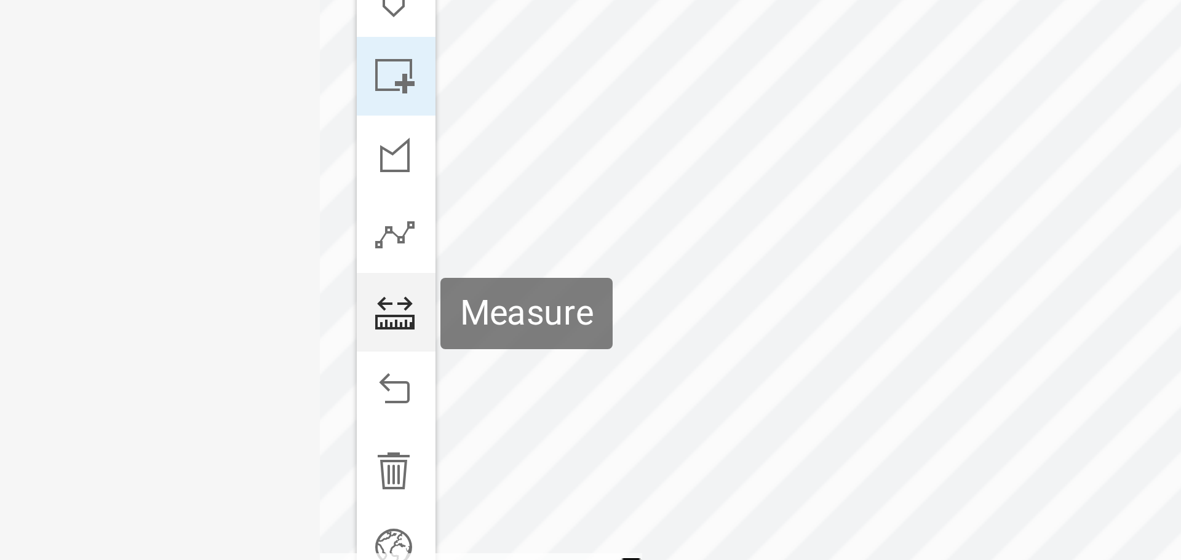
click at [490, 299] on span at bounding box center [493, 300] width 10 height 10
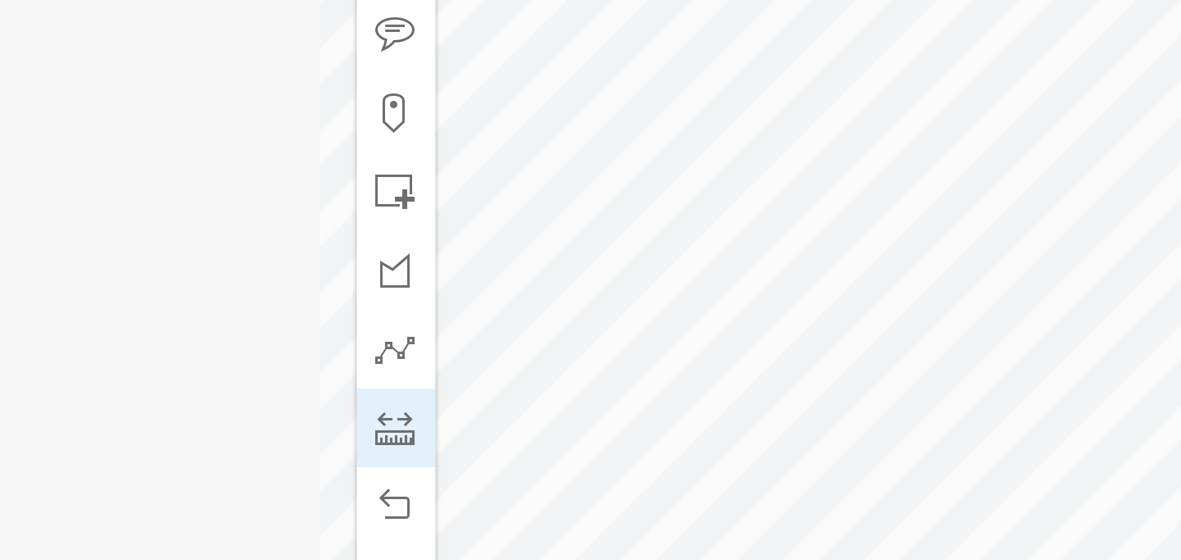
click at [566, 204] on div at bounding box center [628, 225] width 308 height 308
click at [567, 300] on div at bounding box center [628, 225] width 308 height 308
click at [567, 202] on div at bounding box center [628, 225] width 308 height 308
click at [567, 204] on div at bounding box center [628, 225] width 308 height 308
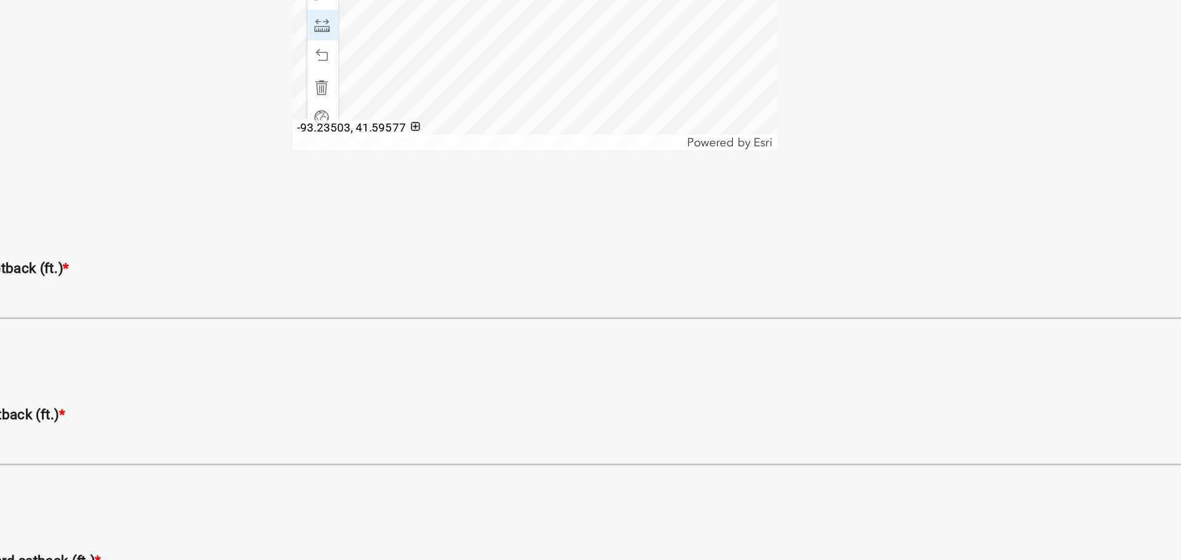
scroll to position [295, 0]
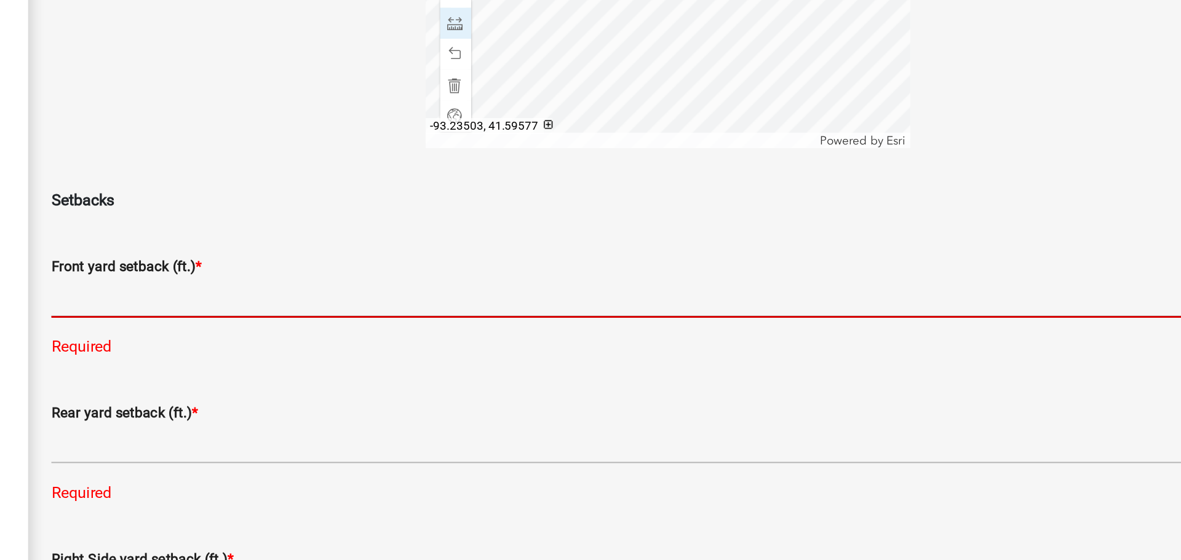
click at [378, 241] on input "text" at bounding box center [701, 230] width 930 height 25
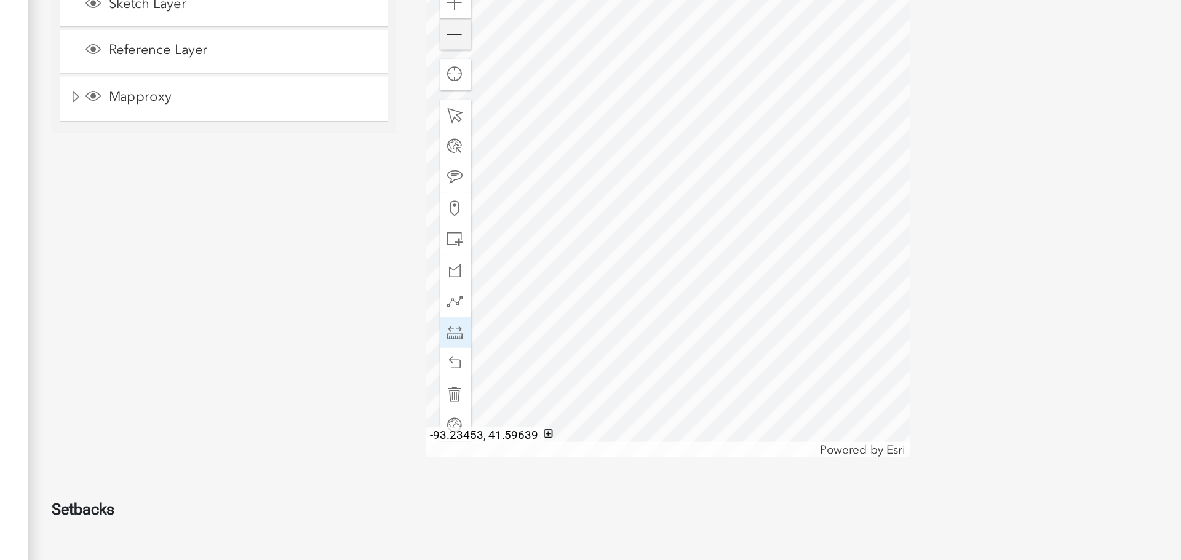
scroll to position [98, 0]
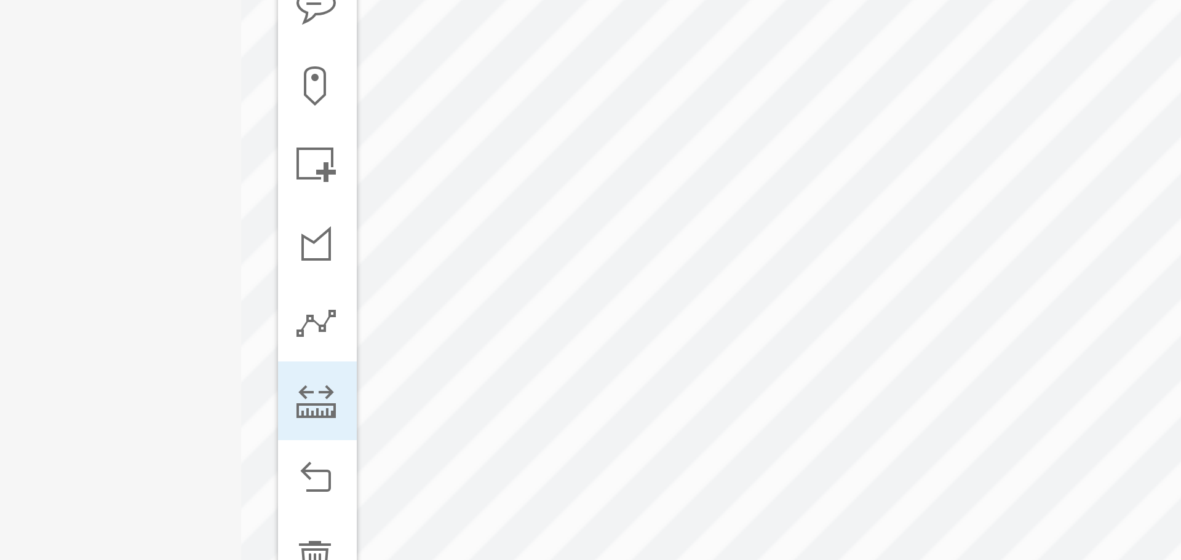
type input "87"
click at [552, 187] on div at bounding box center [628, 179] width 308 height 308
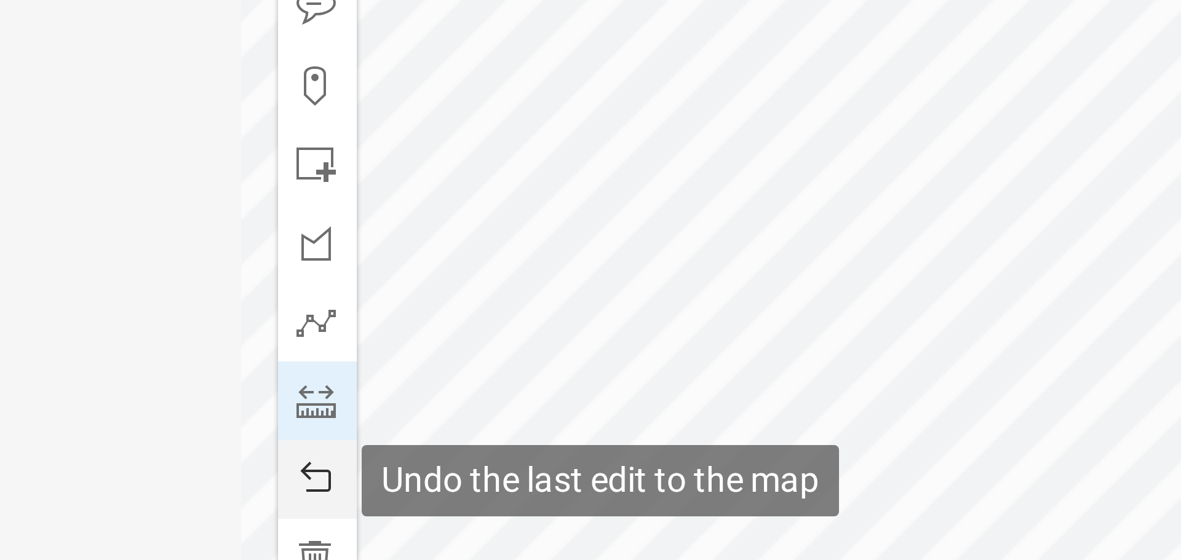
click at [490, 275] on span at bounding box center [493, 273] width 10 height 10
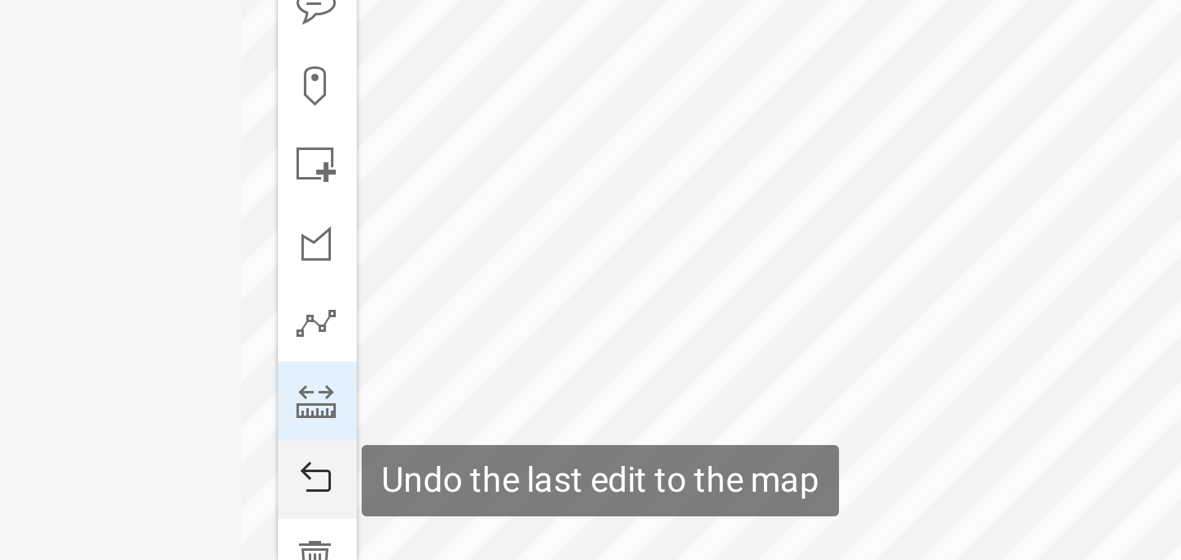
click at [490, 275] on span at bounding box center [493, 273] width 10 height 10
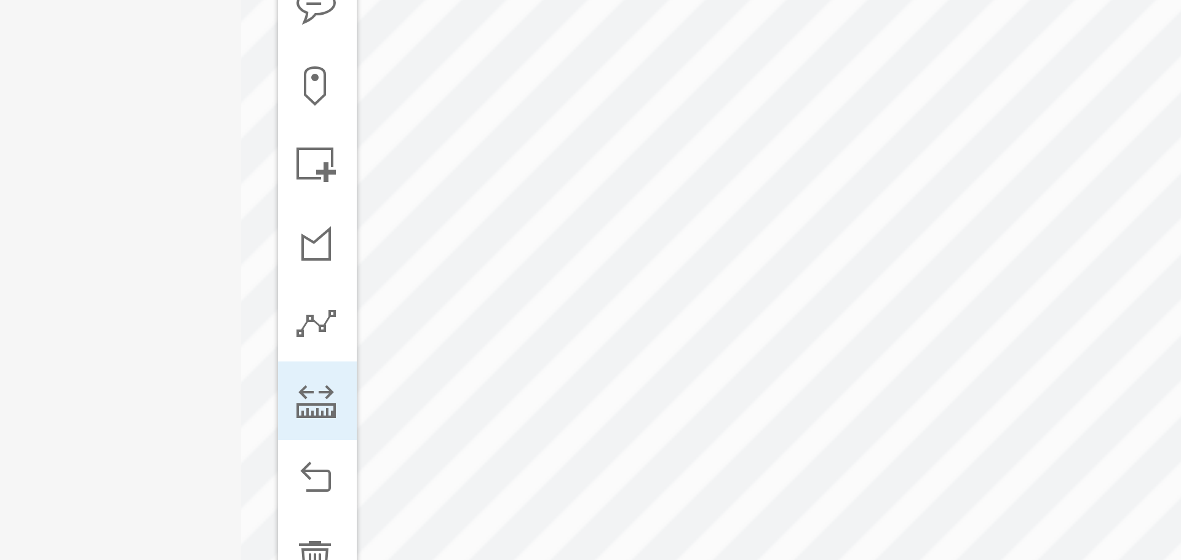
click at [557, 185] on div at bounding box center [628, 179] width 308 height 308
click at [557, 210] on div at bounding box center [628, 179] width 308 height 308
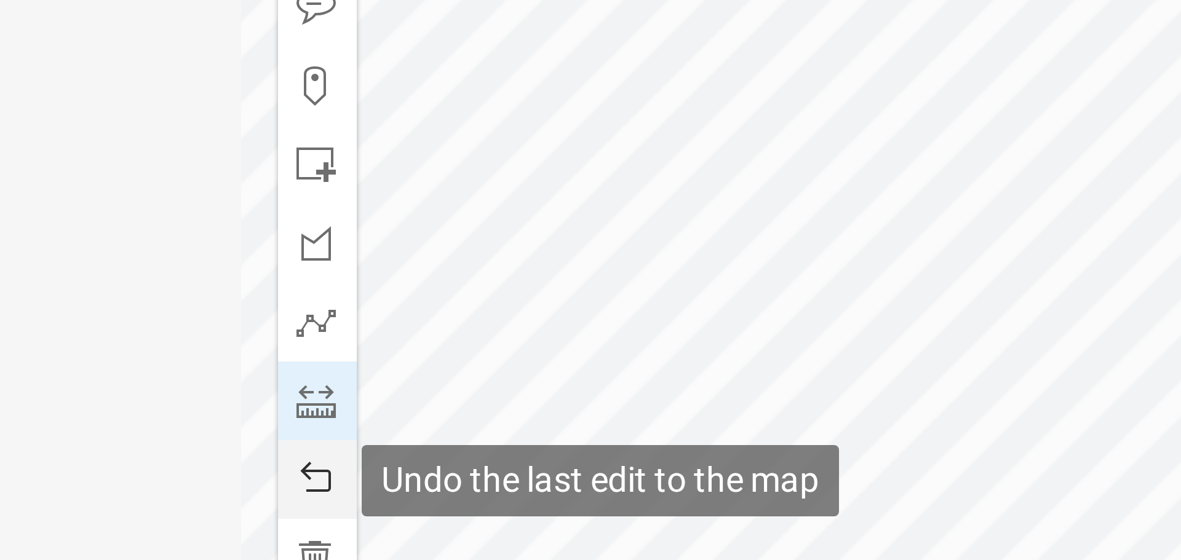
click at [492, 271] on span at bounding box center [493, 273] width 10 height 10
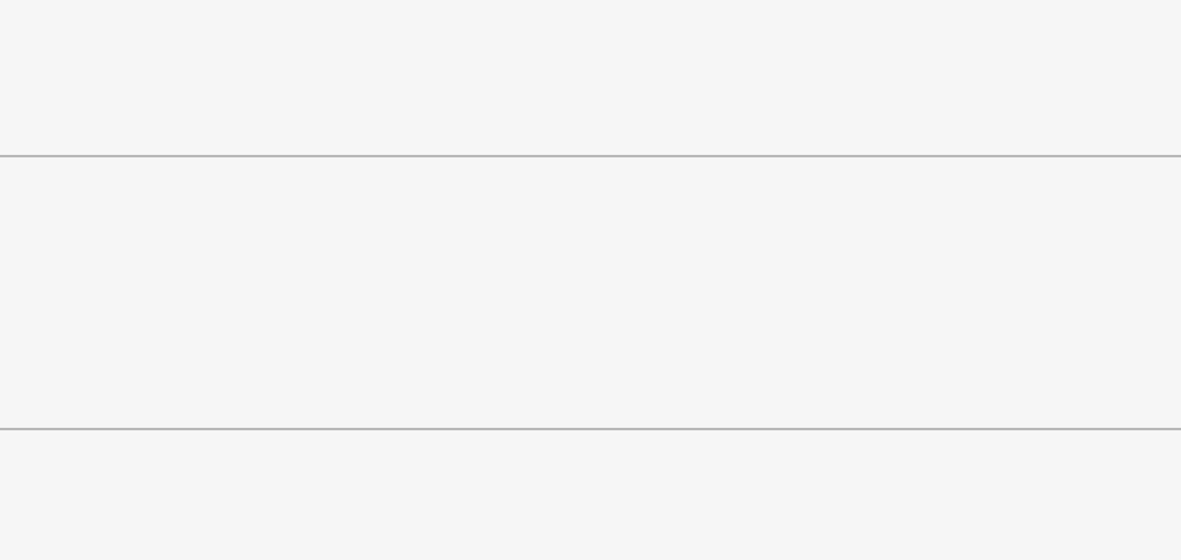
scroll to position [279, 0]
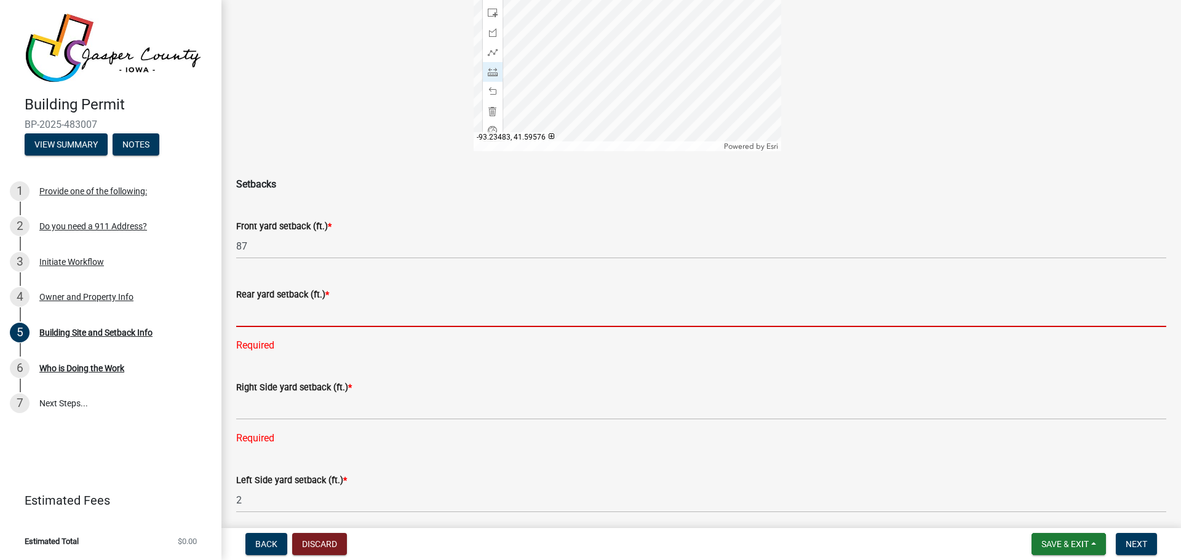
click at [383, 320] on input "text" at bounding box center [701, 314] width 930 height 25
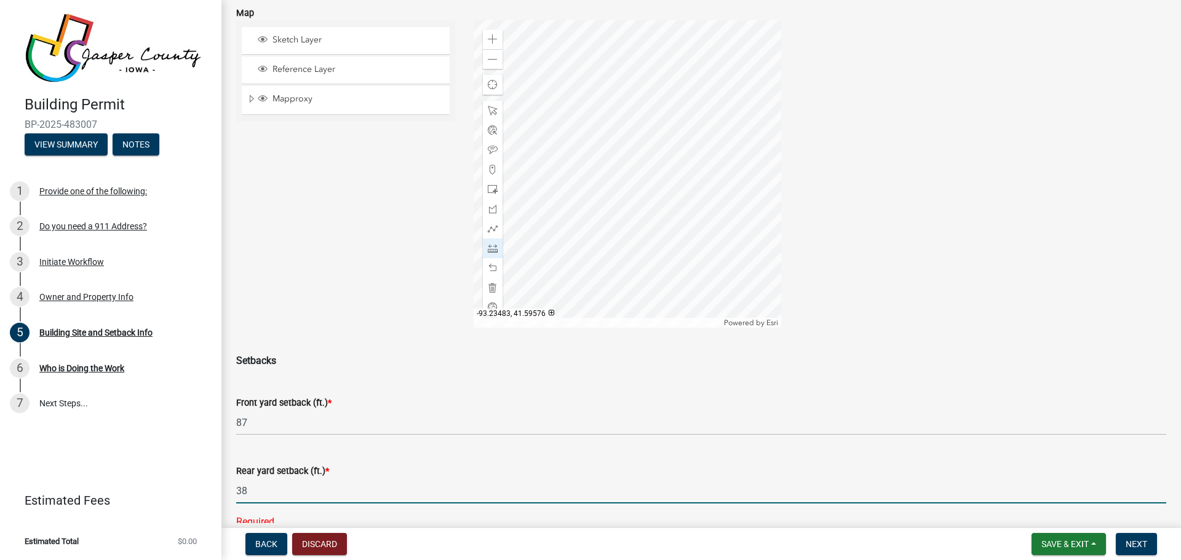
scroll to position [102, 0]
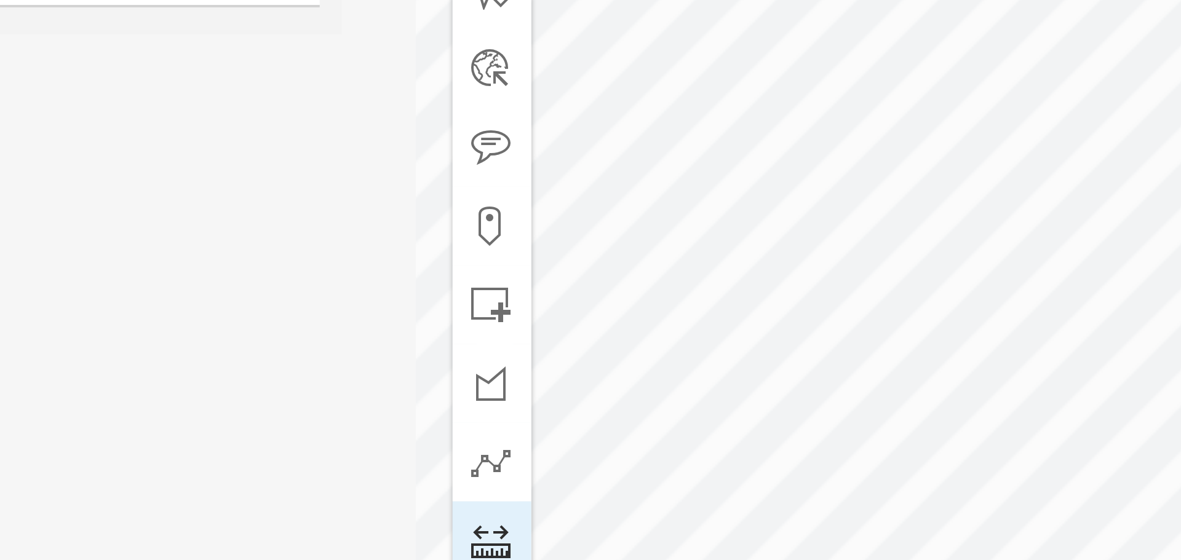
type input "38"
click at [552, 207] on div at bounding box center [628, 175] width 308 height 308
click at [550, 207] on div at bounding box center [628, 175] width 308 height 308
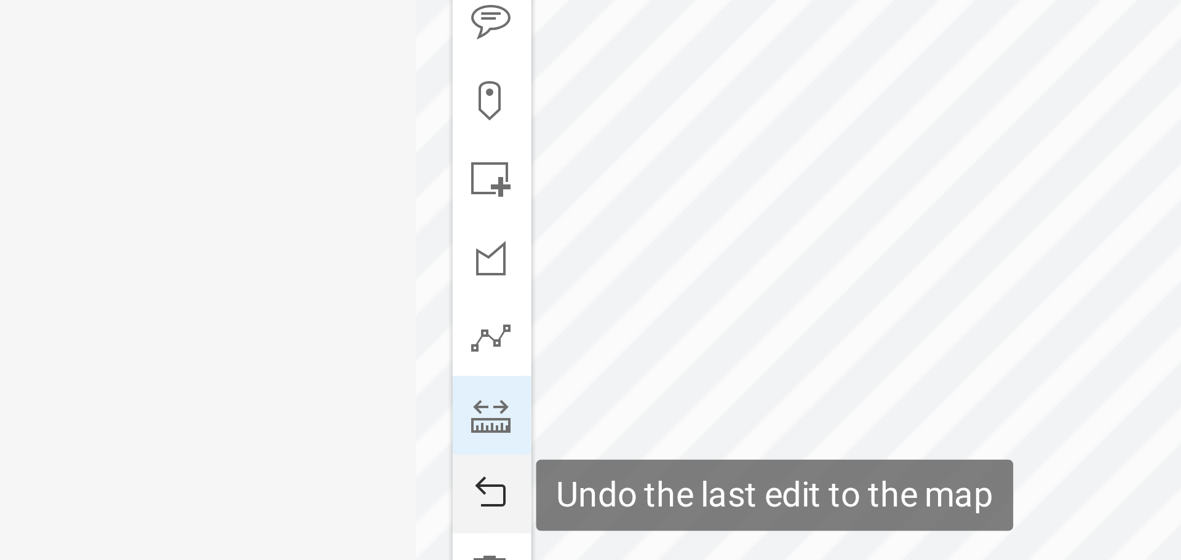
click at [492, 265] on span at bounding box center [493, 269] width 10 height 10
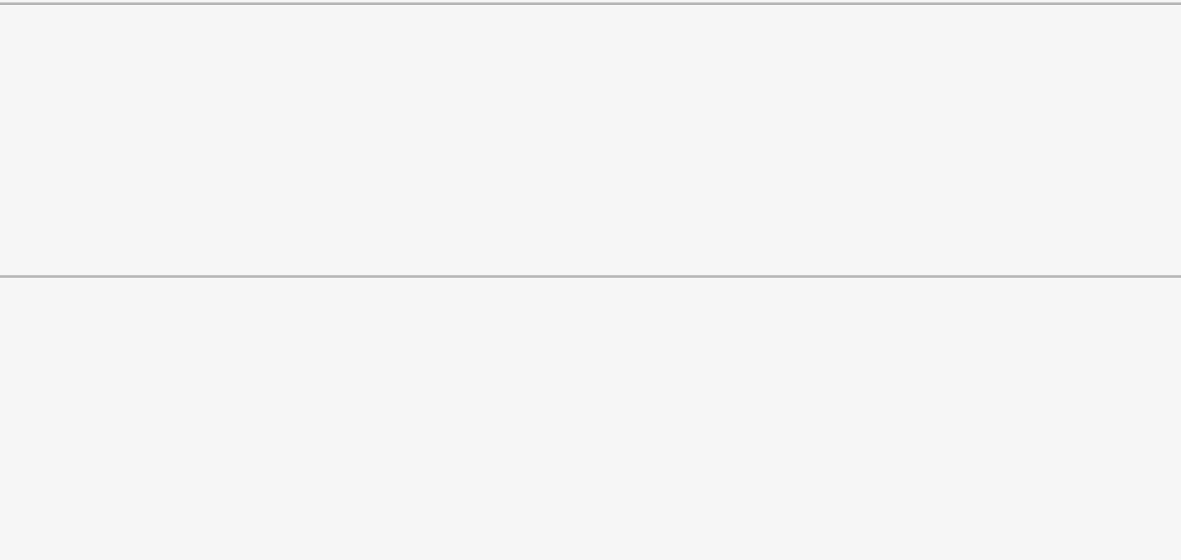
scroll to position [307, 0]
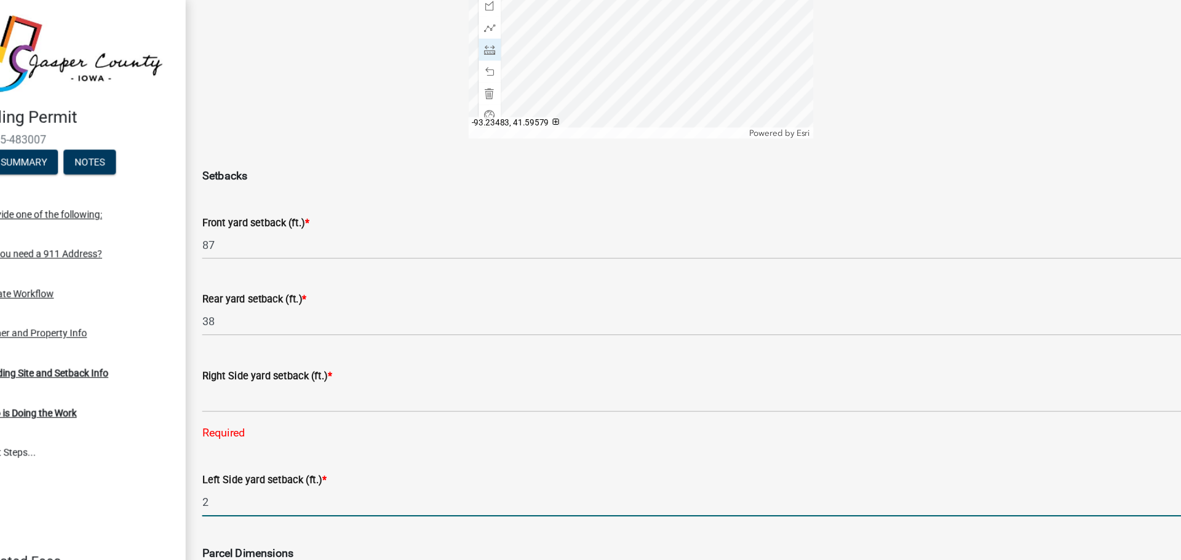
click at [394, 441] on input "2" at bounding box center [701, 448] width 930 height 25
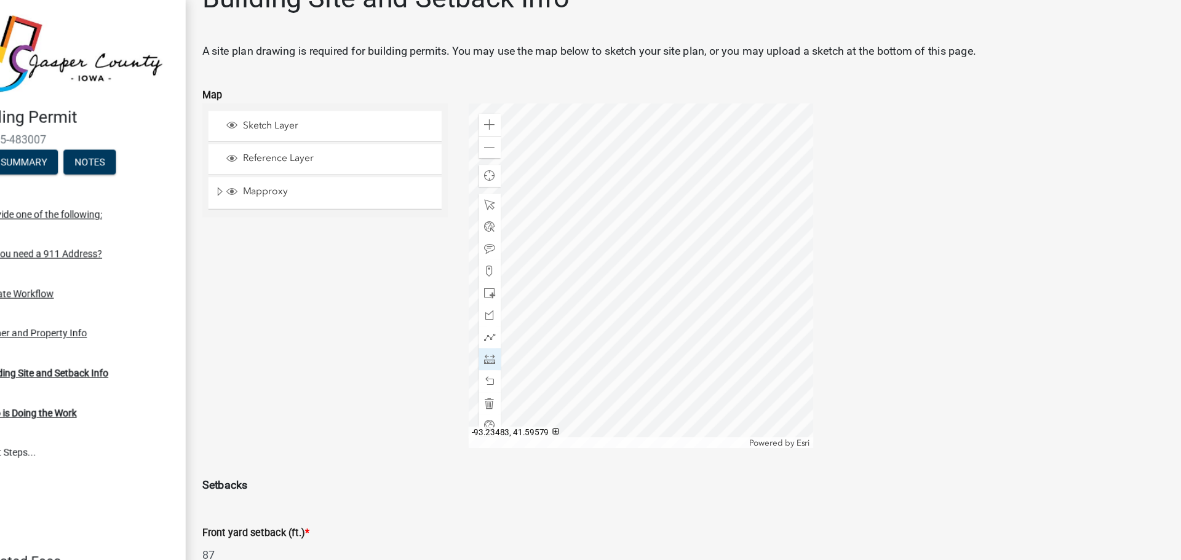
scroll to position [0, 0]
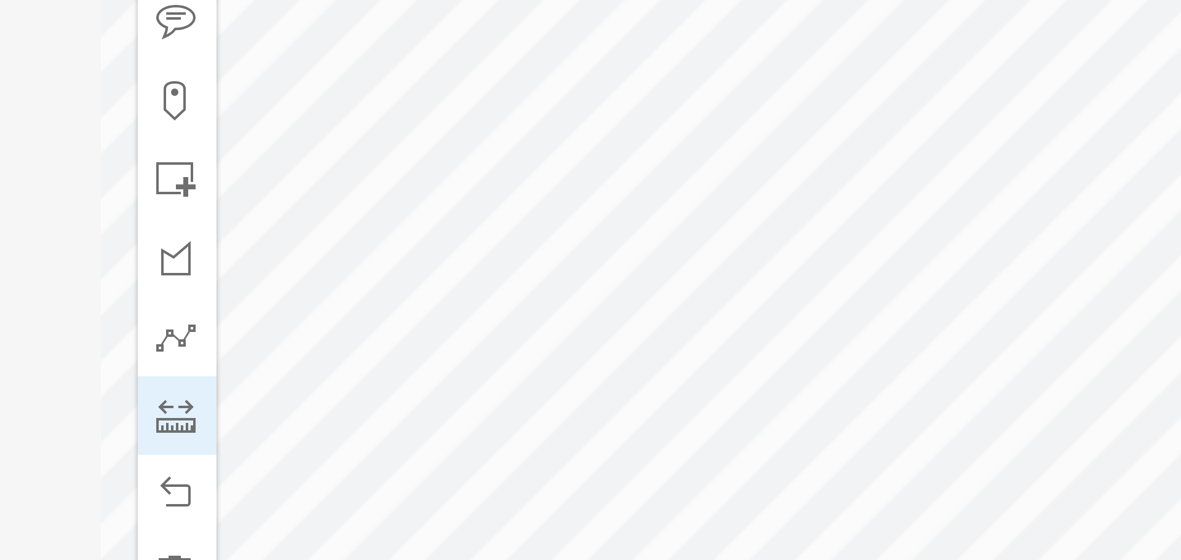
type input "4"
click at [559, 310] on div at bounding box center [628, 277] width 308 height 308
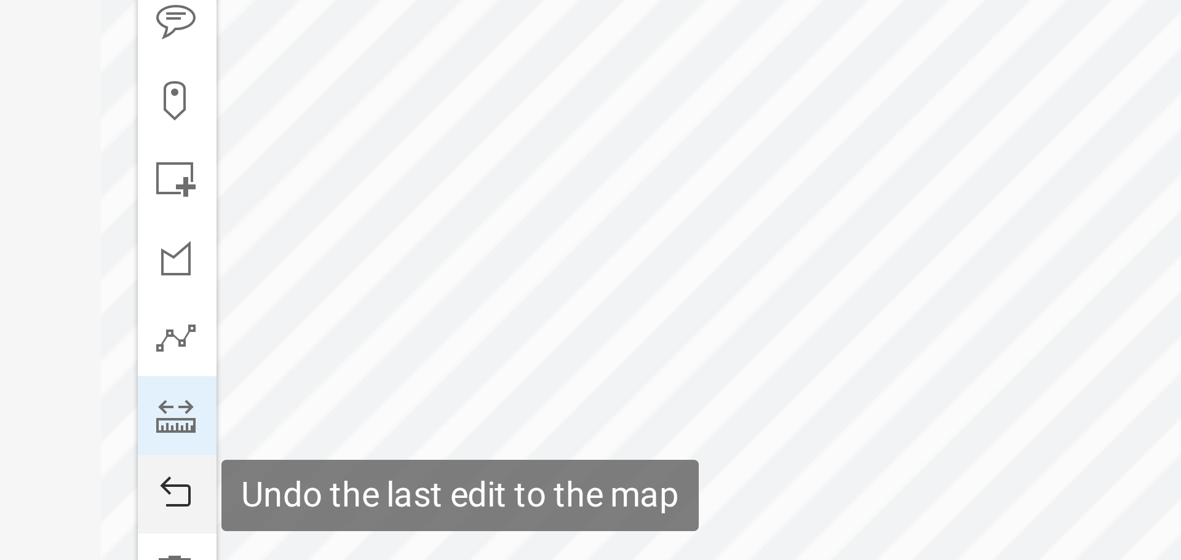
click at [488, 370] on span at bounding box center [493, 371] width 10 height 10
click at [491, 371] on span at bounding box center [493, 371] width 10 height 10
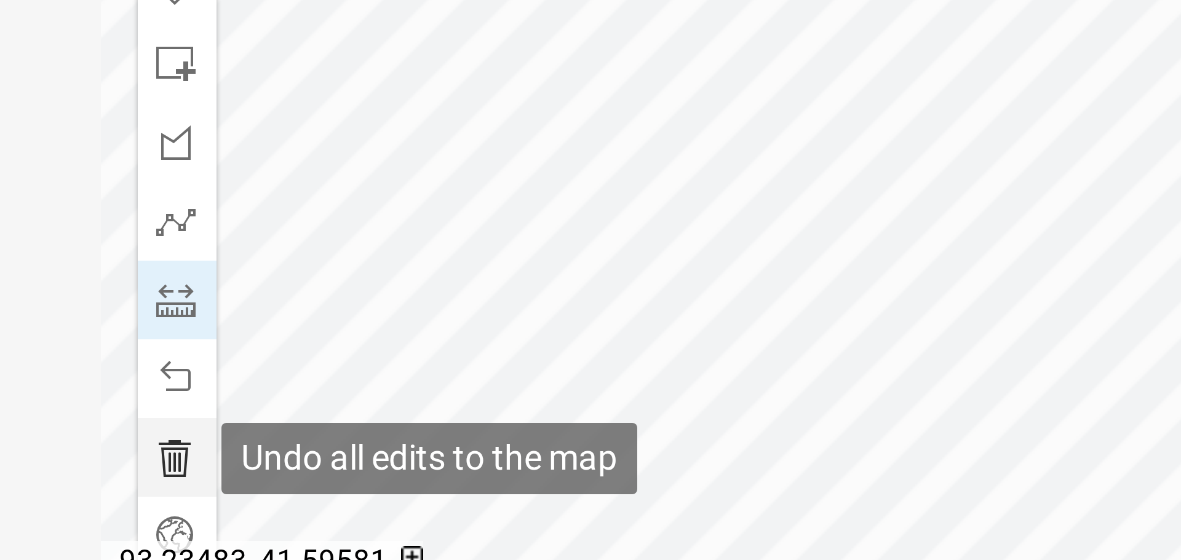
click at [491, 390] on span at bounding box center [493, 391] width 10 height 10
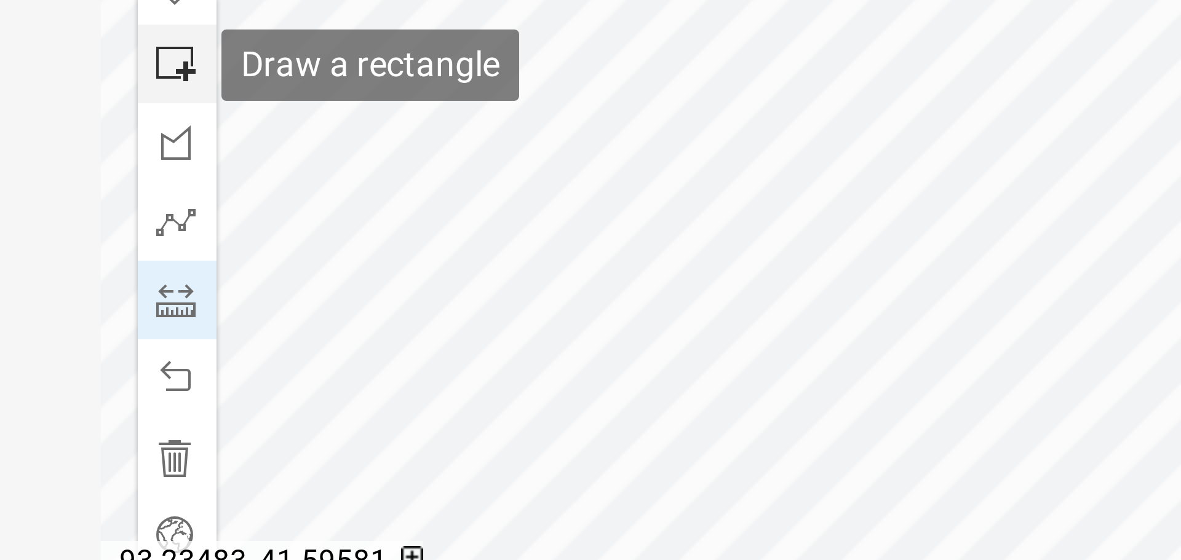
click at [495, 297] on div at bounding box center [493, 292] width 20 height 20
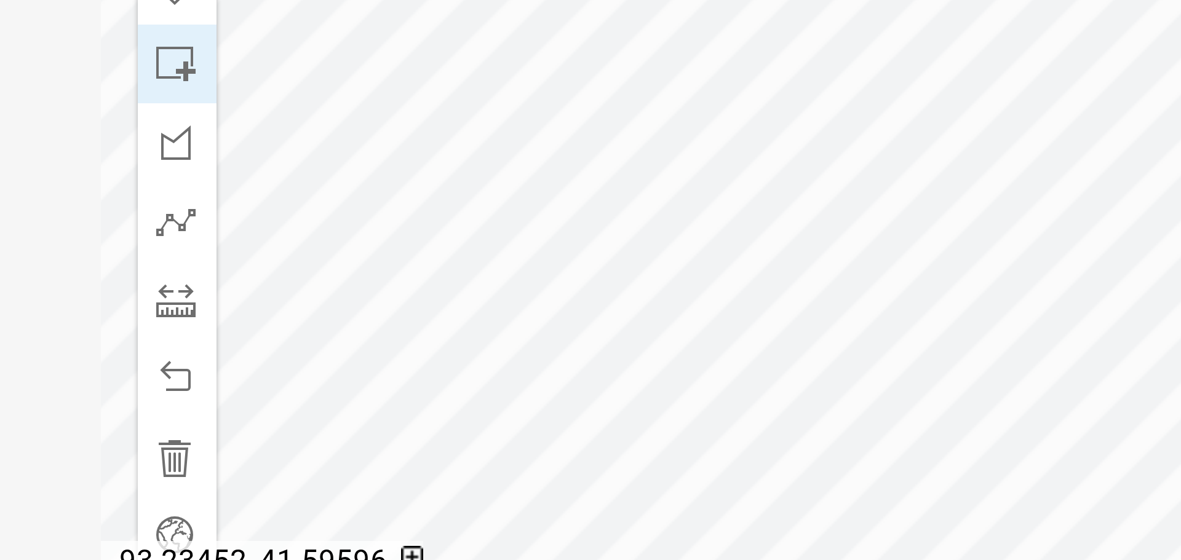
click at [553, 313] on div at bounding box center [628, 277] width 308 height 308
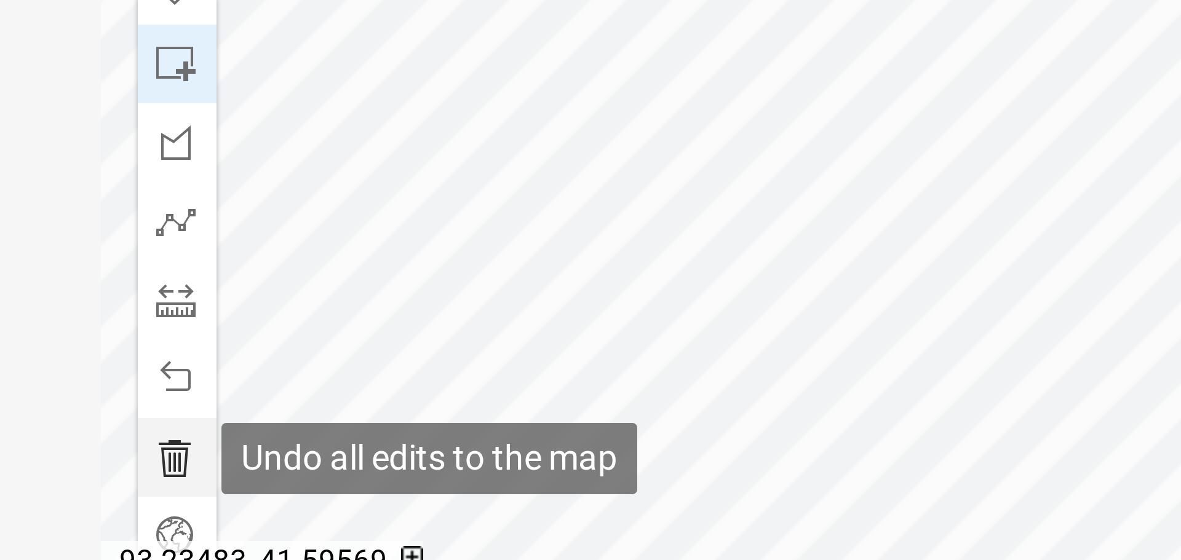
click at [494, 390] on span at bounding box center [493, 391] width 10 height 10
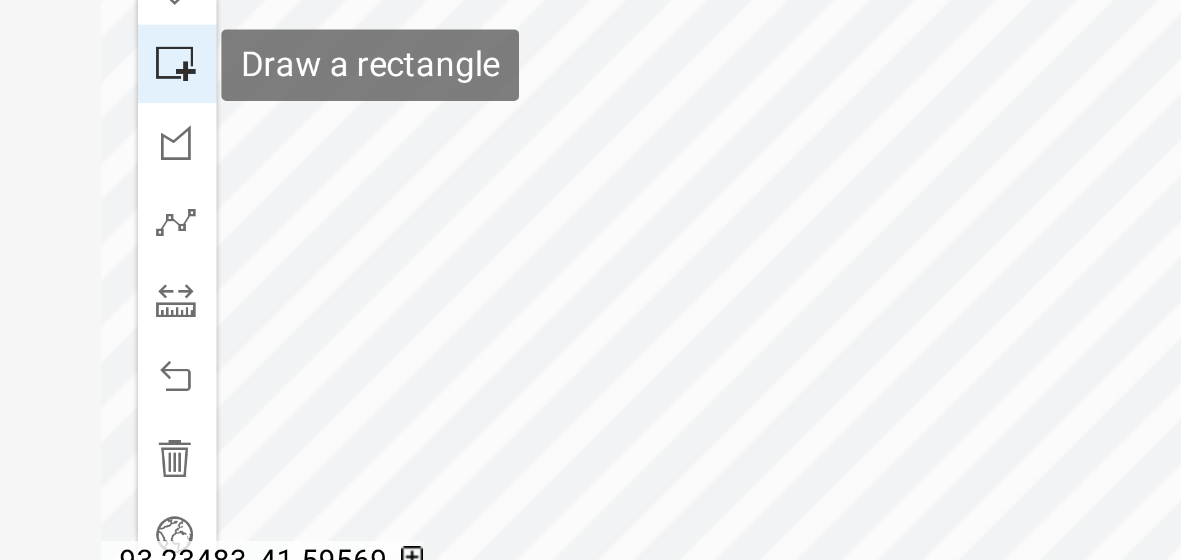
click at [491, 289] on span at bounding box center [493, 292] width 10 height 10
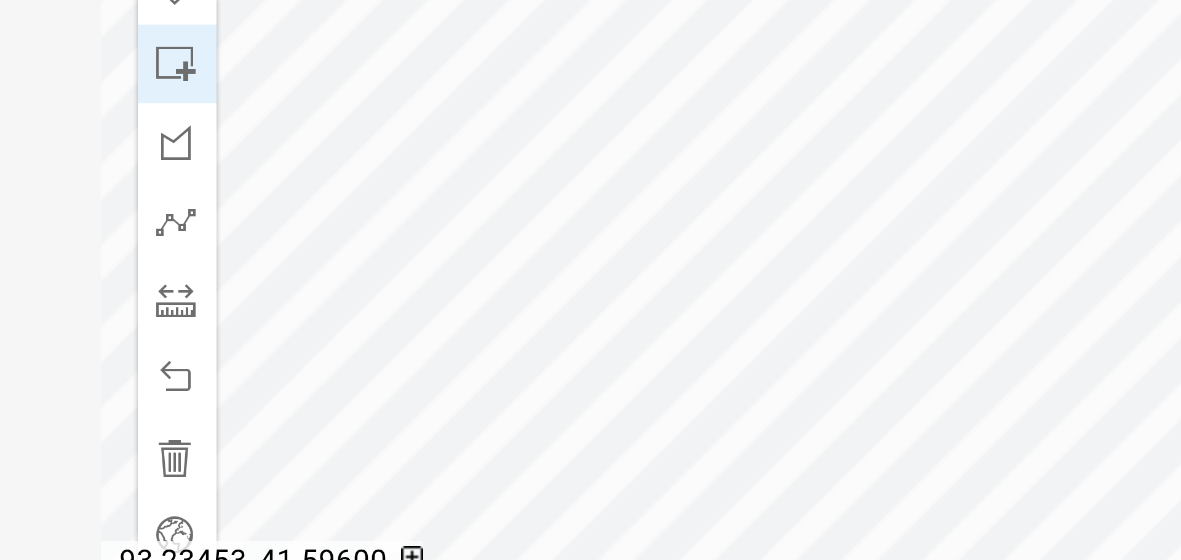
click at [552, 304] on div at bounding box center [628, 277] width 308 height 308
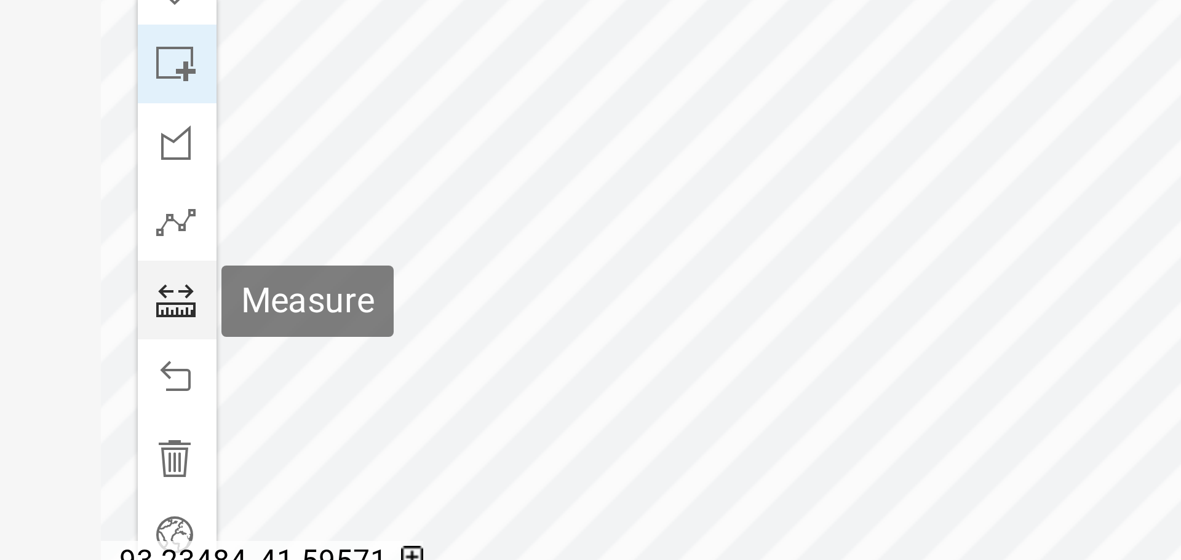
click at [490, 346] on span at bounding box center [493, 351] width 10 height 10
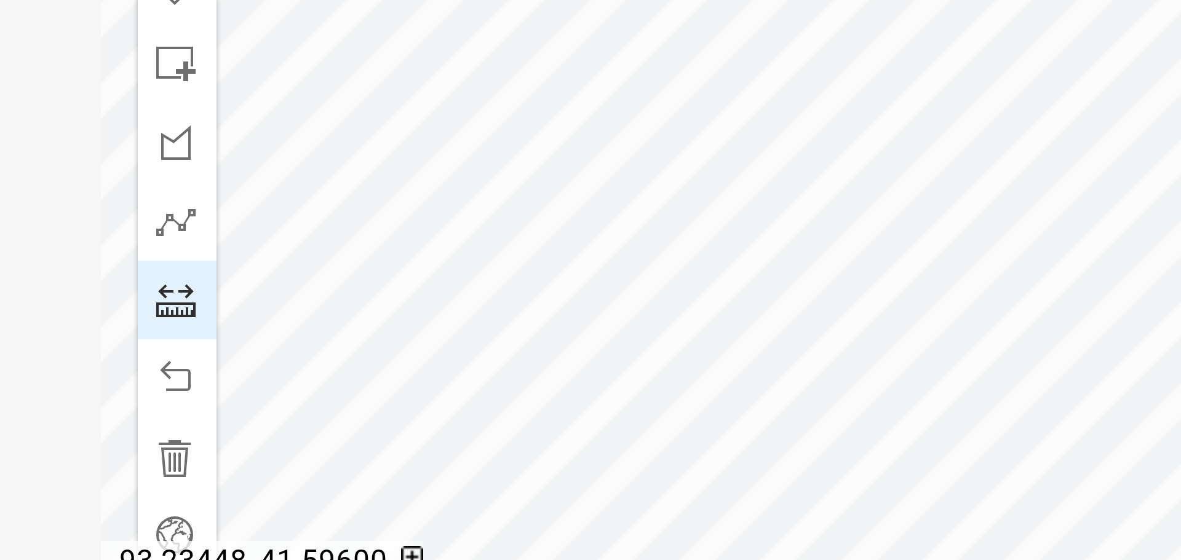
click at [560, 303] on div at bounding box center [628, 277] width 308 height 308
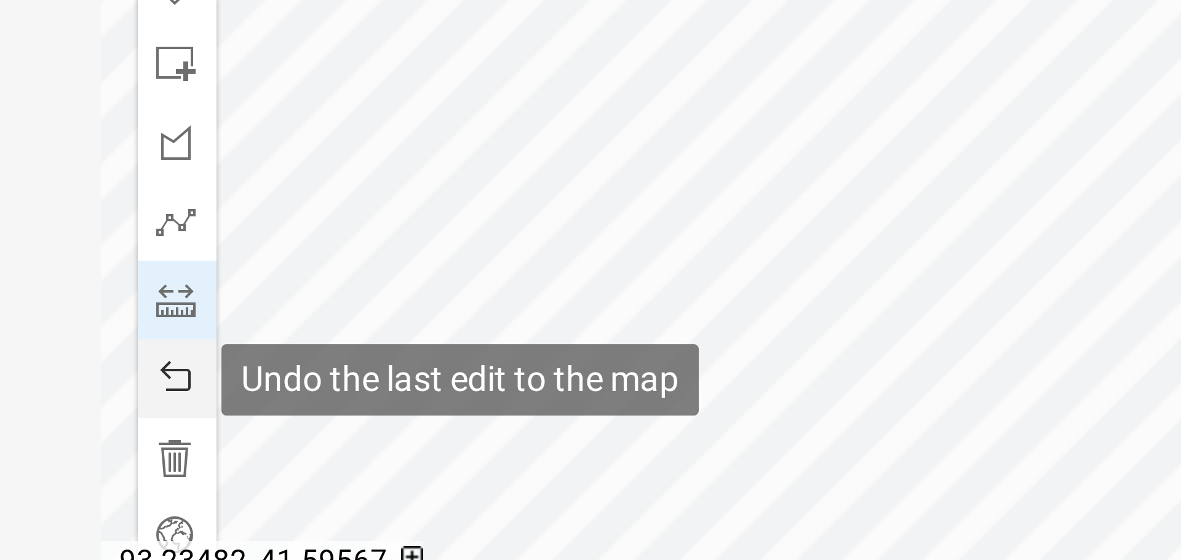
click at [492, 370] on span at bounding box center [493, 371] width 10 height 10
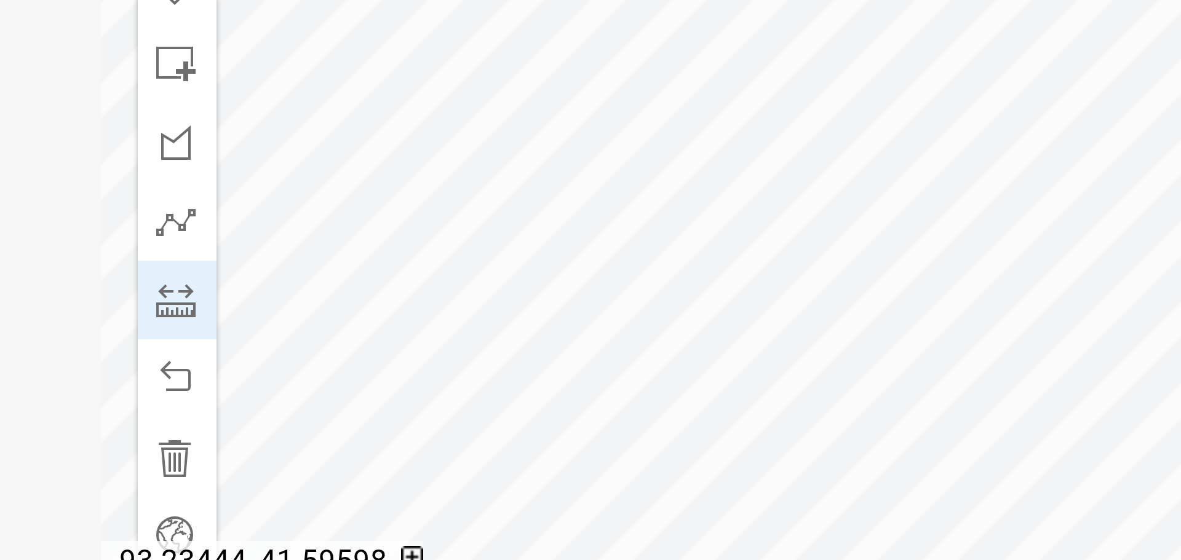
click at [567, 307] on div at bounding box center [628, 277] width 308 height 308
click at [628, 308] on div at bounding box center [628, 277] width 308 height 308
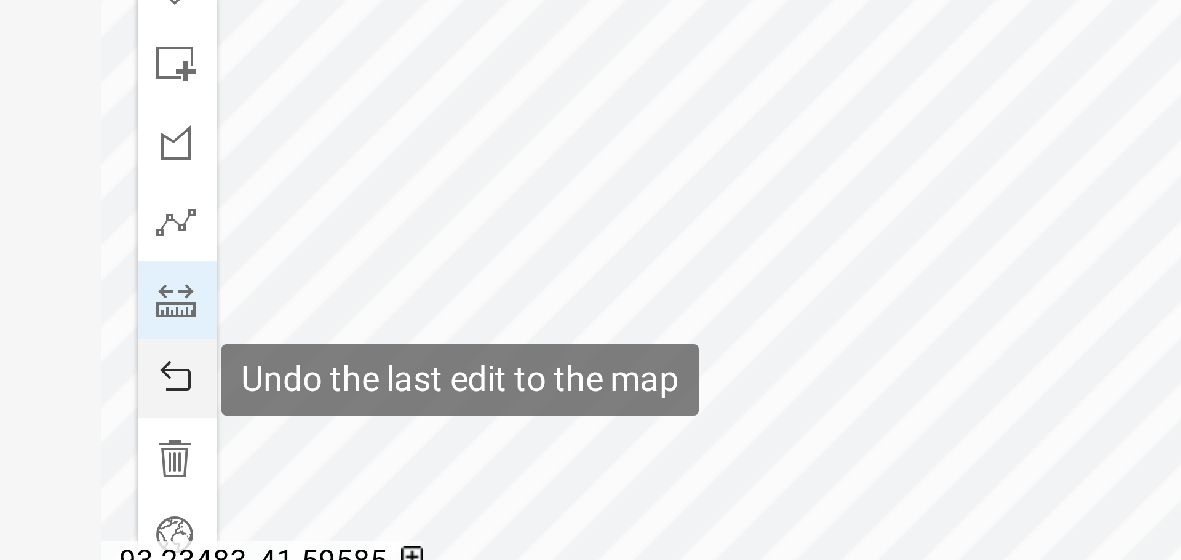
click at [493, 372] on span at bounding box center [493, 371] width 10 height 10
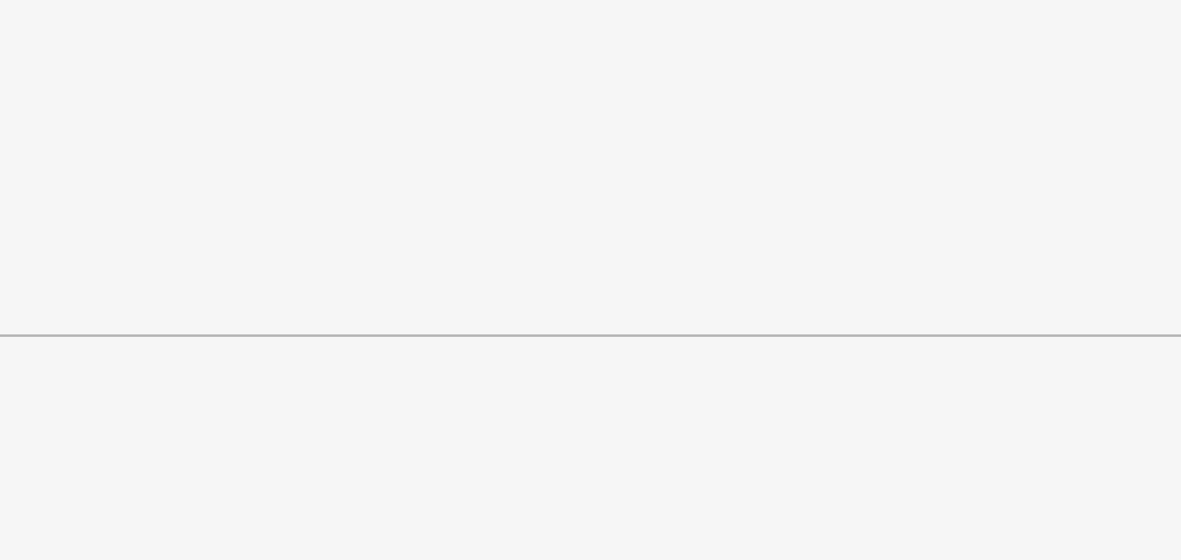
scroll to position [110, 0]
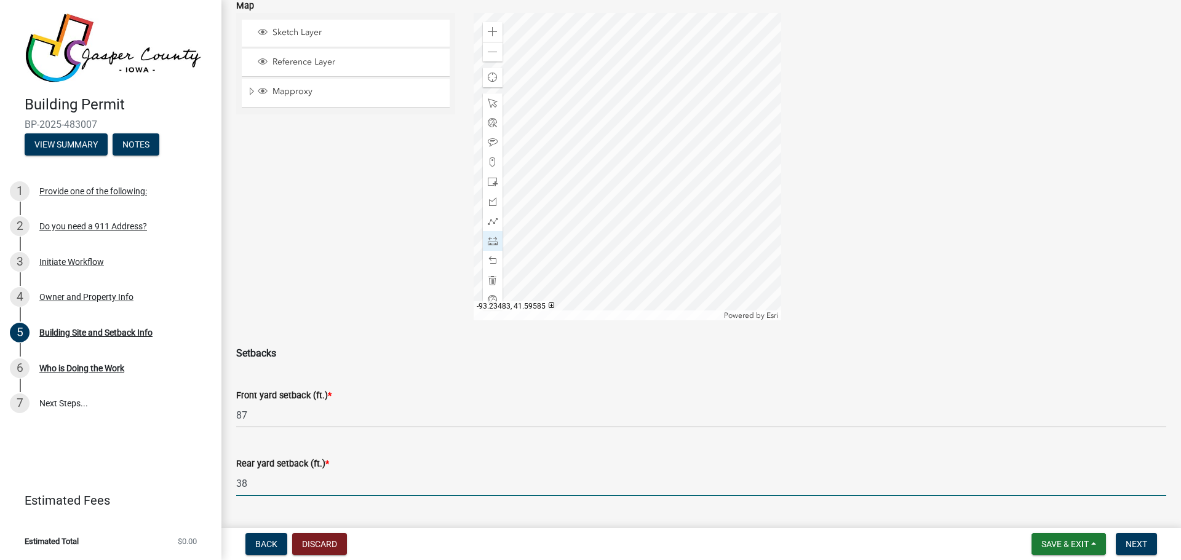
click at [279, 488] on input "38" at bounding box center [701, 483] width 930 height 25
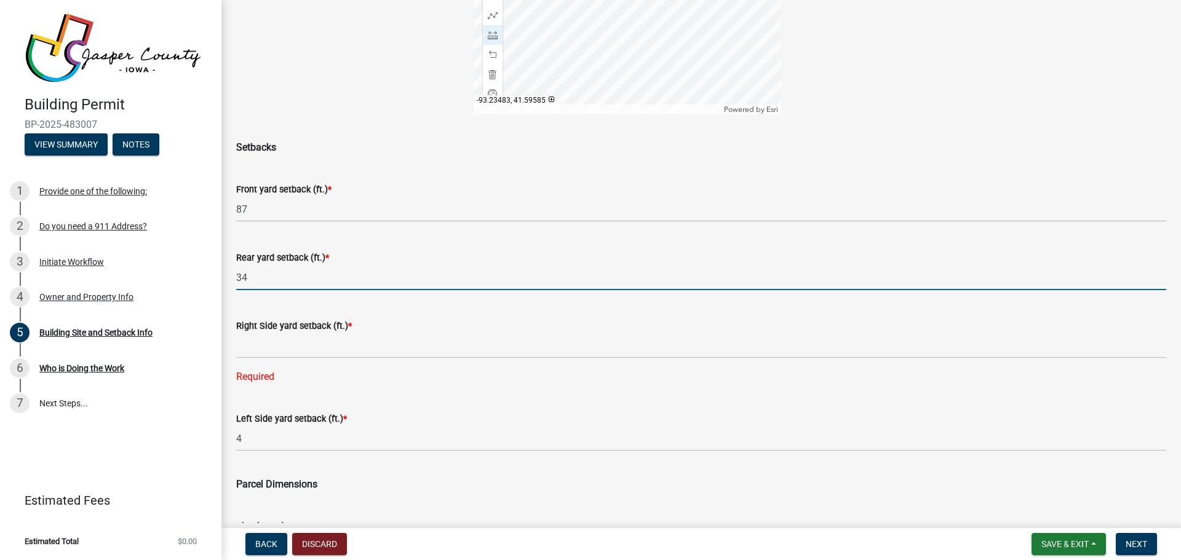
scroll to position [317, 0]
type input "34"
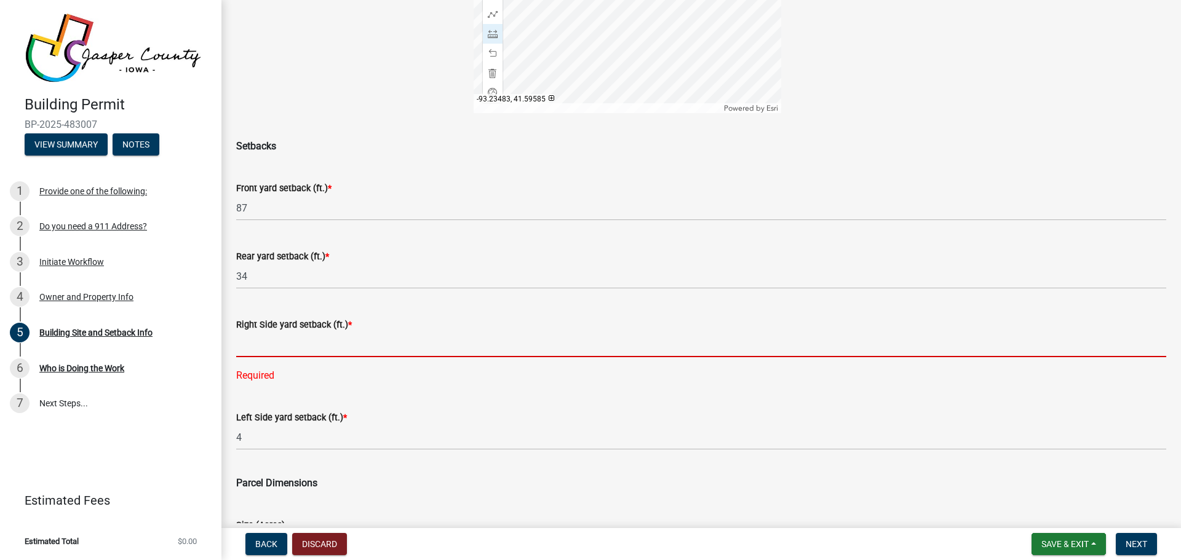
click at [296, 353] on input "text" at bounding box center [701, 344] width 930 height 25
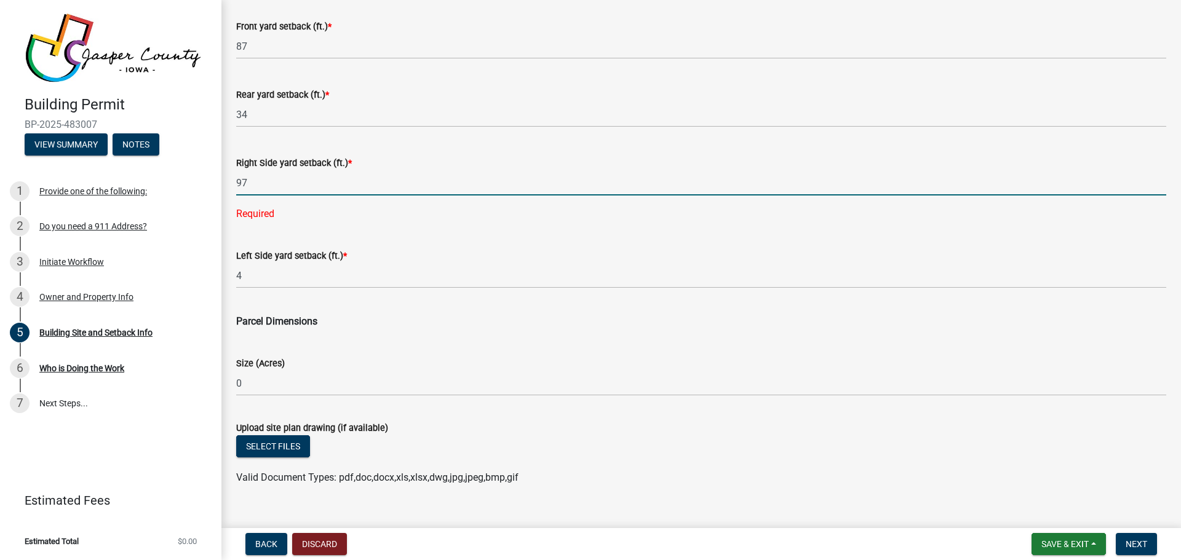
scroll to position [484, 0]
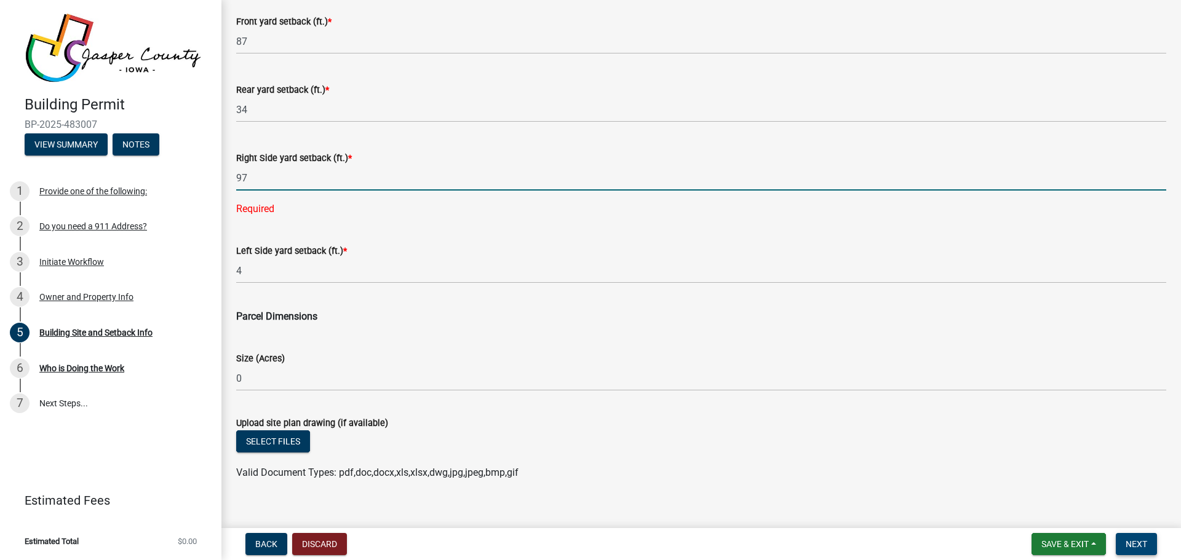
type input "97"
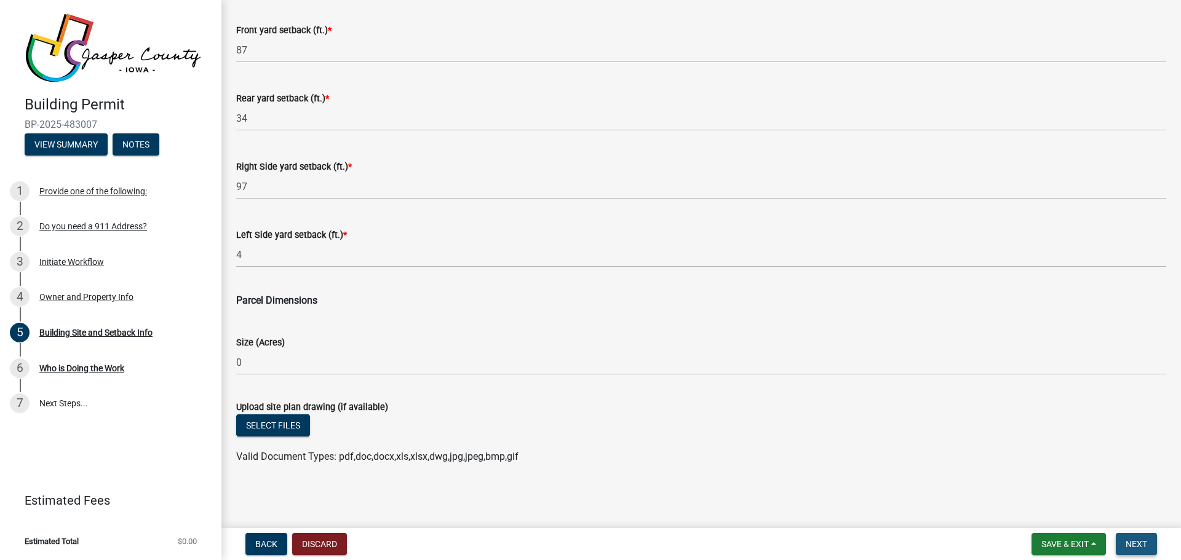
click at [1126, 538] on button "Next" at bounding box center [1136, 544] width 41 height 22
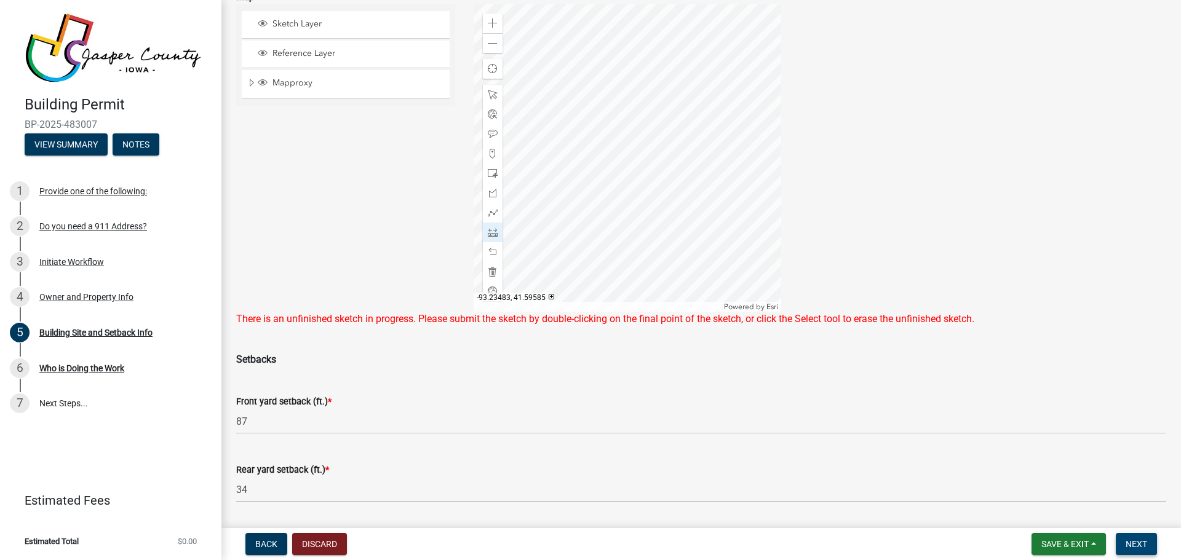
scroll to position [118, 0]
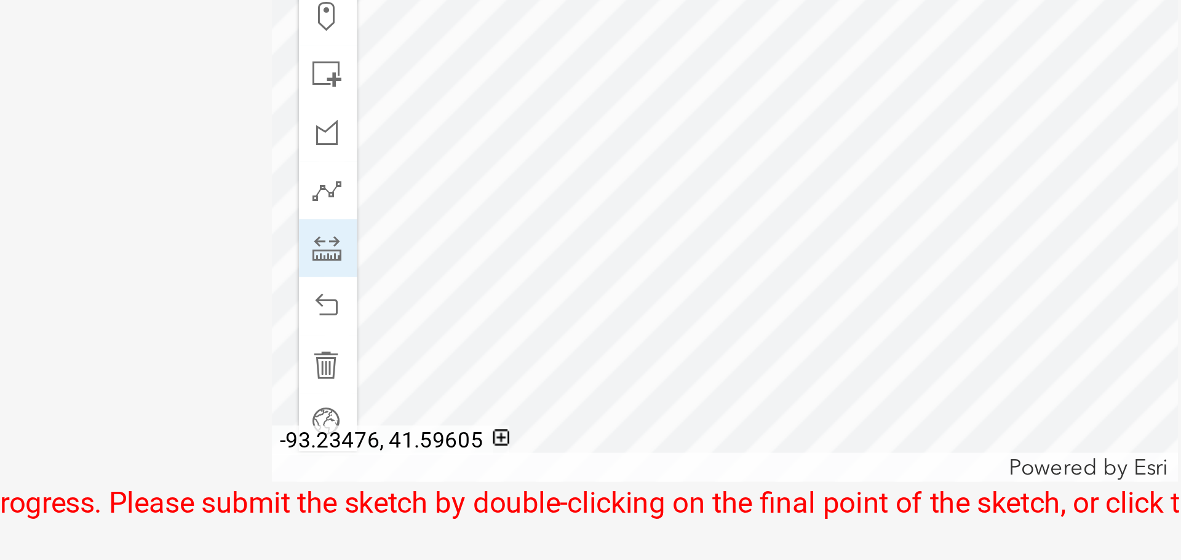
click at [512, 173] on div at bounding box center [628, 159] width 308 height 308
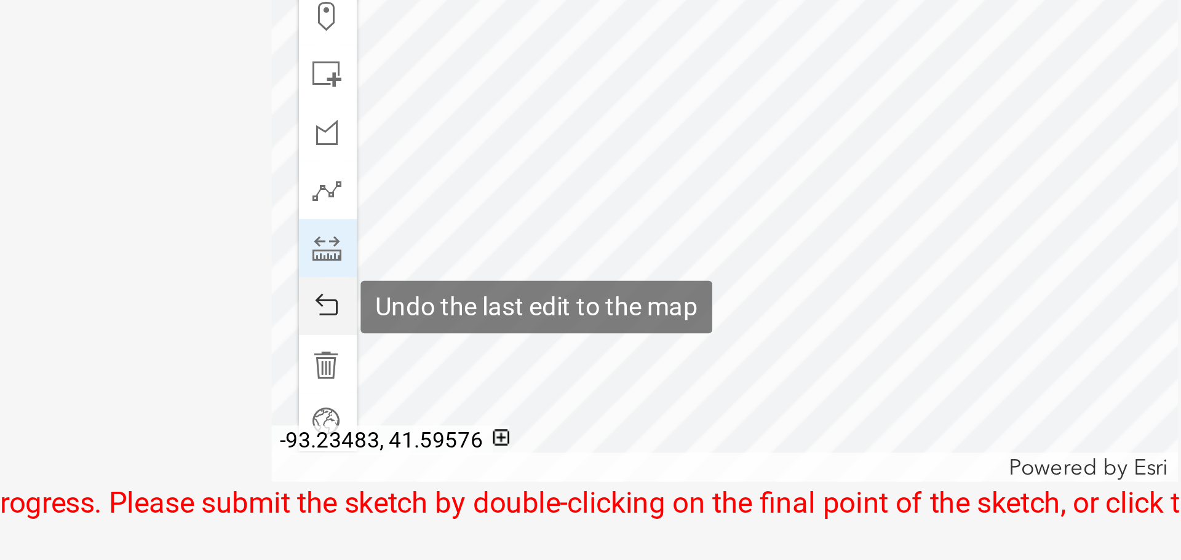
click at [490, 253] on span at bounding box center [493, 253] width 10 height 10
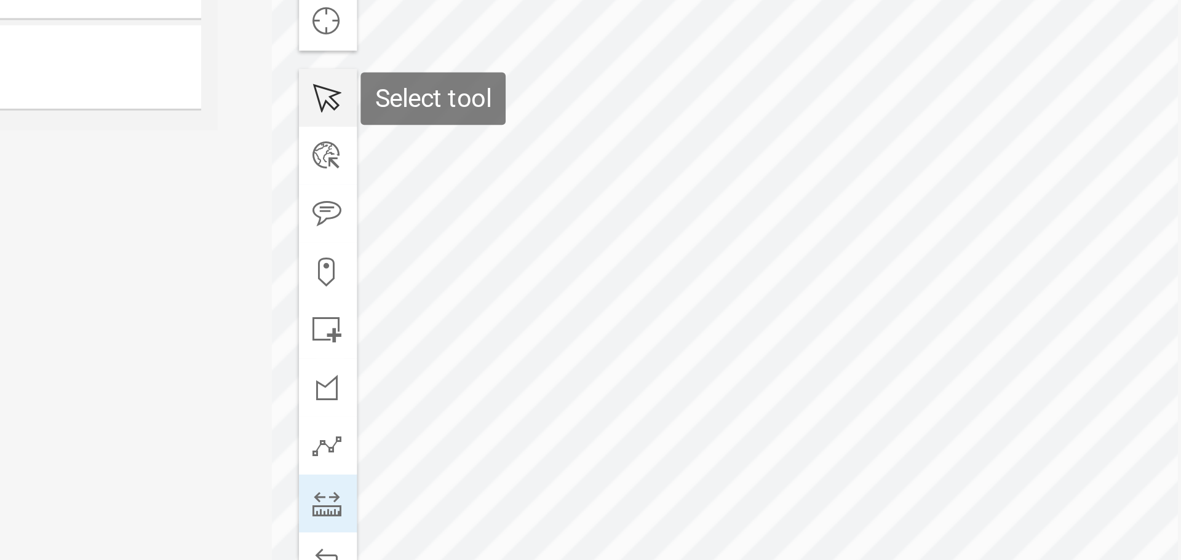
click at [488, 95] on span at bounding box center [493, 95] width 10 height 10
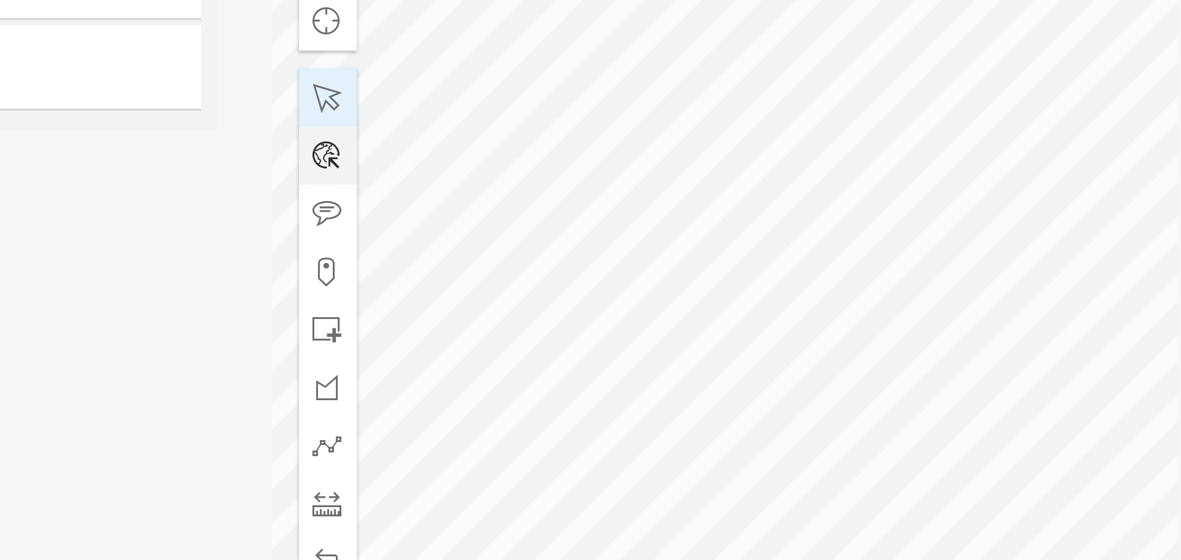
click at [558, 187] on div at bounding box center [628, 159] width 308 height 308
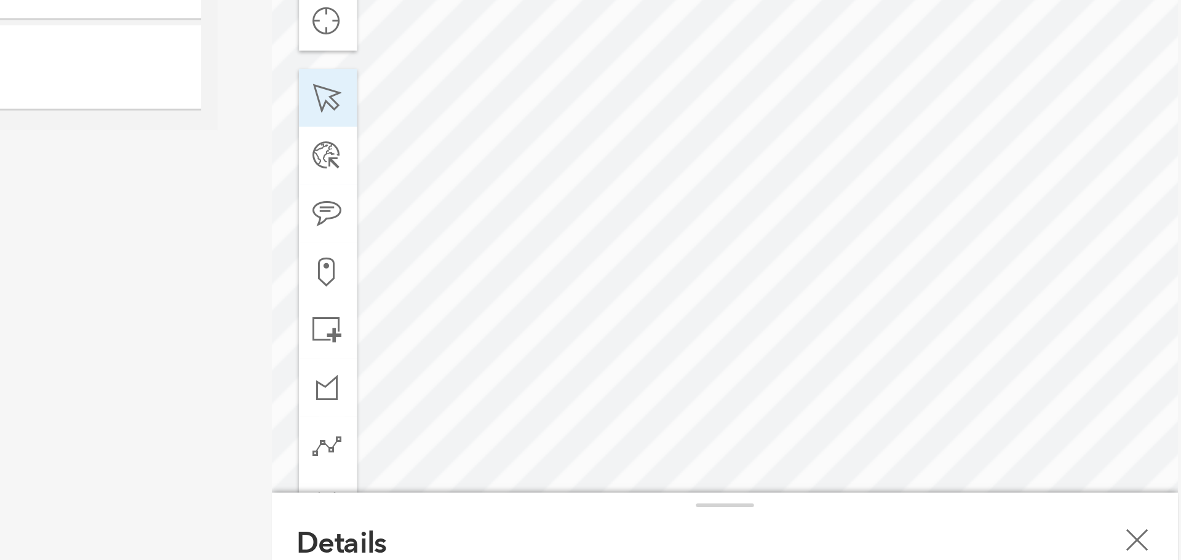
click at [576, 217] on div at bounding box center [628, 159] width 308 height 308
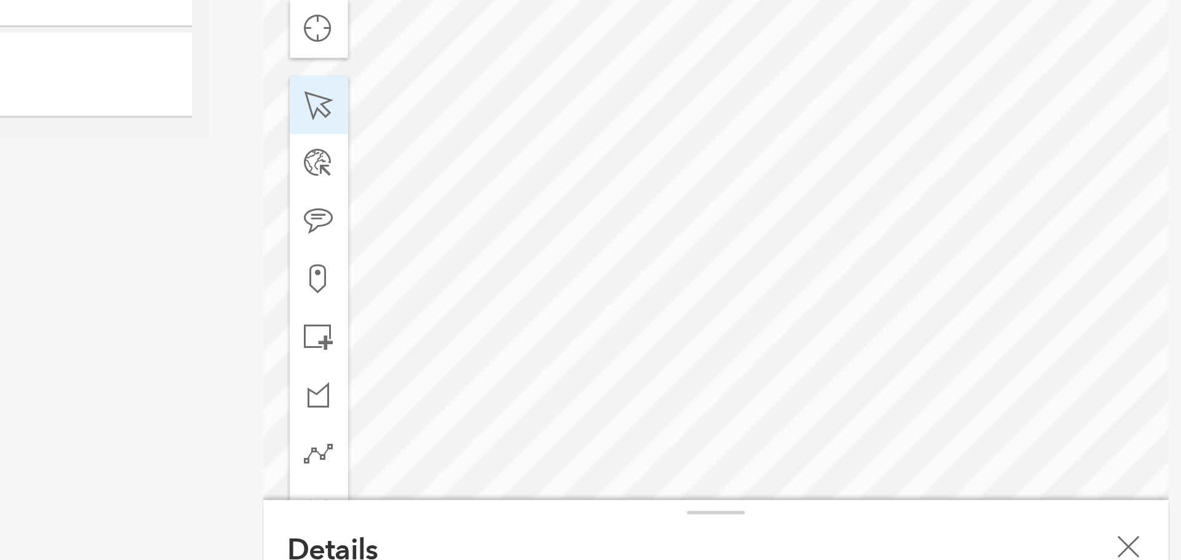
click at [540, 146] on div at bounding box center [628, 159] width 308 height 308
click at [541, 147] on div at bounding box center [628, 159] width 308 height 308
click at [565, 146] on div at bounding box center [628, 159] width 308 height 308
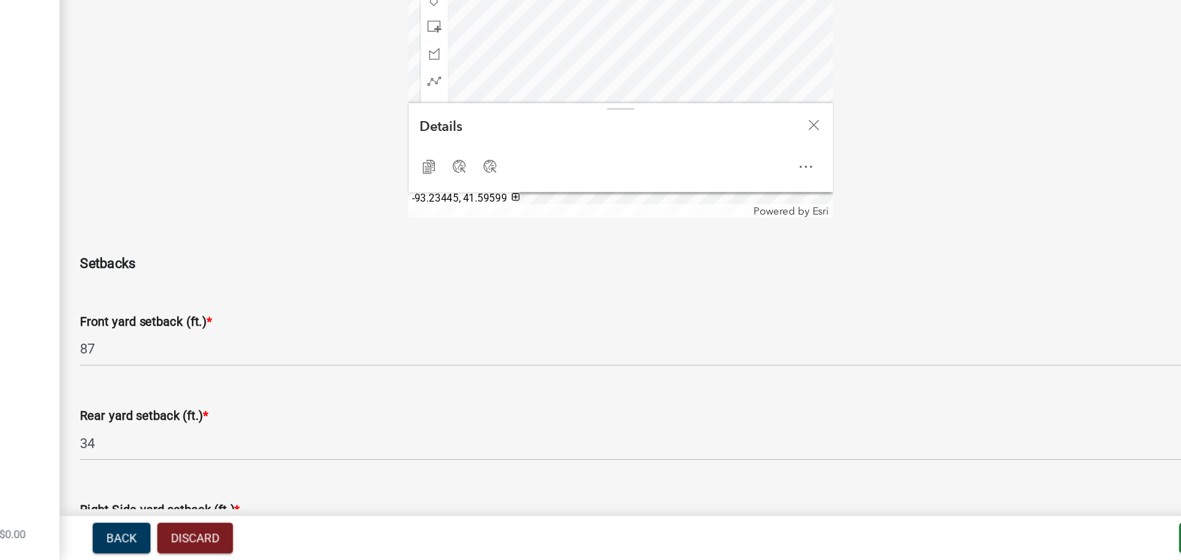
scroll to position [0, 0]
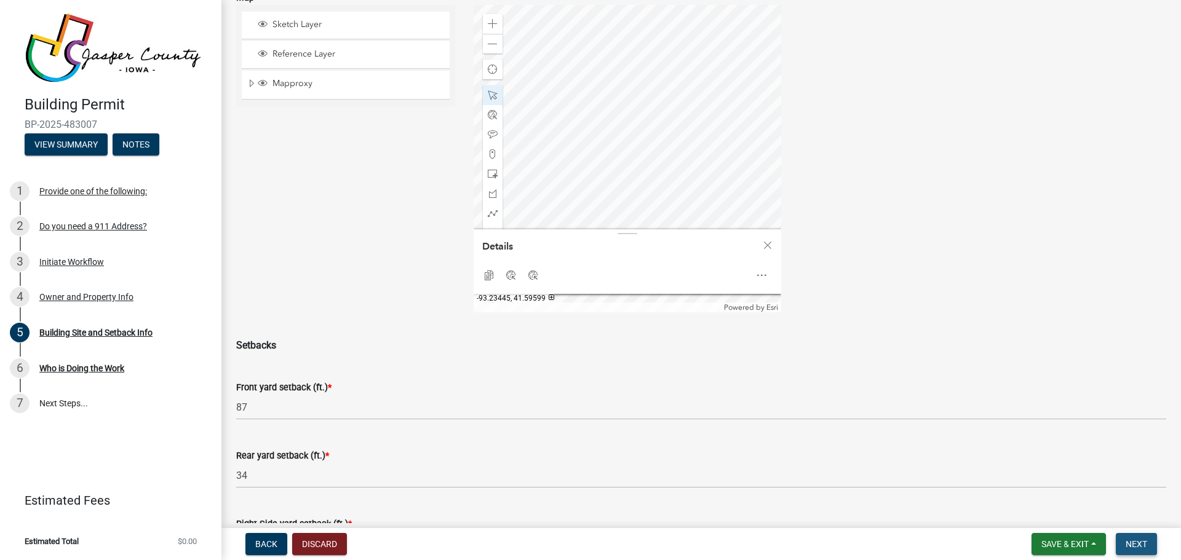
click at [1139, 546] on span "Next" at bounding box center [1137, 545] width 22 height 10
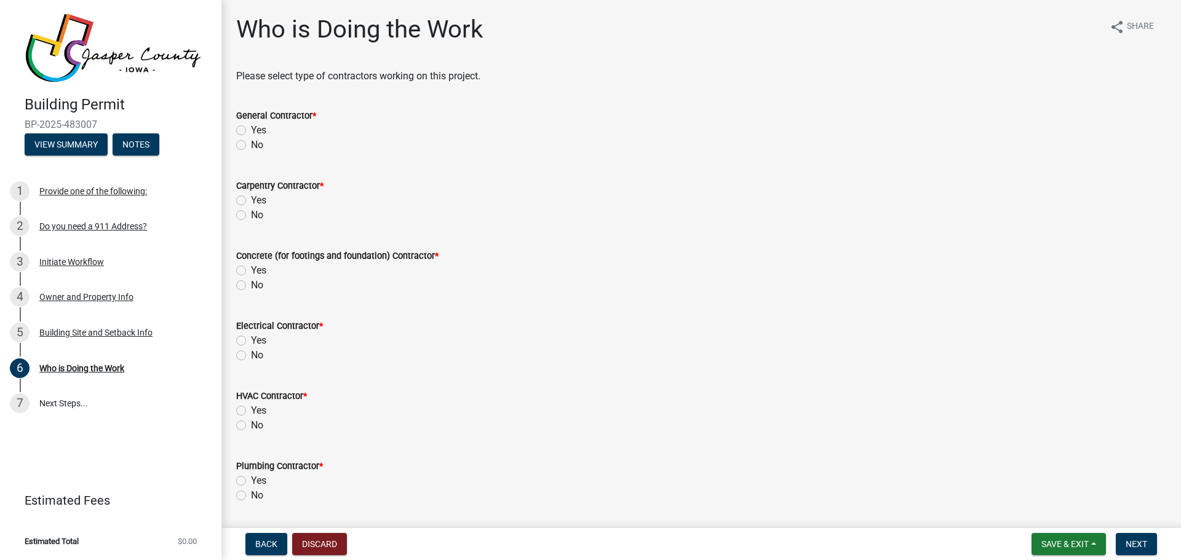
click at [251, 144] on label "No" at bounding box center [257, 145] width 12 height 15
click at [251, 144] on input "No" at bounding box center [255, 142] width 8 height 8
radio input "true"
click at [251, 213] on label "No" at bounding box center [257, 215] width 12 height 15
click at [251, 213] on input "No" at bounding box center [255, 212] width 8 height 8
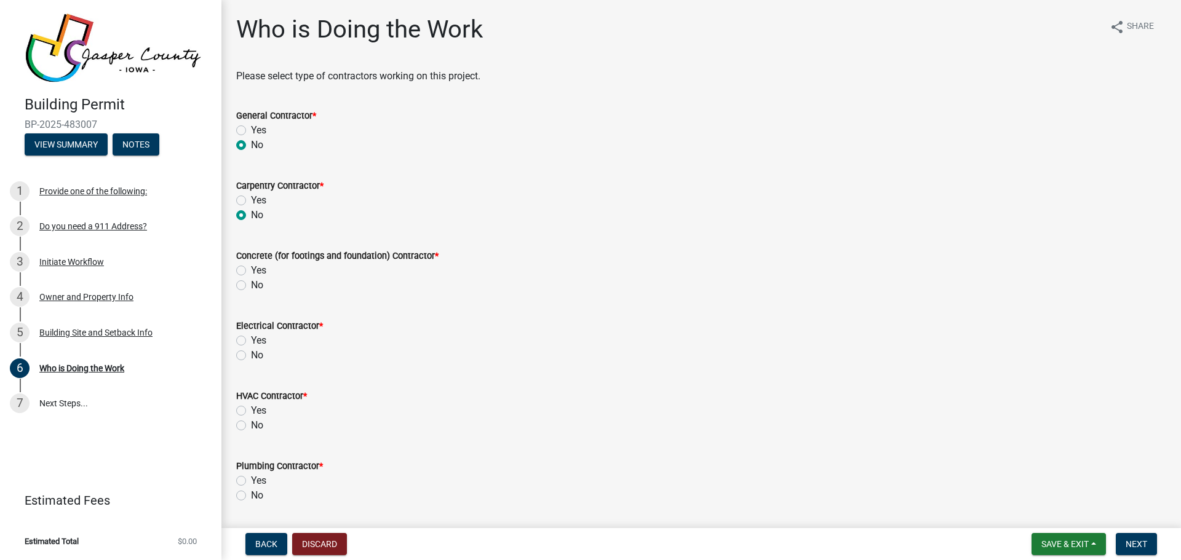
radio input "true"
click at [251, 287] on label "No" at bounding box center [257, 285] width 12 height 15
click at [251, 286] on input "No" at bounding box center [255, 282] width 8 height 8
radio input "true"
click at [251, 356] on label "No" at bounding box center [257, 355] width 12 height 15
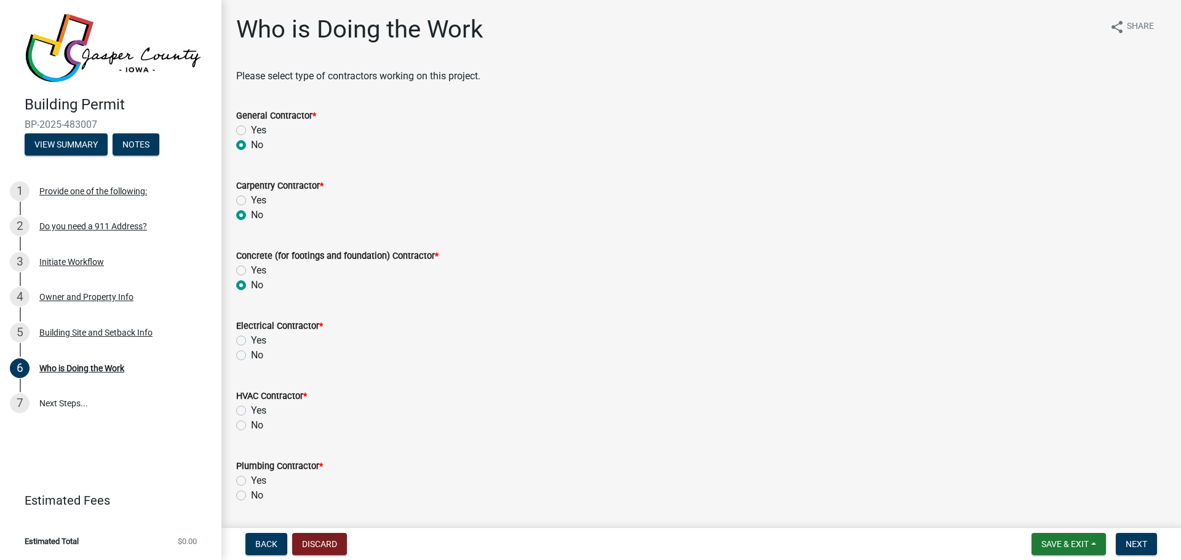
click at [251, 356] on input "No" at bounding box center [255, 352] width 8 height 8
radio input "true"
click at [251, 423] on label "No" at bounding box center [257, 425] width 12 height 15
click at [251, 423] on input "No" at bounding box center [255, 422] width 8 height 8
radio input "true"
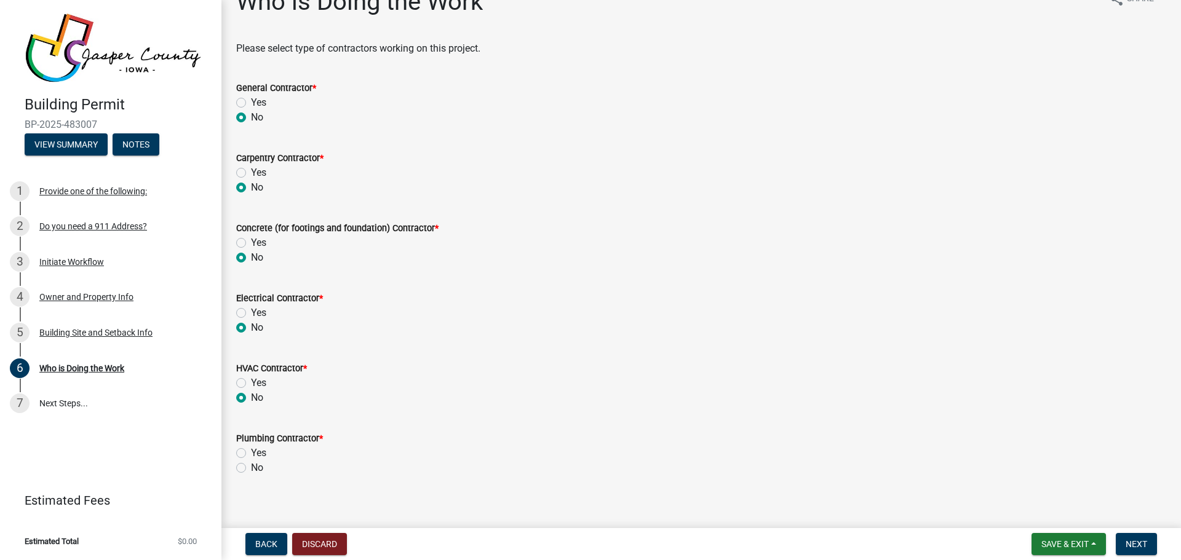
scroll to position [39, 0]
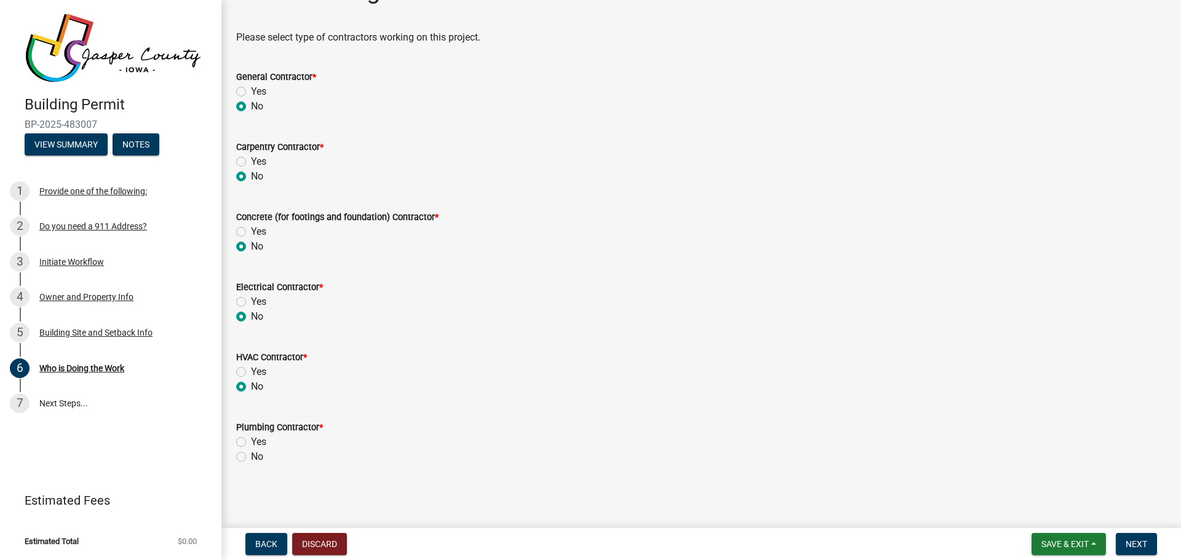
click at [251, 456] on label "No" at bounding box center [257, 457] width 12 height 15
click at [251, 456] on input "No" at bounding box center [255, 454] width 8 height 8
radio input "true"
click at [1140, 541] on span "Next" at bounding box center [1137, 545] width 22 height 10
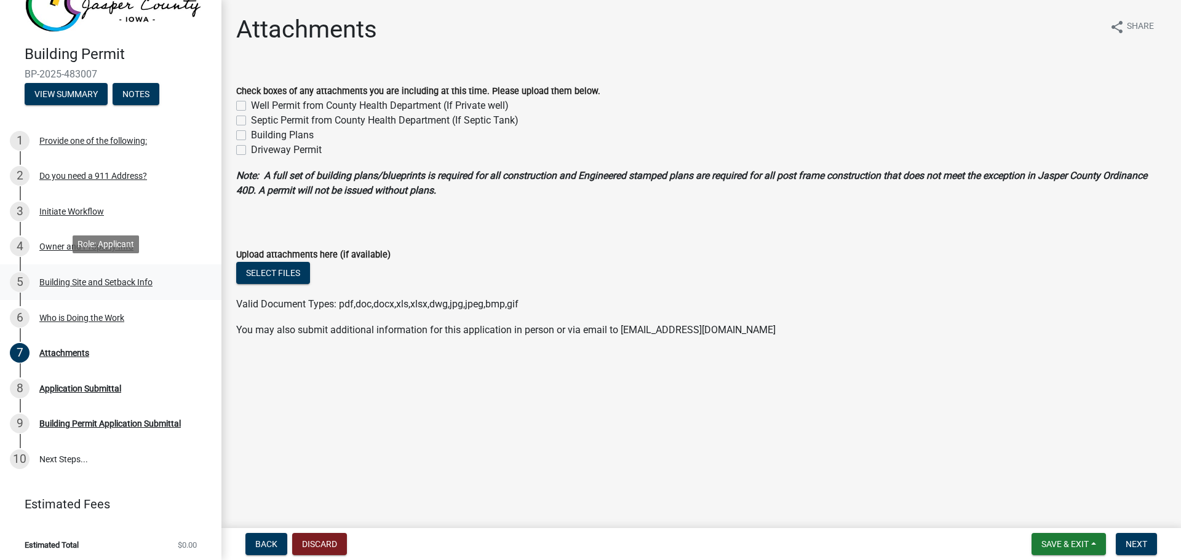
scroll to position [0, 0]
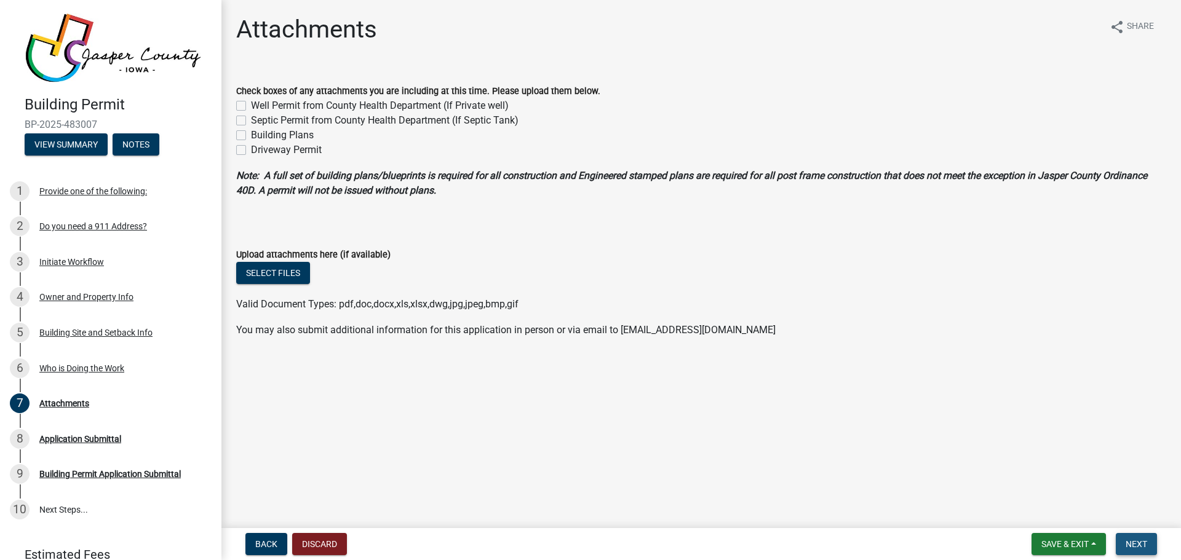
click at [1149, 538] on button "Next" at bounding box center [1136, 544] width 41 height 22
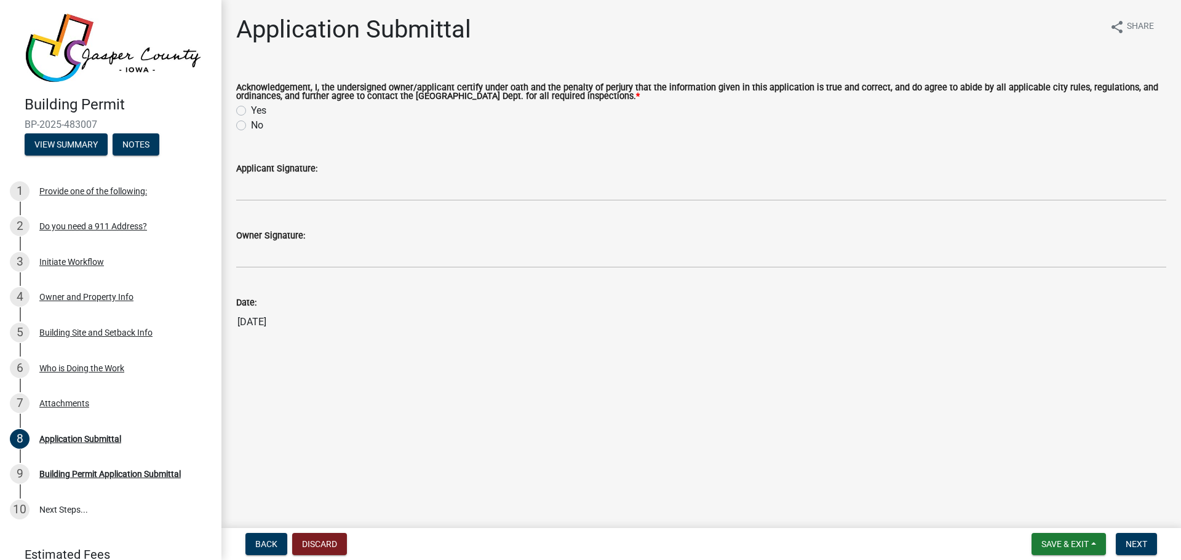
click at [251, 108] on label "Yes" at bounding box center [258, 110] width 15 height 15
click at [251, 108] on input "Yes" at bounding box center [255, 107] width 8 height 8
radio input "true"
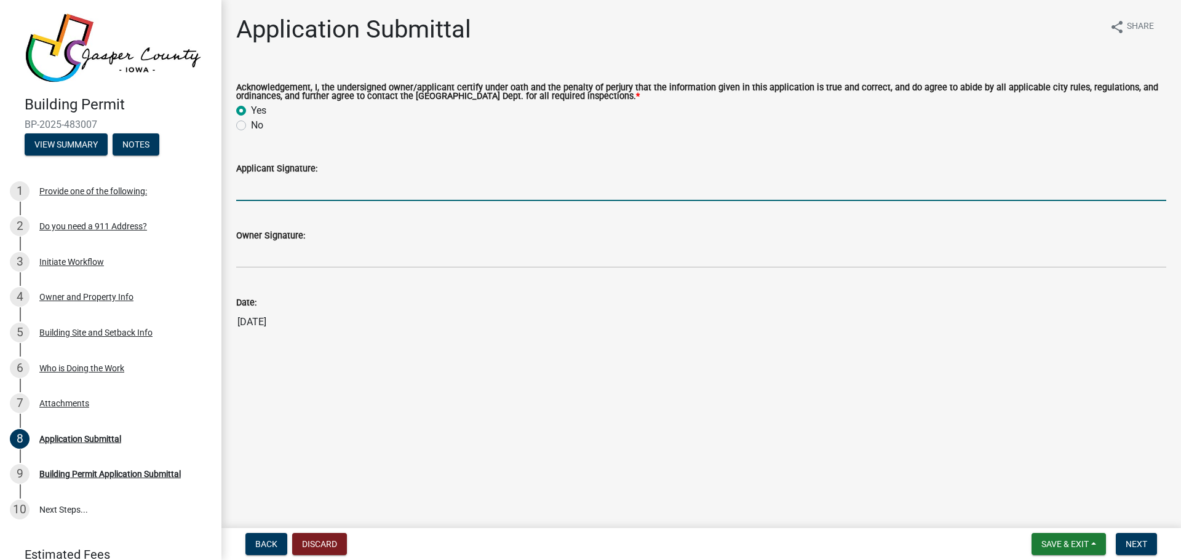
click at [325, 196] on input "Applicant Signature:" at bounding box center [701, 188] width 930 height 25
type input "[PERSON_NAME]"
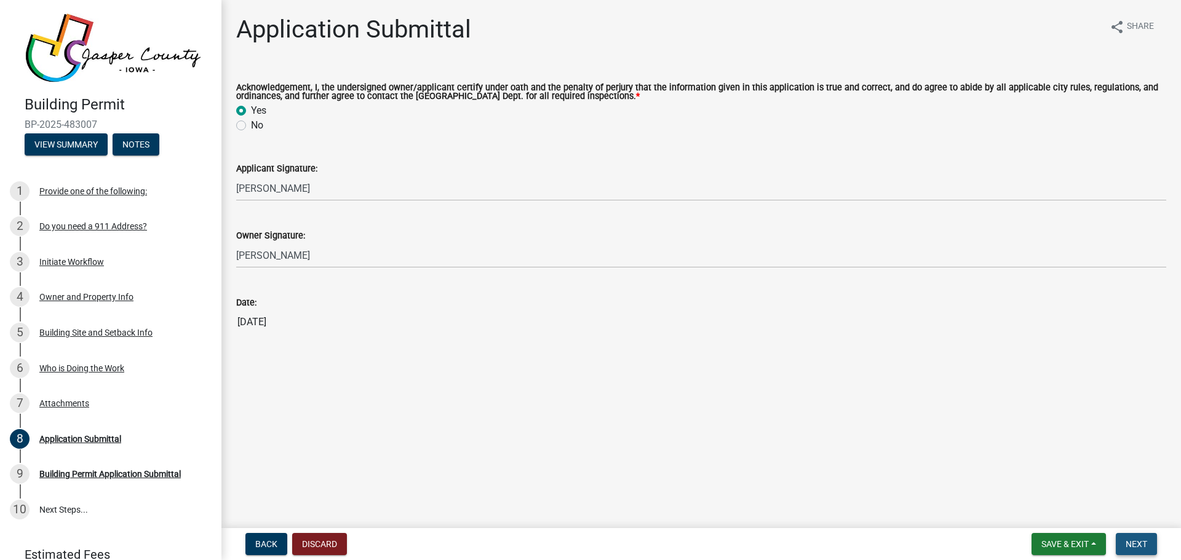
click at [1139, 543] on span "Next" at bounding box center [1137, 545] width 22 height 10
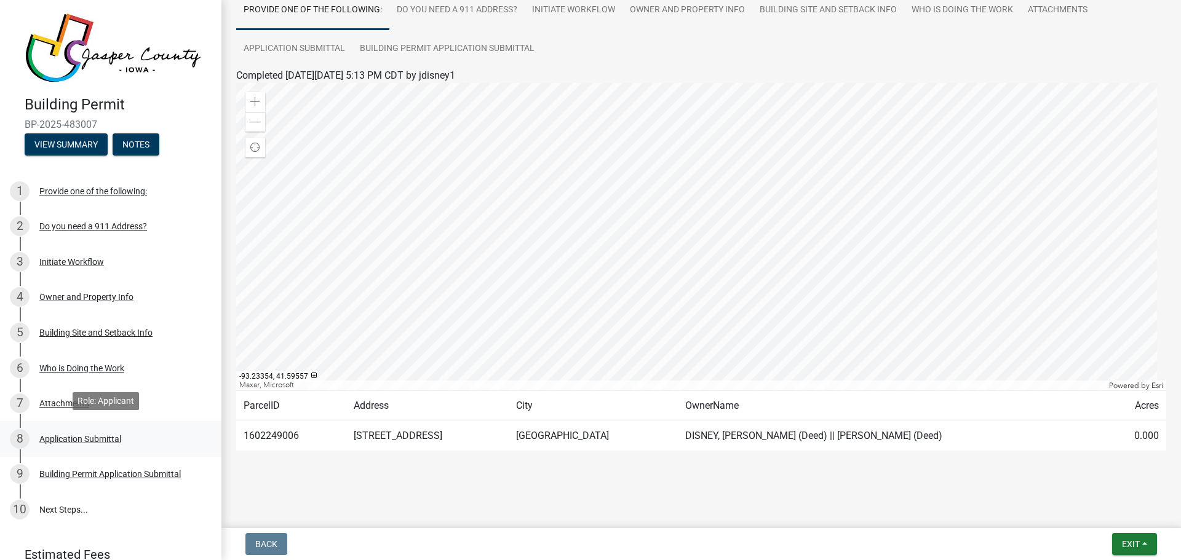
scroll to position [50, 0]
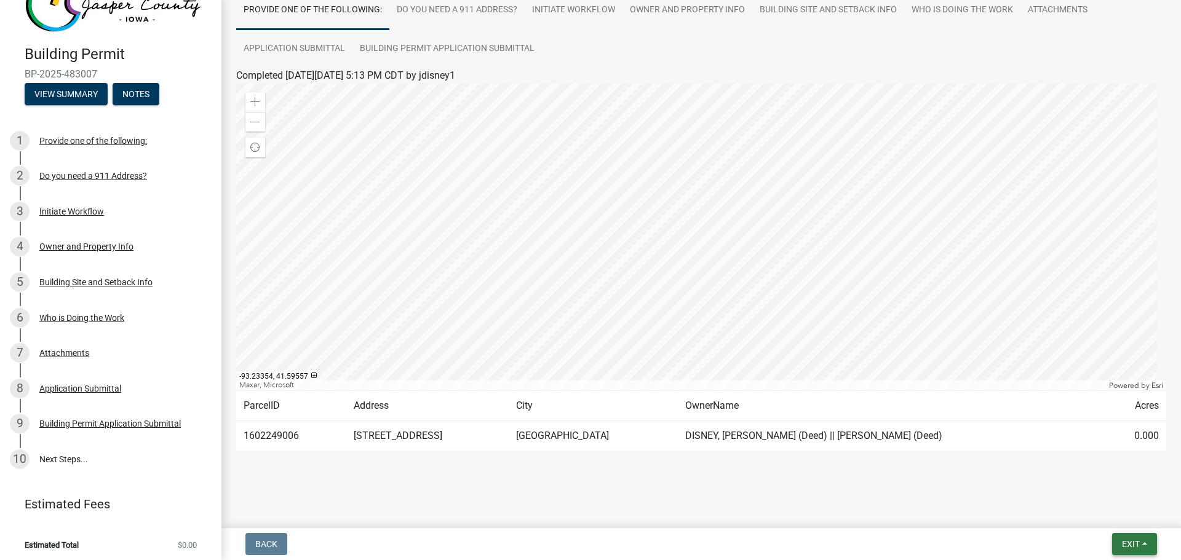
click at [1137, 538] on button "Exit" at bounding box center [1134, 544] width 45 height 22
click at [1100, 511] on button "Save & Exit" at bounding box center [1108, 513] width 98 height 30
